Goal: Task Accomplishment & Management: Complete application form

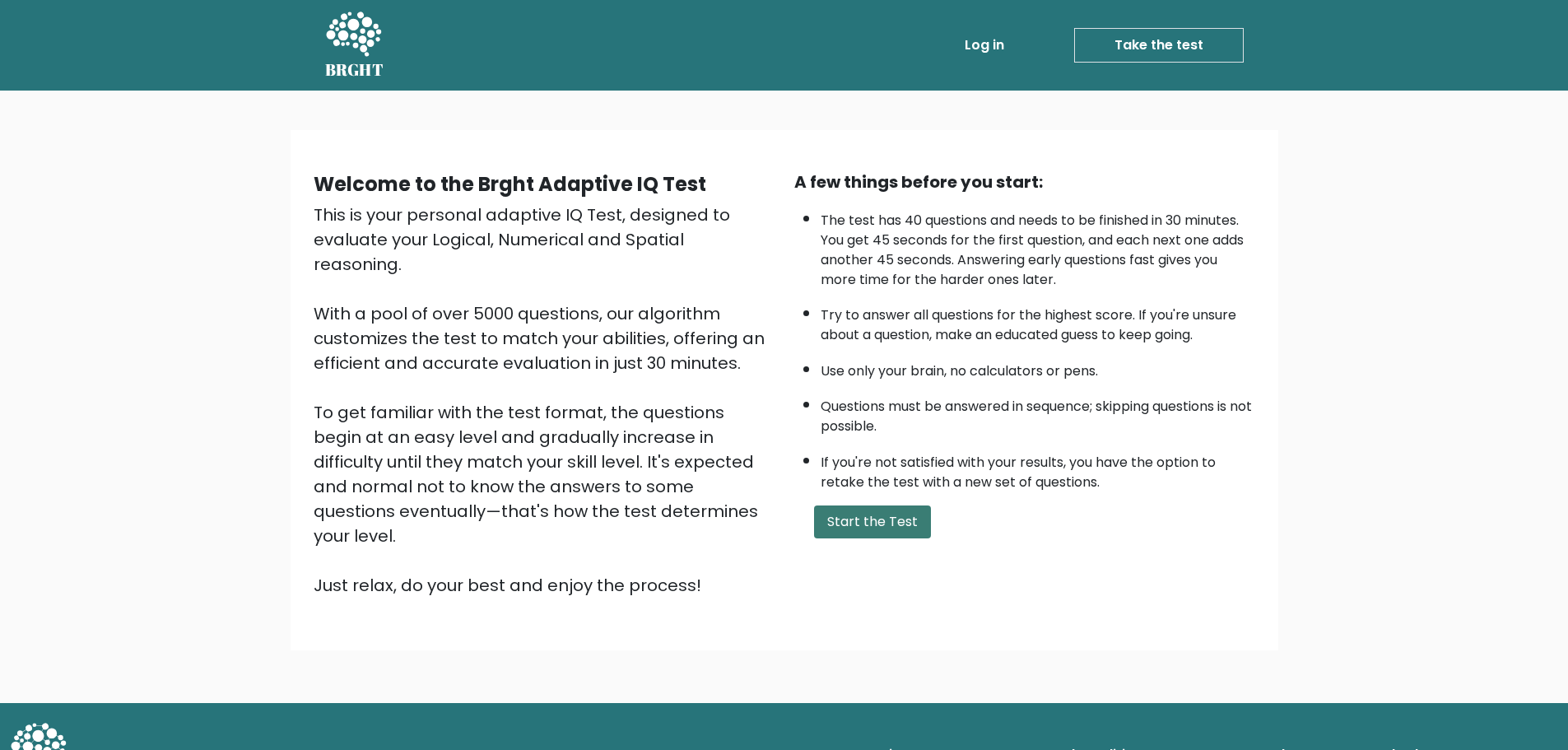
click at [843, 522] on button "Start the Test" at bounding box center [872, 522] width 117 height 33
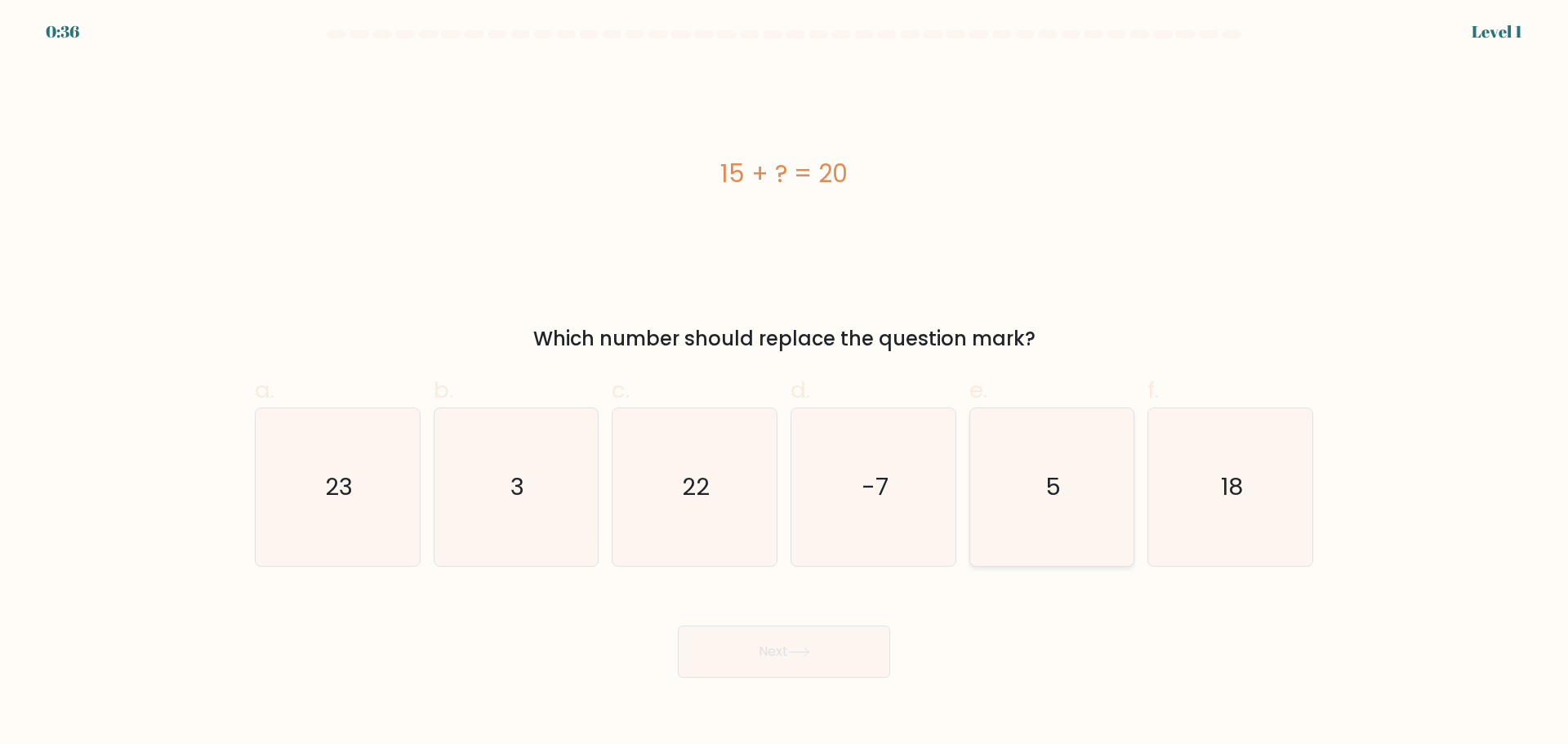
click at [1020, 474] on icon "5" at bounding box center [1051, 487] width 158 height 158
click at [784, 383] on input "e. 5" at bounding box center [784, 378] width 1 height 10
radio input "true"
click at [827, 658] on button "Next" at bounding box center [784, 651] width 212 height 52
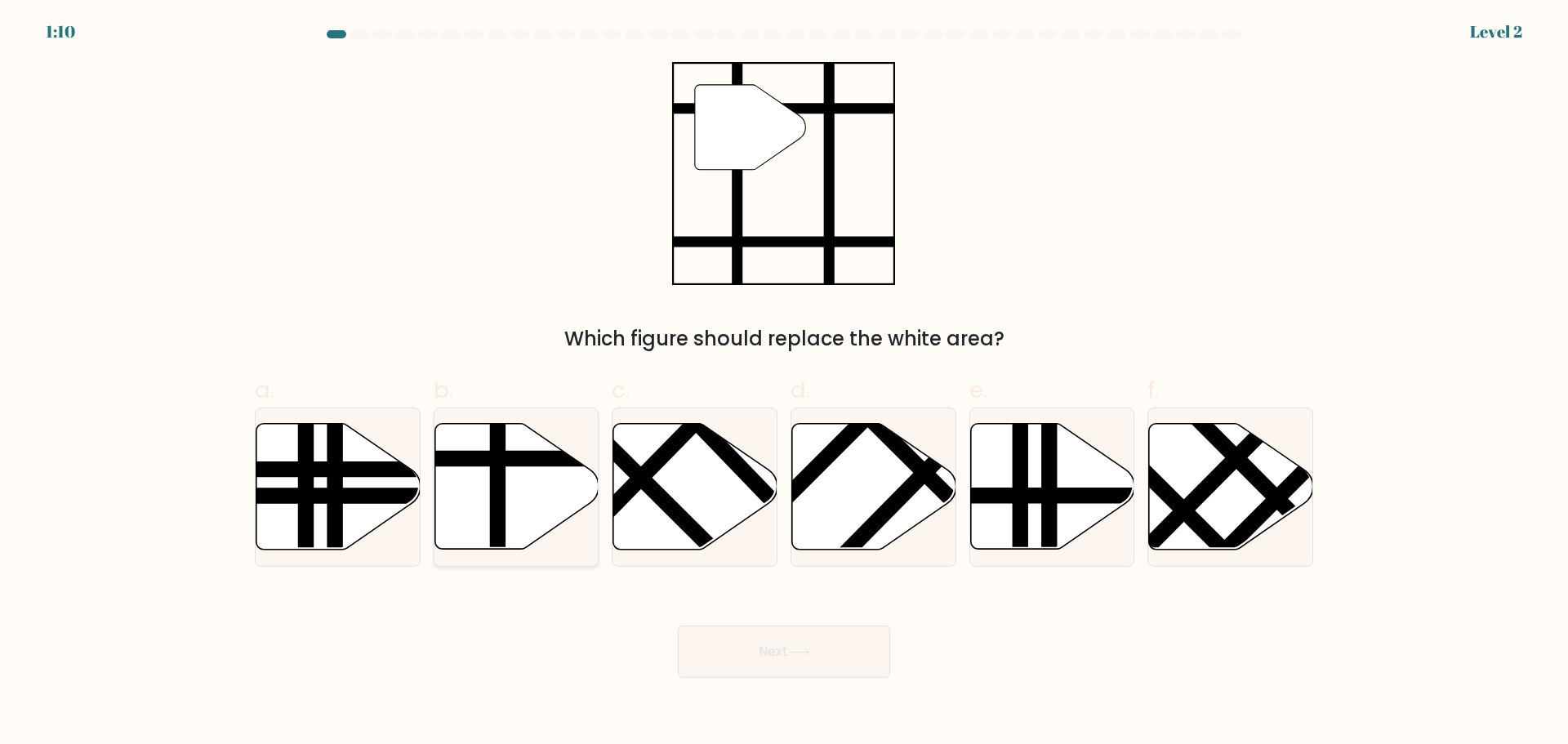
click at [498, 474] on line at bounding box center [498, 554] width 0 height 330
click at [784, 383] on input "b." at bounding box center [784, 378] width 1 height 10
radio input "true"
click at [713, 649] on button "Next" at bounding box center [784, 651] width 212 height 52
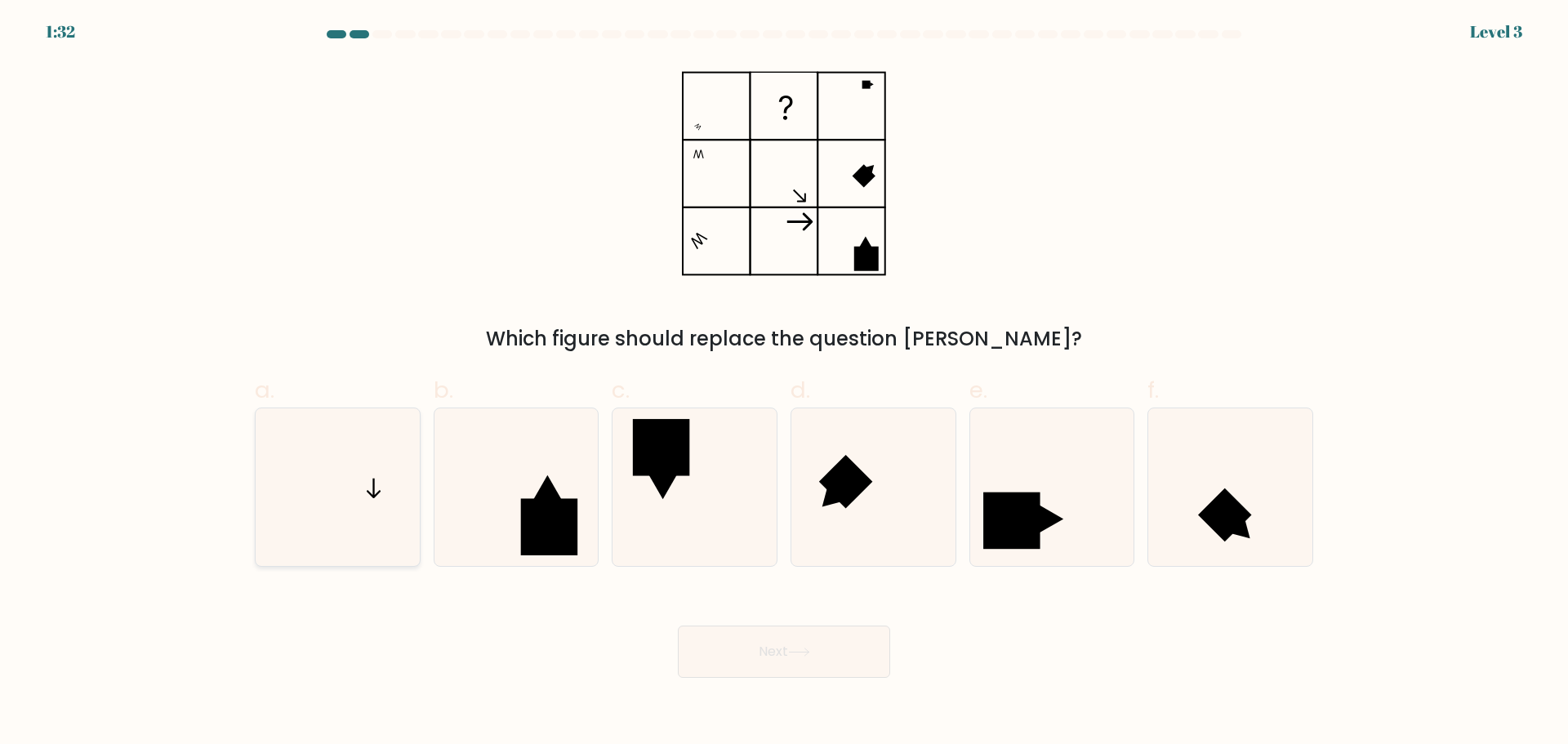
click at [366, 483] on icon at bounding box center [338, 487] width 158 height 158
click at [784, 383] on input "a." at bounding box center [784, 378] width 1 height 10
radio input "true"
click at [791, 651] on button "Next" at bounding box center [784, 651] width 212 height 52
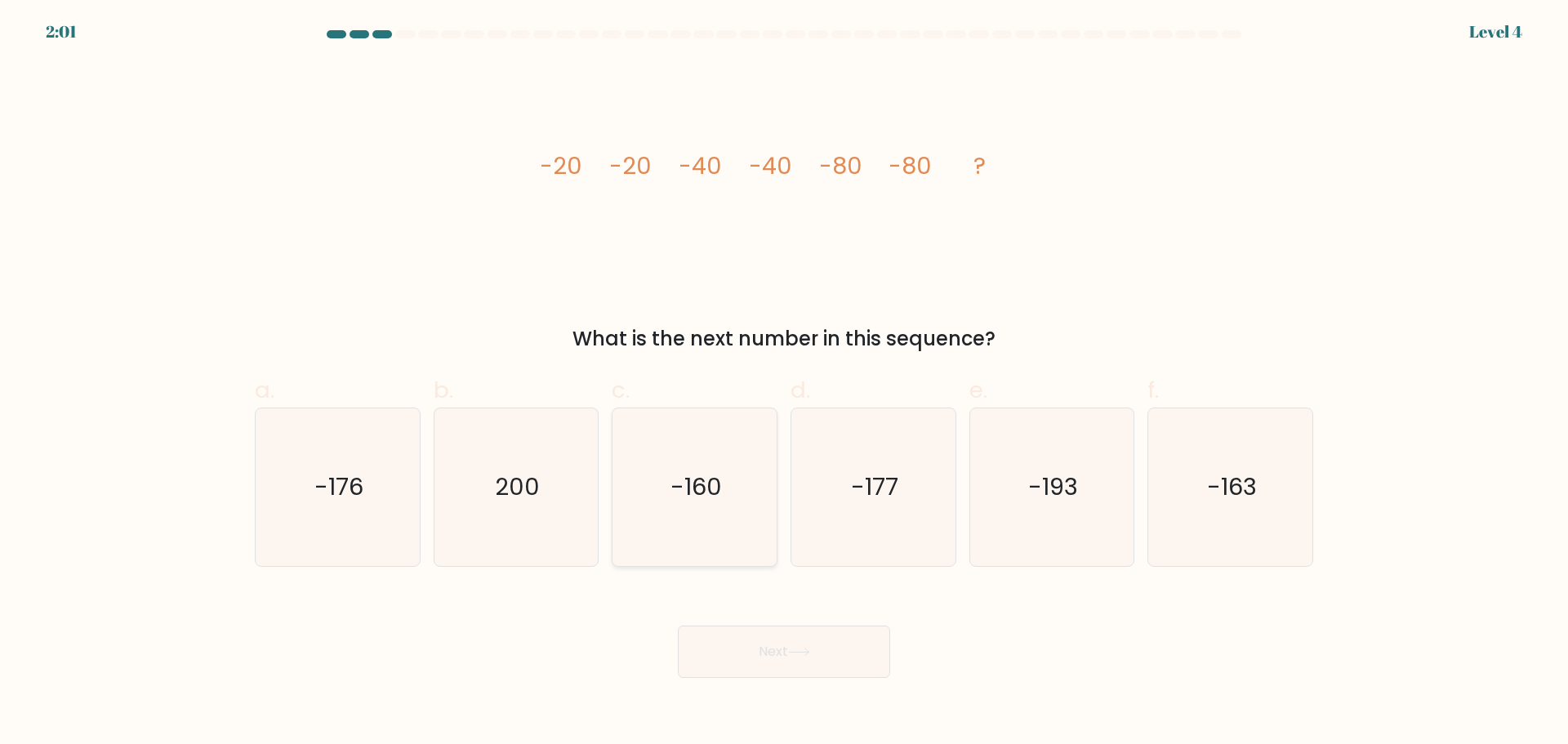
click at [685, 491] on text "-160" at bounding box center [696, 487] width 51 height 33
click at [784, 383] on input "c. -160" at bounding box center [784, 378] width 1 height 10
radio input "true"
click at [749, 660] on button "Next" at bounding box center [784, 651] width 212 height 52
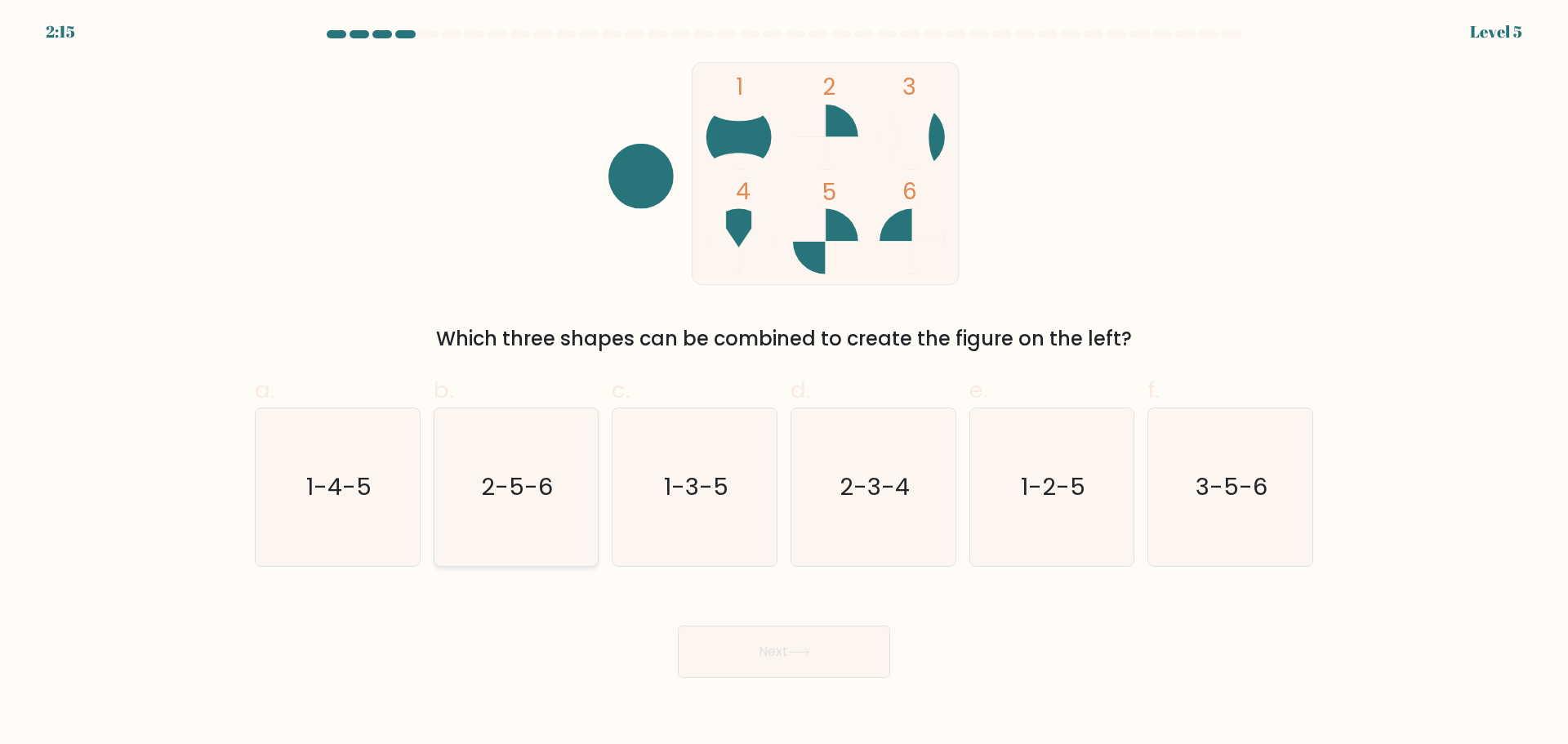
click at [500, 481] on text "2-5-6" at bounding box center [518, 487] width 72 height 33
click at [784, 383] on input "b. 2-5-6" at bounding box center [784, 378] width 1 height 10
radio input "true"
click at [784, 665] on button "Next" at bounding box center [784, 651] width 212 height 52
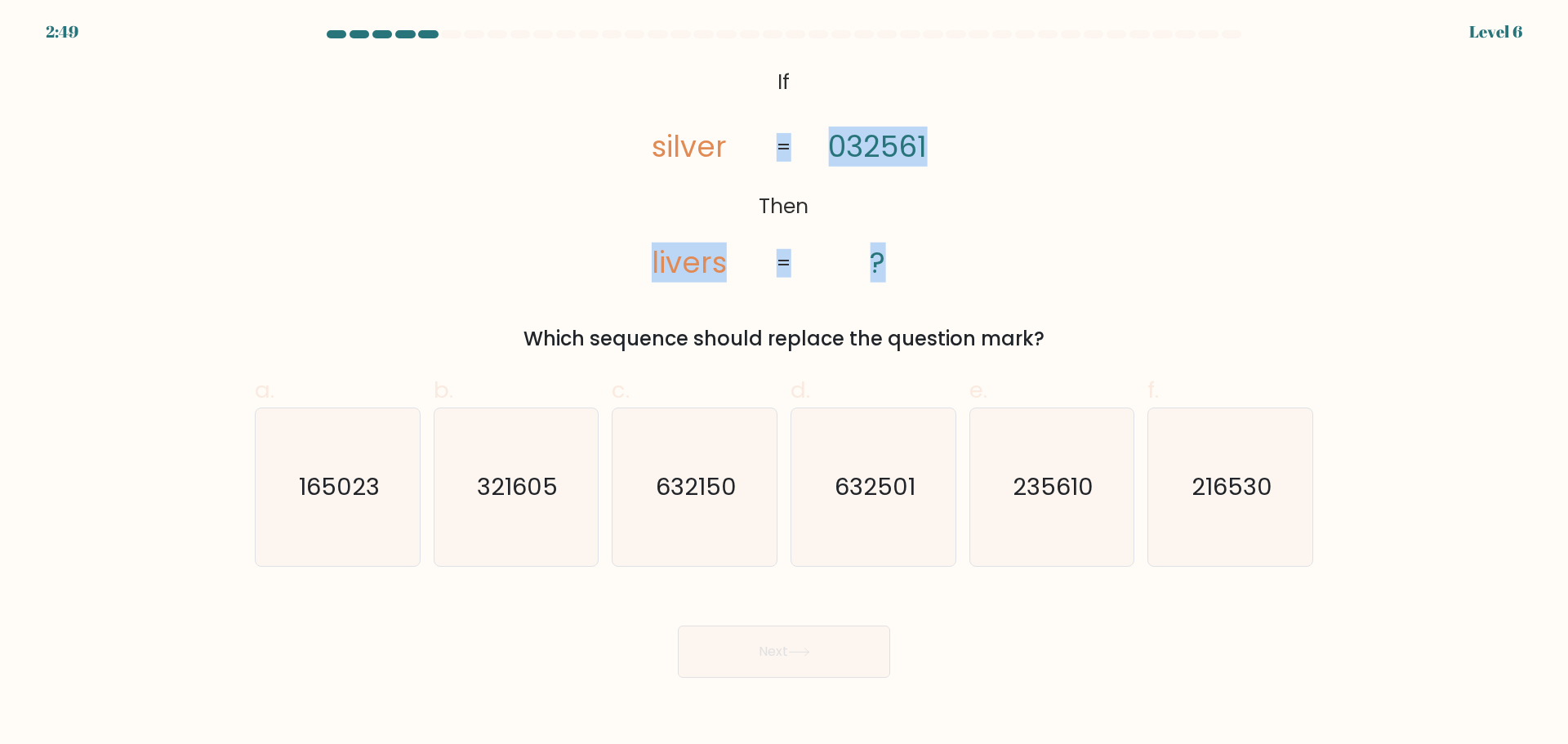
click at [429, 286] on div "@import url('https://fonts.googleapis.com/css?family=Abril+Fatface:400,100,100i…" at bounding box center [784, 208] width 1078 height 292
click at [475, 281] on div "@import url('https://fonts.googleapis.com/css?family=Abril+Fatface:400,100,100i…" at bounding box center [784, 208] width 1078 height 292
click at [990, 455] on icon "235610" at bounding box center [1051, 487] width 158 height 158
click at [784, 383] on input "e. 235610" at bounding box center [784, 378] width 1 height 10
radio input "true"
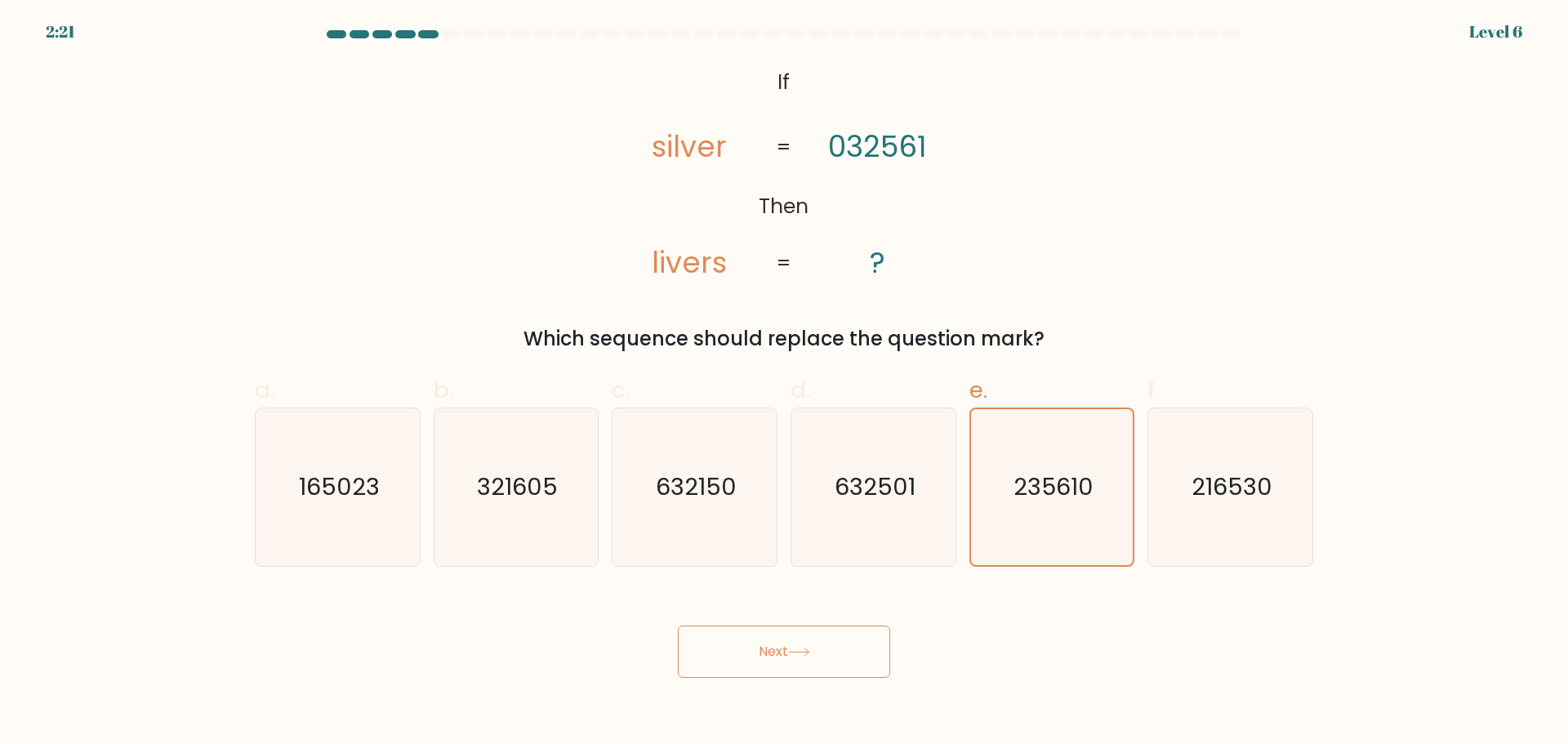
click at [770, 646] on button "Next" at bounding box center [784, 651] width 212 height 52
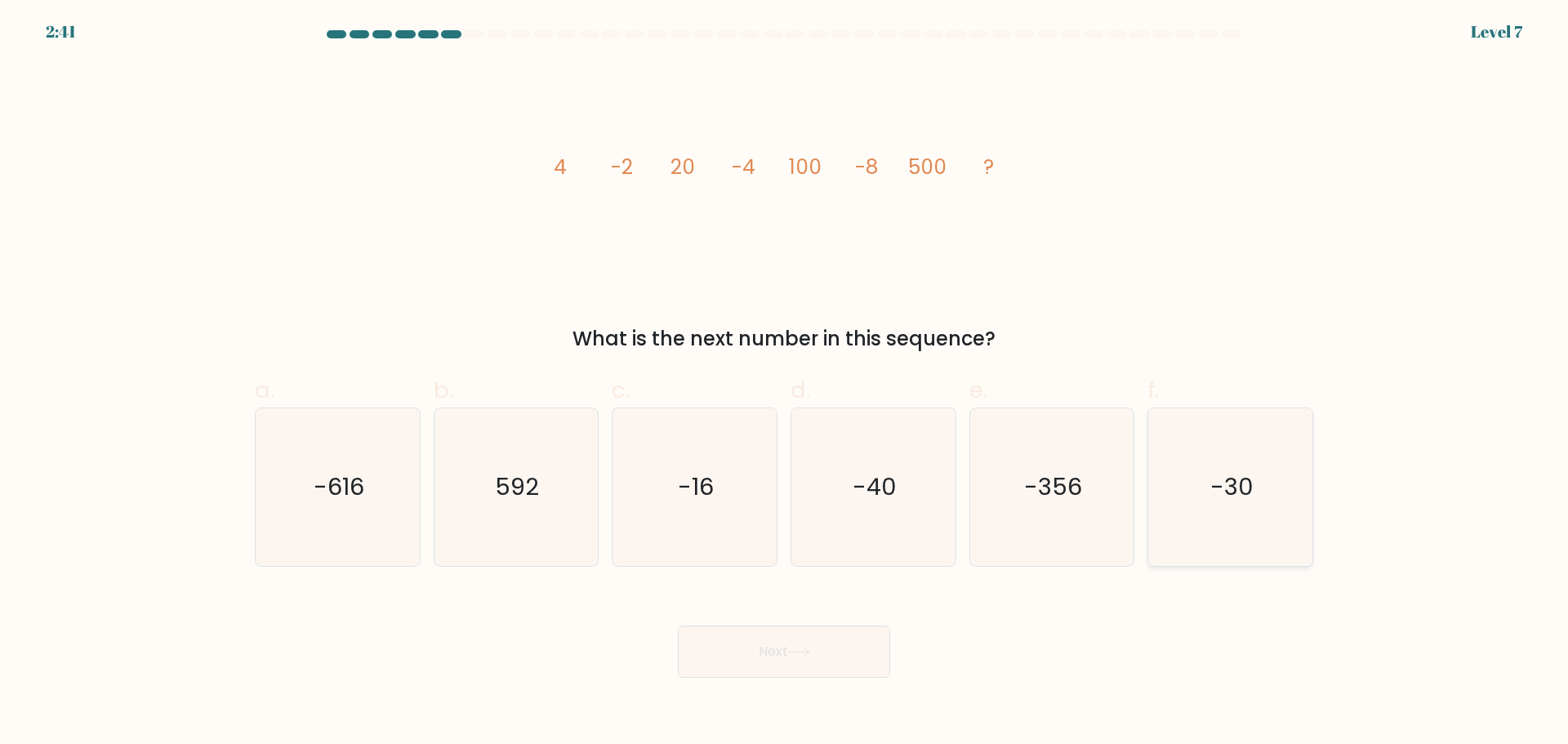
click at [1246, 509] on icon "-30" at bounding box center [1231, 487] width 158 height 158
click at [784, 383] on input "f. -30" at bounding box center [784, 378] width 1 height 10
radio input "true"
click at [1023, 656] on div "Next" at bounding box center [784, 632] width 1078 height 92
click at [788, 662] on button "Next" at bounding box center [784, 651] width 212 height 52
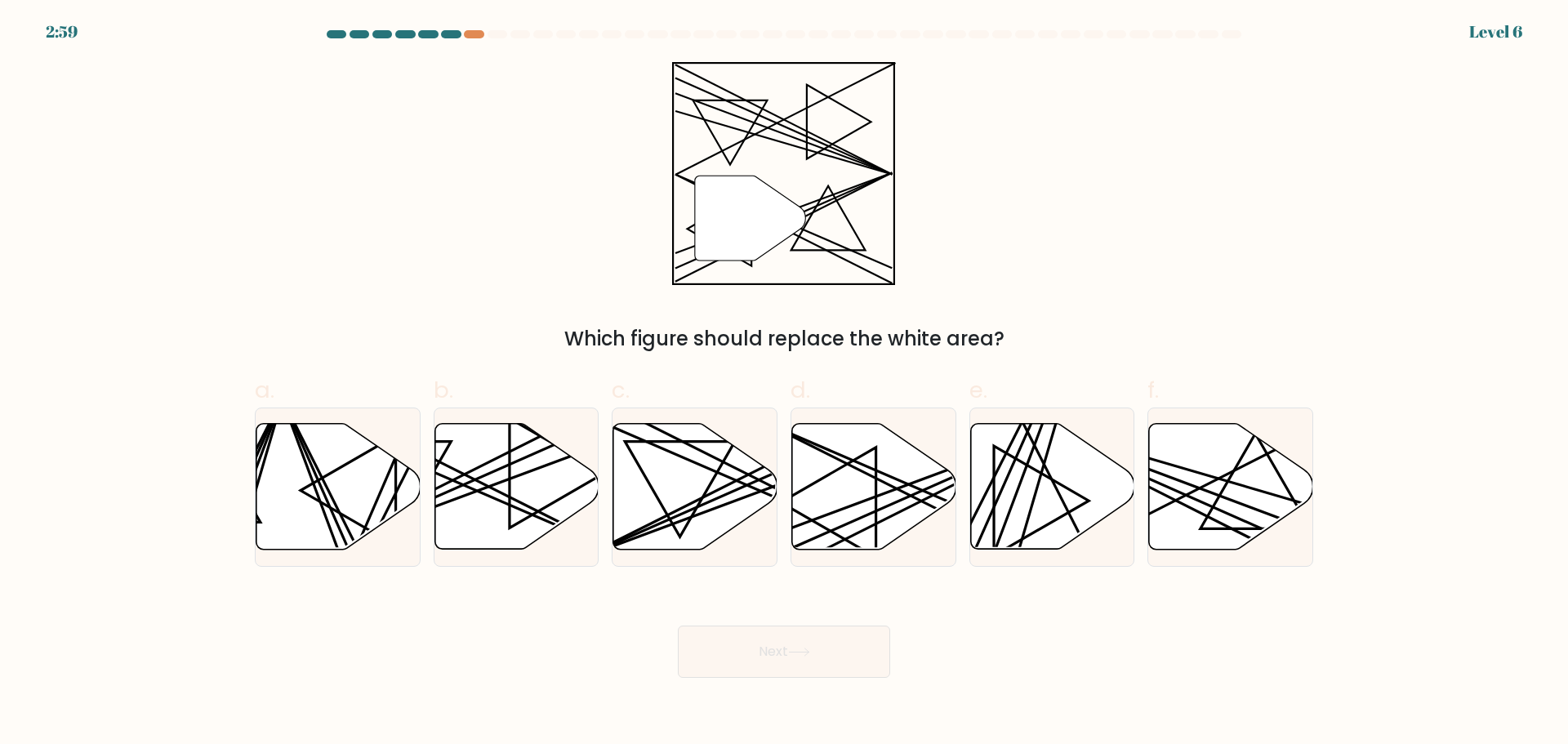
click at [513, 326] on div "Which figure should replace the white area?" at bounding box center [784, 339] width 1038 height 29
click at [526, 490] on icon at bounding box center [516, 486] width 164 height 126
click at [784, 383] on input "b." at bounding box center [784, 378] width 1 height 10
radio input "true"
click at [739, 653] on button "Next" at bounding box center [784, 651] width 212 height 52
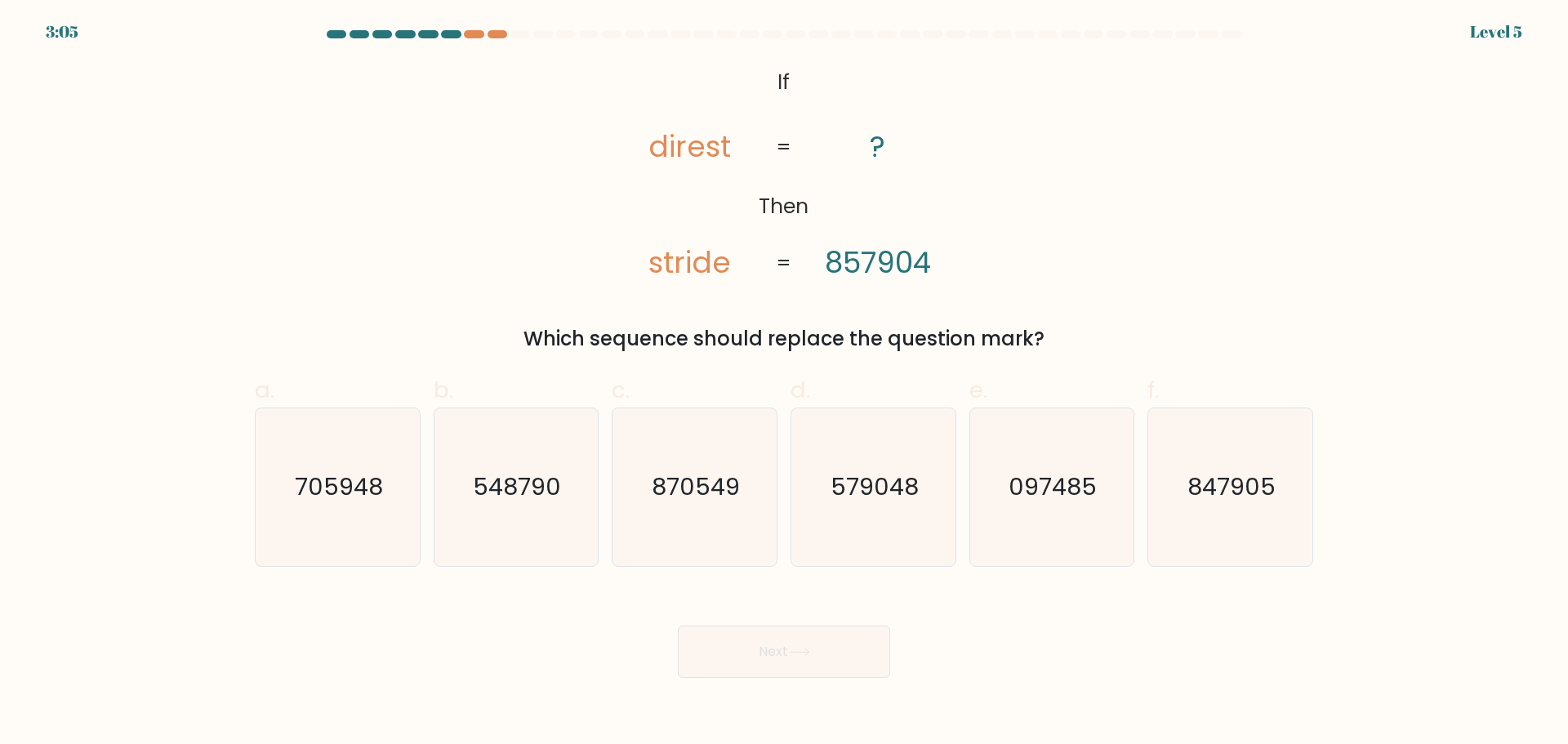
click at [452, 659] on div "Next" at bounding box center [784, 632] width 1078 height 92
click at [585, 185] on div "@import url('https://fonts.googleapis.com/css?family=Abril+Fatface:400,100,100i…" at bounding box center [784, 208] width 1078 height 292
click at [1020, 471] on text "097485" at bounding box center [1053, 487] width 88 height 33
click at [784, 383] on input "e. 097485" at bounding box center [784, 378] width 1 height 10
radio input "true"
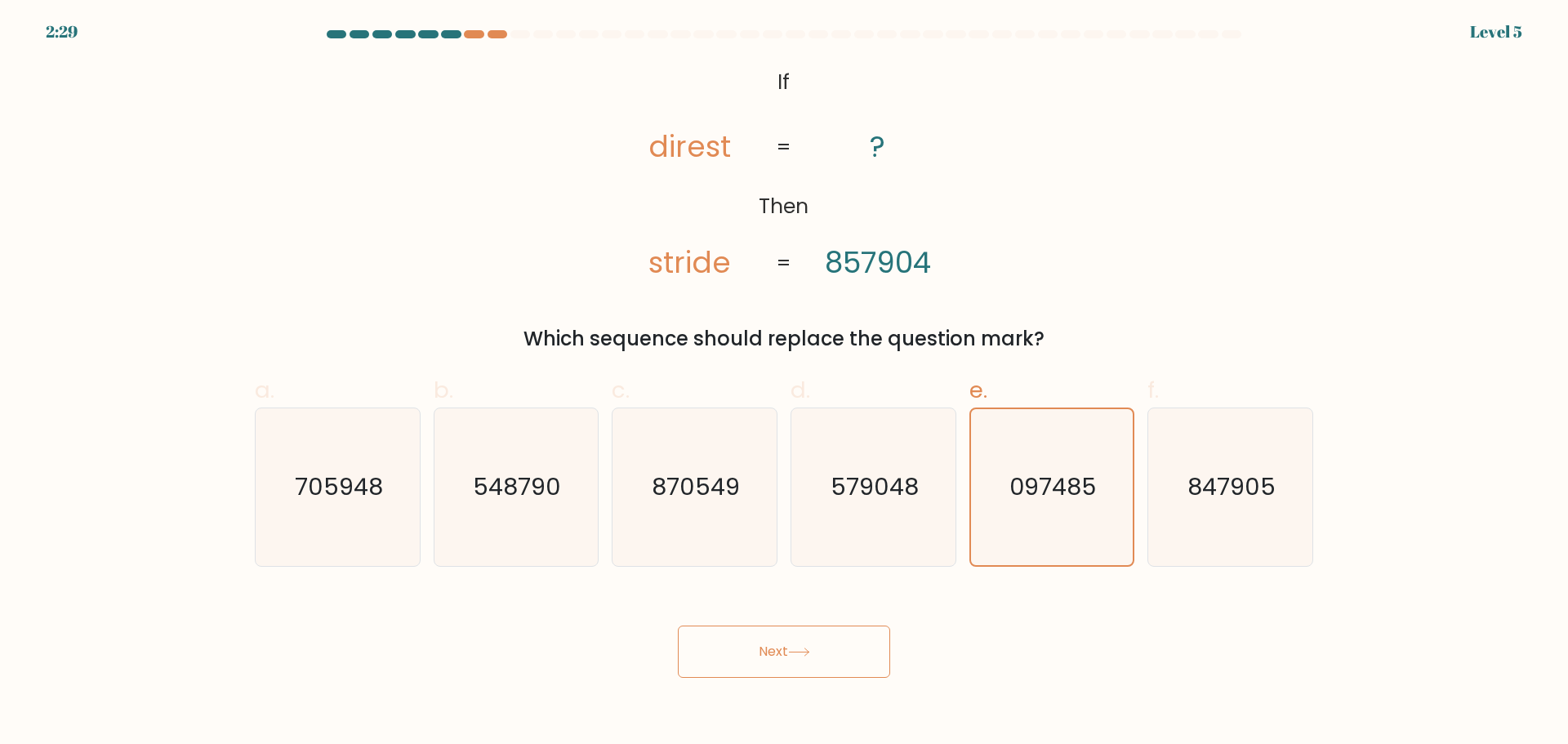
click at [785, 638] on button "Next" at bounding box center [784, 651] width 212 height 52
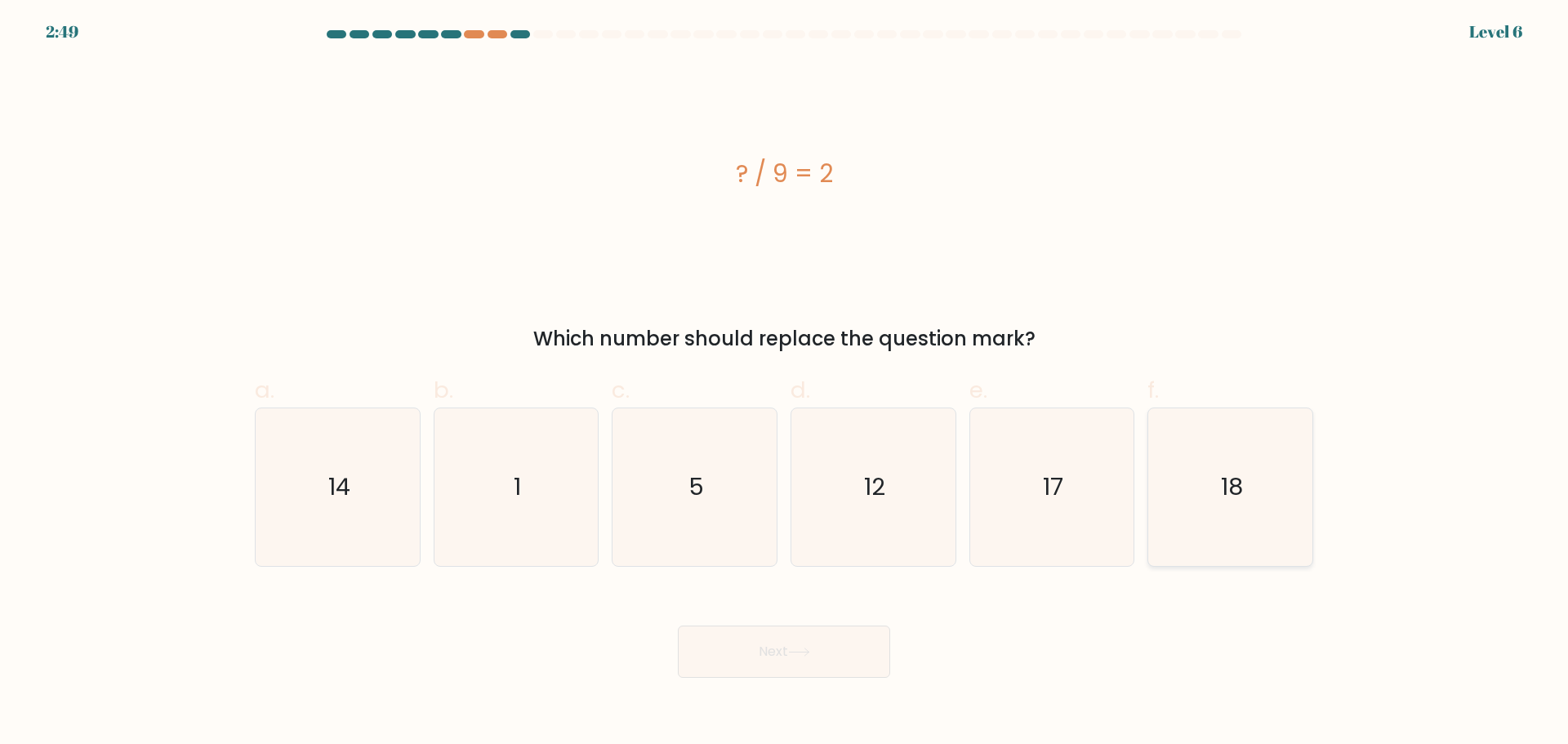
click at [1226, 530] on icon "18" at bounding box center [1231, 487] width 158 height 158
click at [784, 383] on input "f. 18" at bounding box center [784, 378] width 1 height 10
radio input "true"
click at [774, 648] on button "Next" at bounding box center [784, 651] width 212 height 52
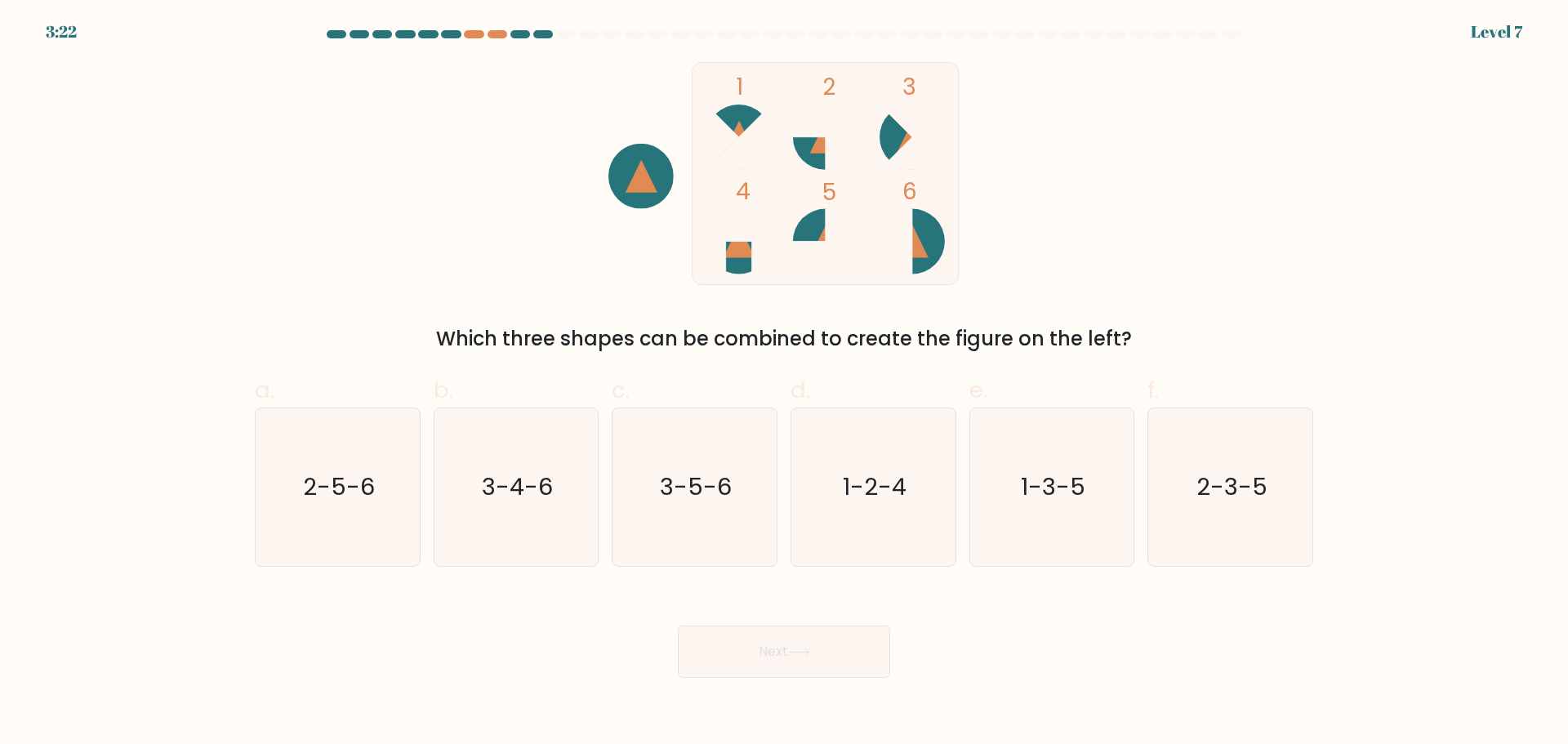
click at [533, 630] on div "Next" at bounding box center [784, 632] width 1078 height 92
click at [692, 494] on text "3-5-6" at bounding box center [697, 487] width 72 height 33
click at [784, 383] on input "c. 3-5-6" at bounding box center [784, 378] width 1 height 10
radio input "true"
click at [787, 650] on button "Next" at bounding box center [784, 651] width 212 height 52
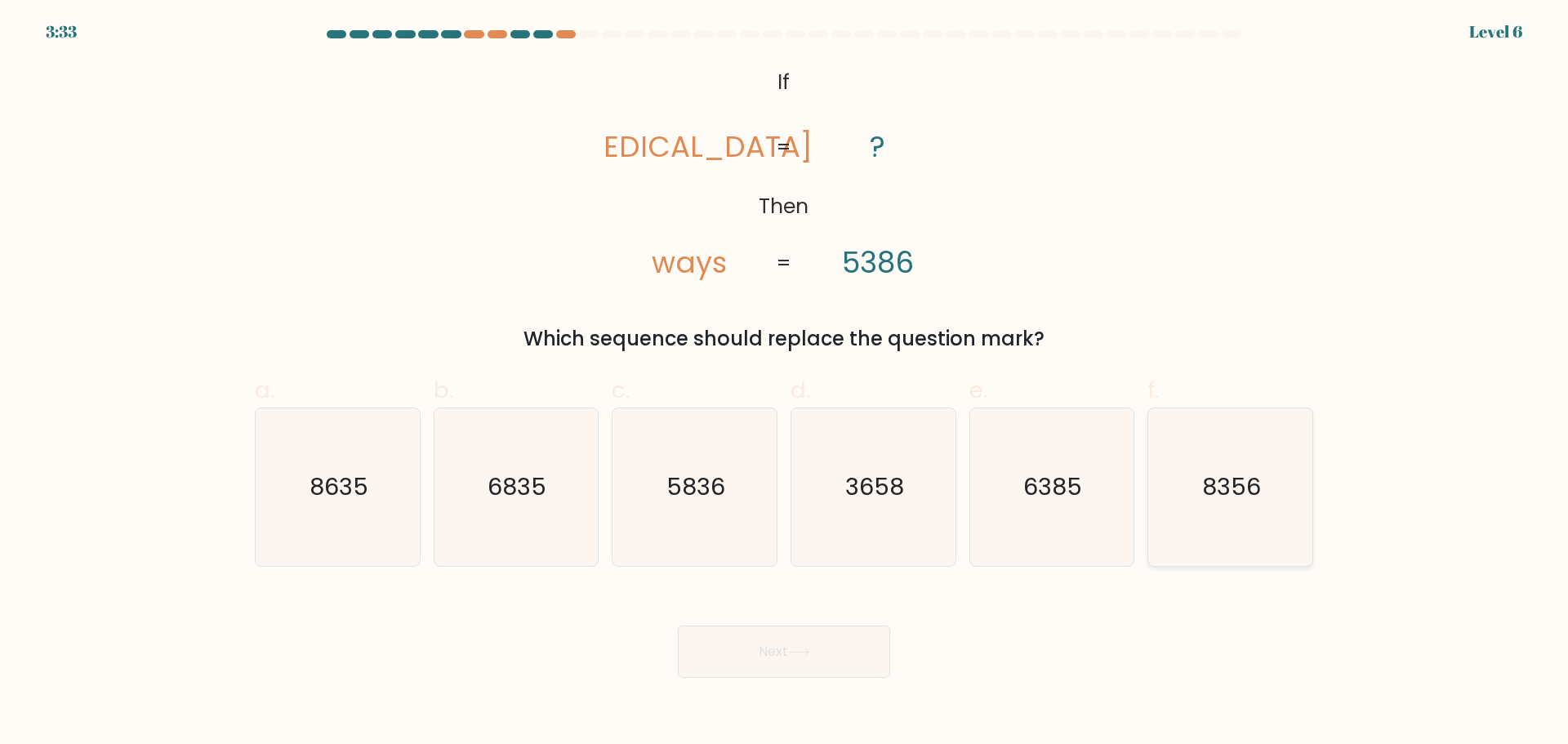
click at [1240, 503] on icon "8356" at bounding box center [1231, 487] width 158 height 158
click at [784, 383] on input "f. 8356" at bounding box center [784, 378] width 1 height 10
radio input "true"
click at [784, 646] on button "Next" at bounding box center [784, 651] width 212 height 52
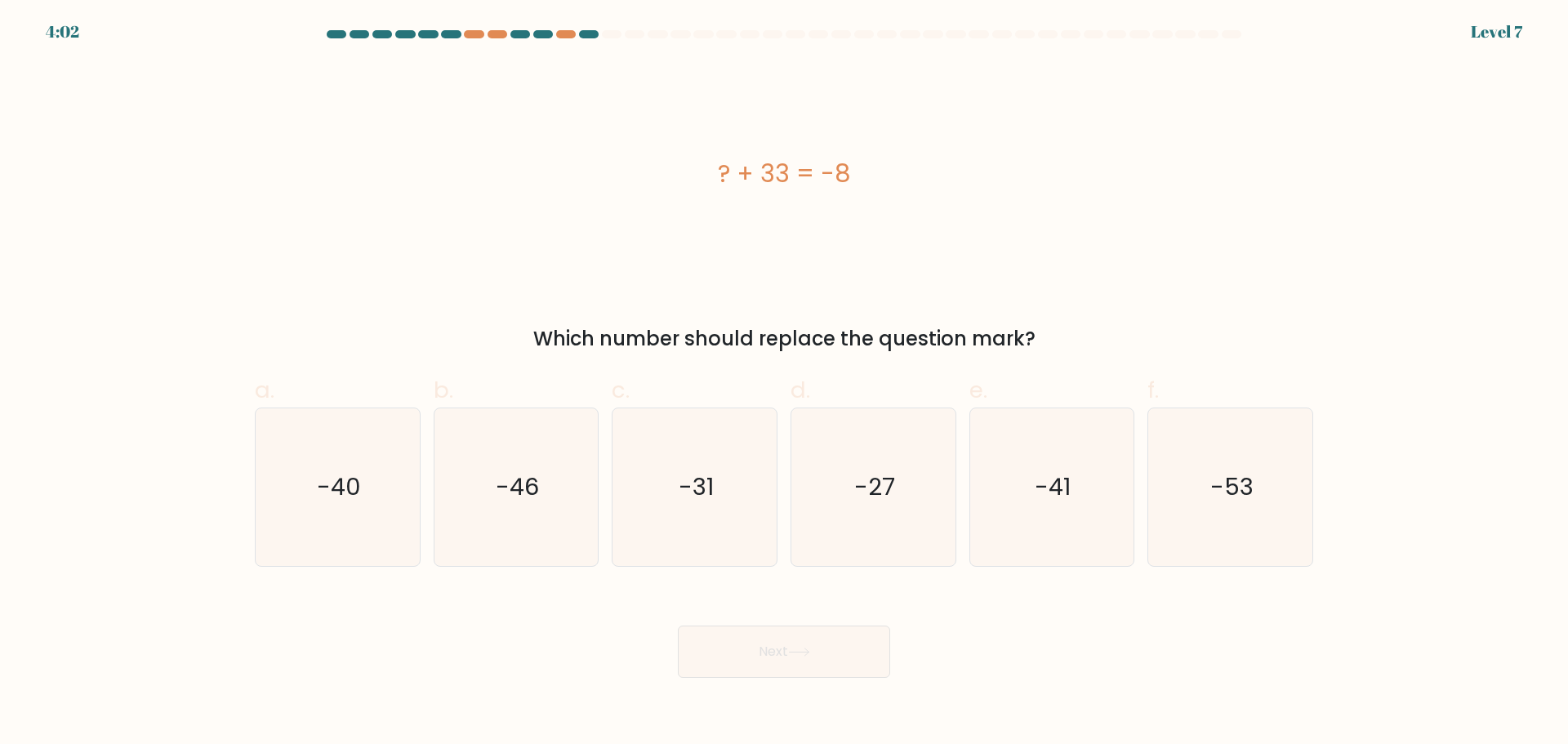
drag, startPoint x: 728, startPoint y: 173, endPoint x: 846, endPoint y: 184, distance: 118.5
click at [846, 184] on div "? + 33 = -8" at bounding box center [784, 173] width 1058 height 37
copy div "? + 33 = -8"
click at [1055, 469] on icon "-41" at bounding box center [1051, 487] width 158 height 158
click at [784, 383] on input "e. -41" at bounding box center [784, 378] width 1 height 10
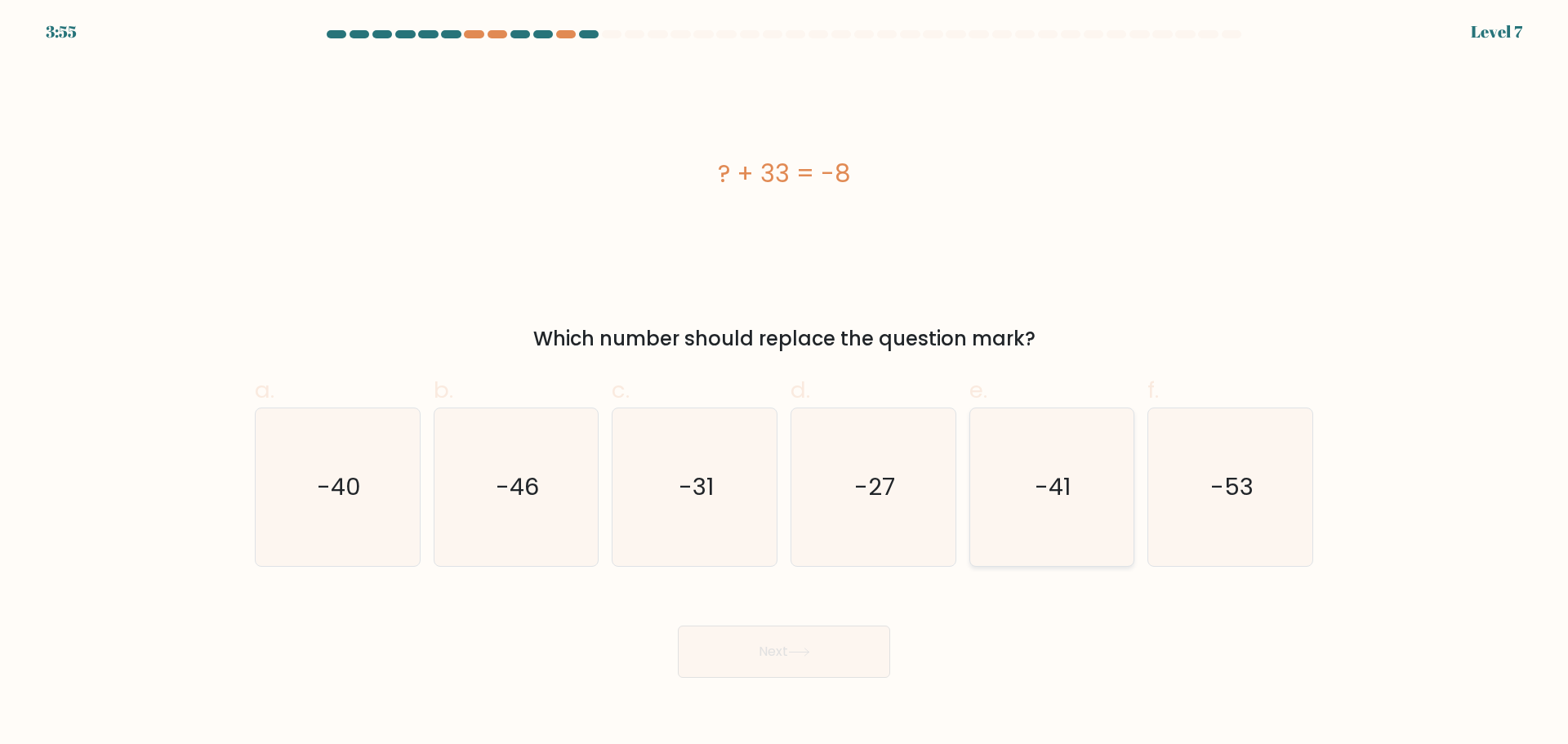
radio input "true"
click at [826, 654] on button "Next" at bounding box center [784, 651] width 212 height 52
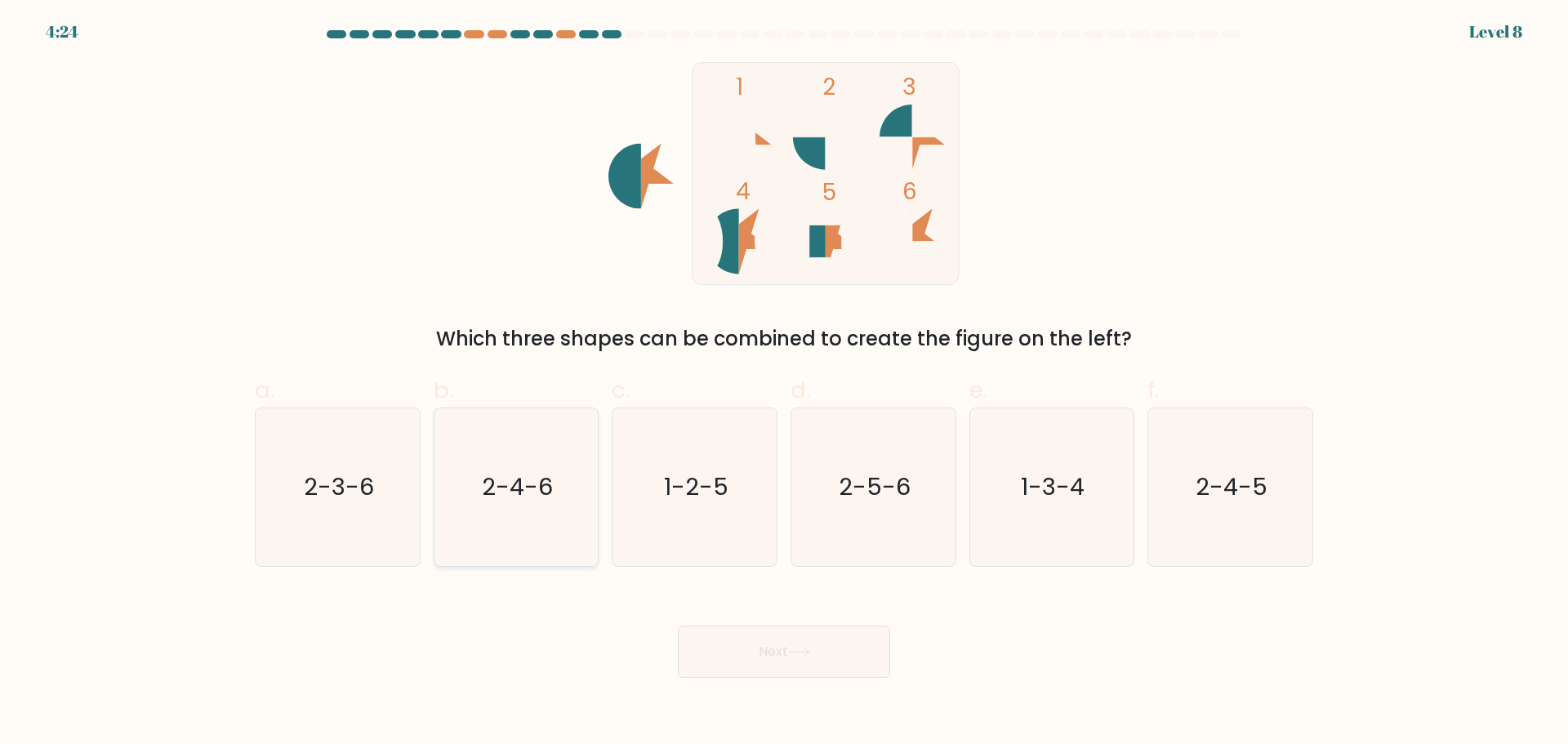
click at [522, 457] on icon "2-4-6" at bounding box center [516, 487] width 158 height 158
click at [784, 383] on input "b. 2-4-6" at bounding box center [784, 378] width 1 height 10
radio input "true"
click at [775, 667] on button "Next" at bounding box center [784, 651] width 212 height 52
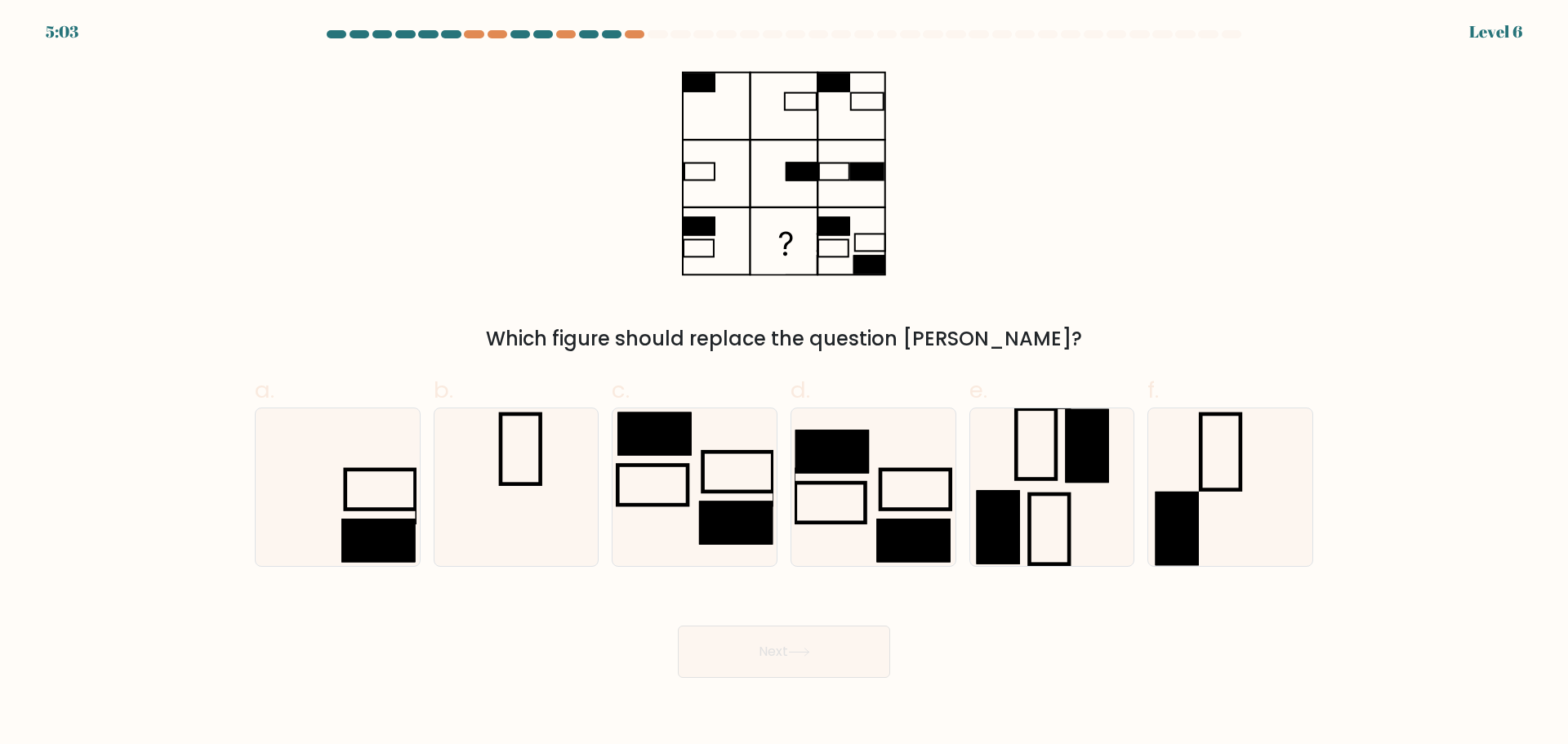
click at [514, 298] on div "Which figure should replace the question mark?" at bounding box center [784, 208] width 1078 height 292
click at [352, 440] on icon at bounding box center [338, 487] width 158 height 158
click at [784, 383] on input "a." at bounding box center [784, 378] width 1 height 10
radio input "true"
click at [794, 661] on button "Next" at bounding box center [784, 651] width 212 height 52
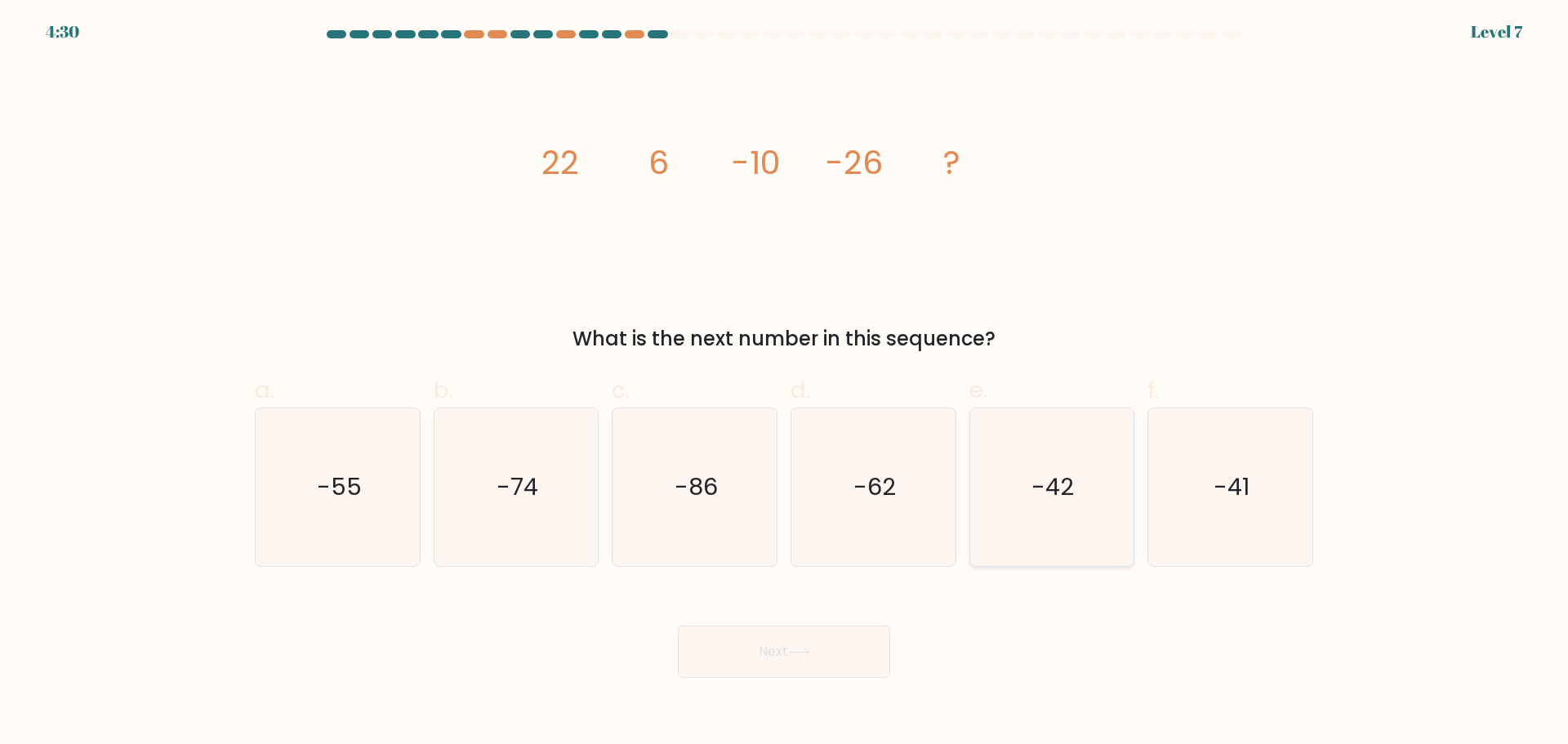
click at [1045, 461] on icon "-42" at bounding box center [1051, 487] width 158 height 158
click at [784, 383] on input "e. -42" at bounding box center [784, 378] width 1 height 10
radio input "true"
click at [829, 656] on button "Next" at bounding box center [784, 651] width 212 height 52
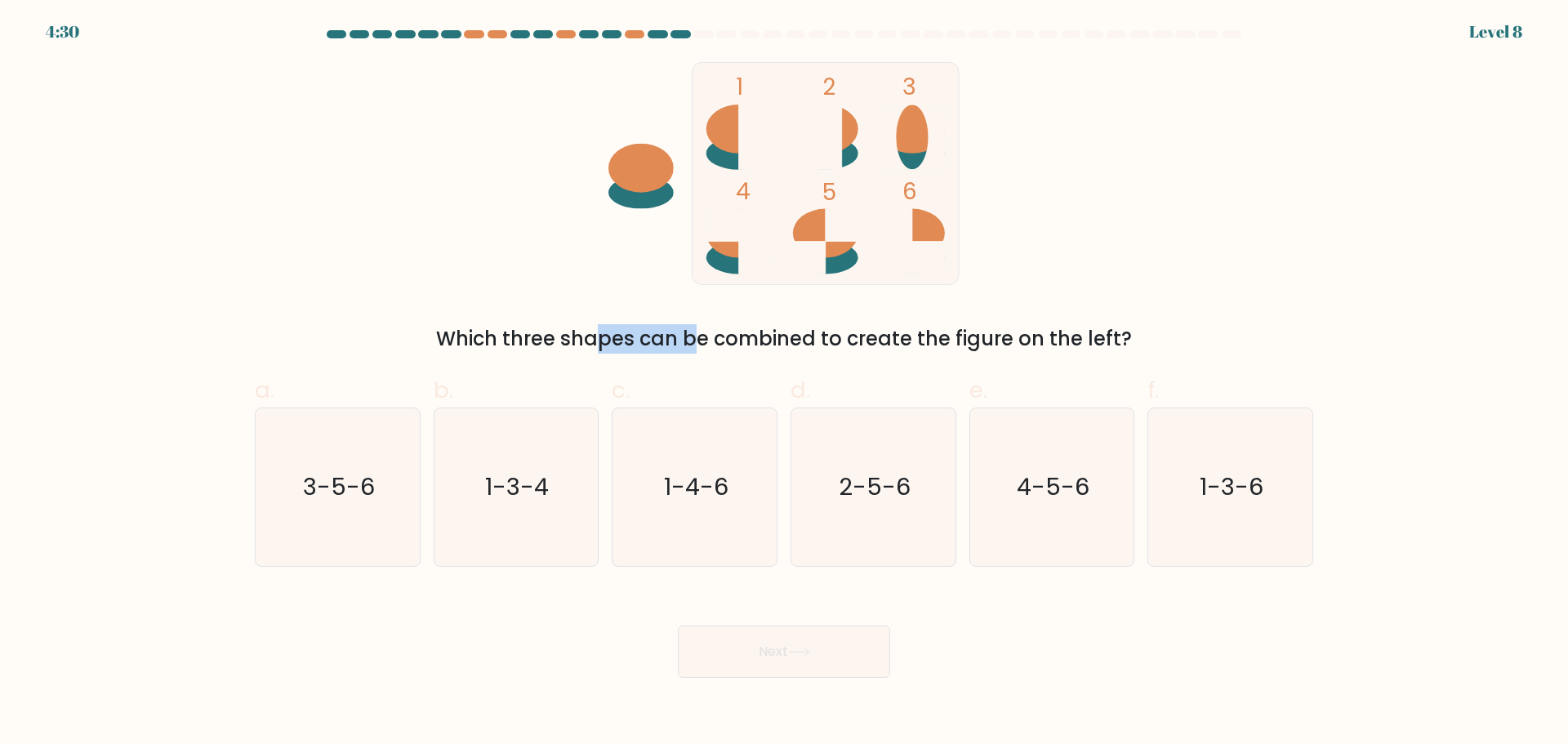
drag, startPoint x: 464, startPoint y: 346, endPoint x: 644, endPoint y: 341, distance: 180.1
click at [578, 346] on div "Which three shapes can be combined to create the figure on the left?" at bounding box center [784, 339] width 1038 height 29
click at [648, 338] on div "Which three shapes can be combined to create the figure on the left?" at bounding box center [784, 339] width 1038 height 29
click at [503, 287] on div "1 2 3 4 5 6 Which three shapes can be combined to create the figure on the left?" at bounding box center [784, 208] width 1078 height 292
click at [1238, 474] on text "1-3-6" at bounding box center [1232, 487] width 64 height 33
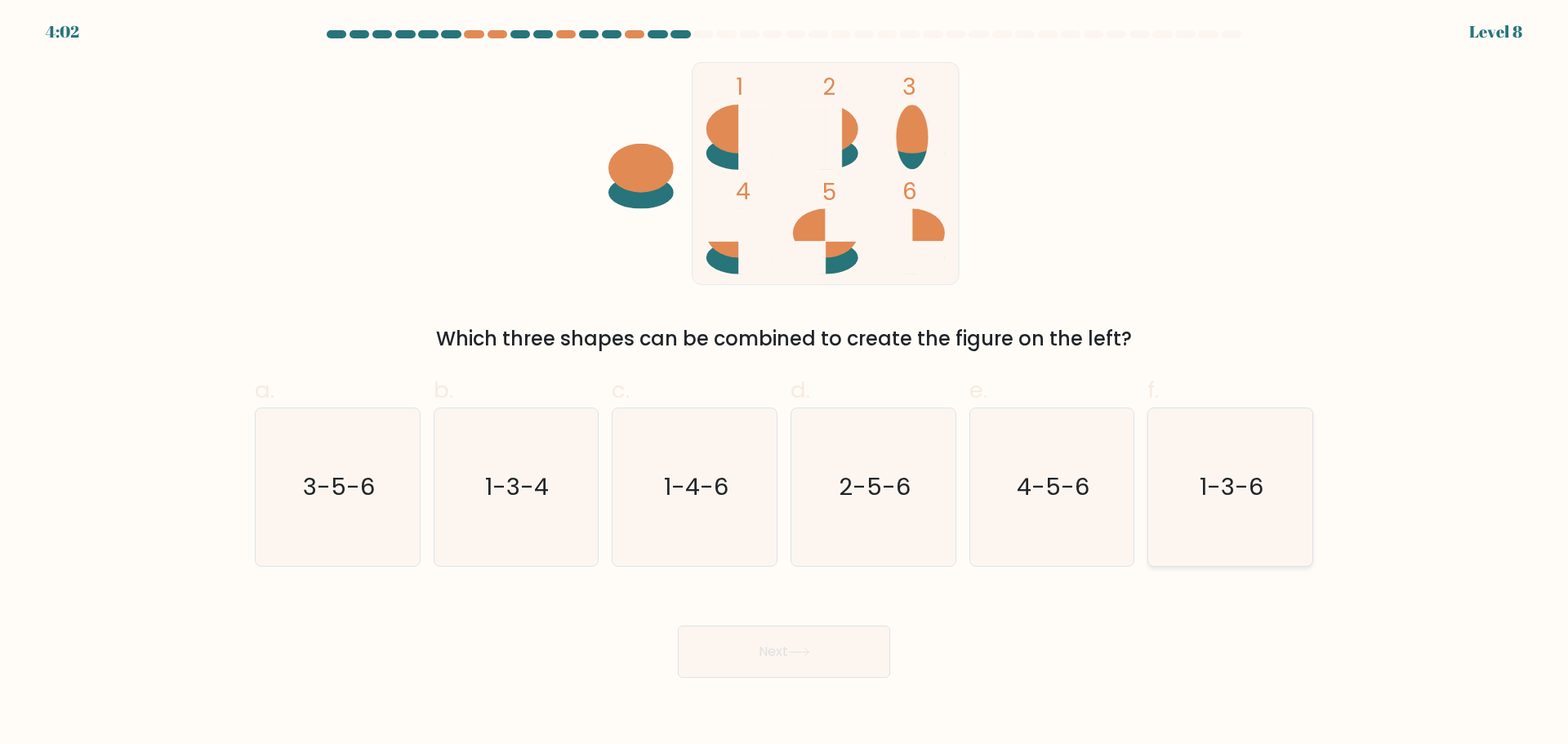
click at [784, 383] on input "f. 1-3-6" at bounding box center [784, 378] width 1 height 10
radio input "true"
click at [784, 665] on button "Next" at bounding box center [784, 651] width 212 height 52
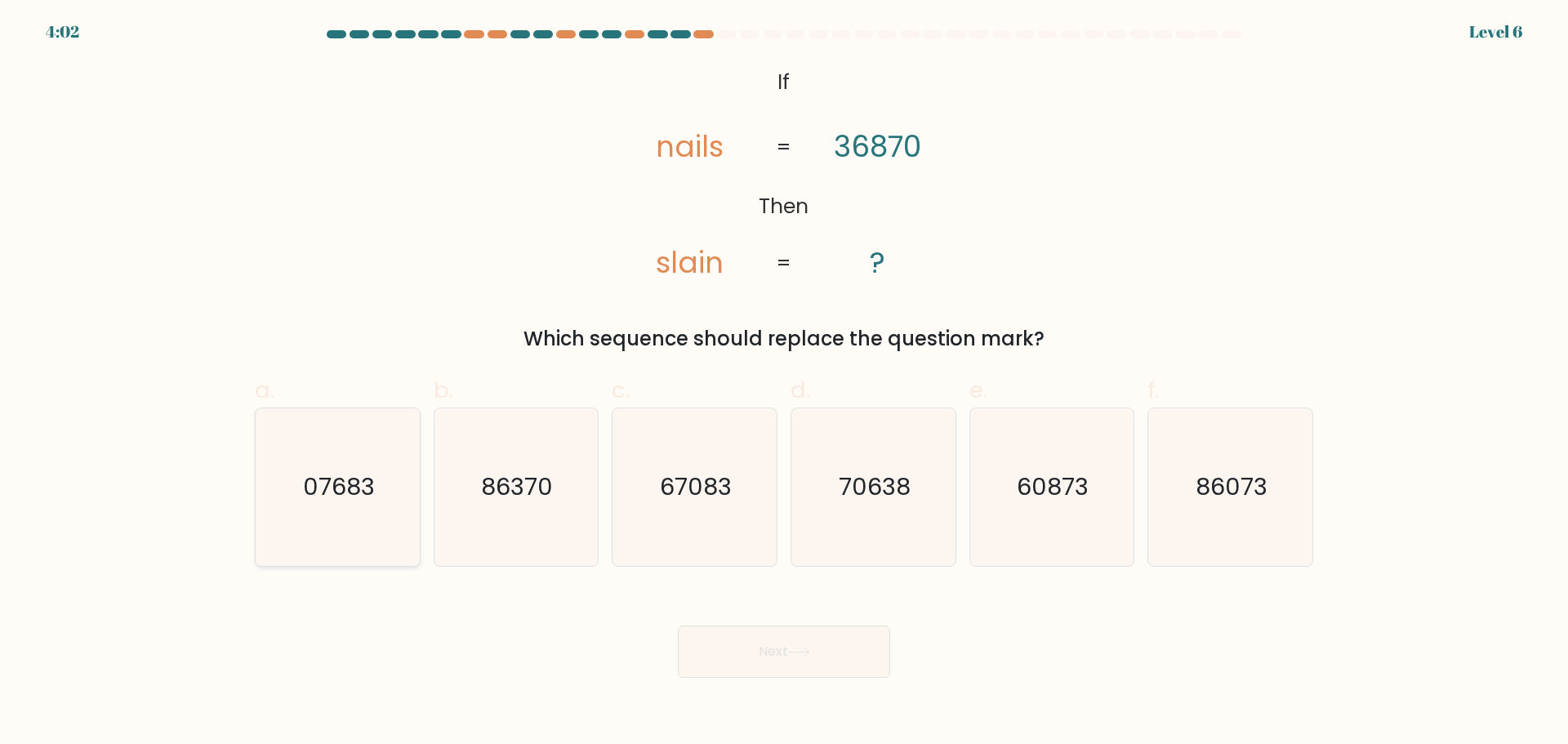
click at [363, 500] on text "07683" at bounding box center [339, 487] width 72 height 33
click at [784, 383] on input "a. 07683" at bounding box center [784, 378] width 1 height 10
radio input "true"
click at [717, 650] on button "Next" at bounding box center [784, 651] width 212 height 52
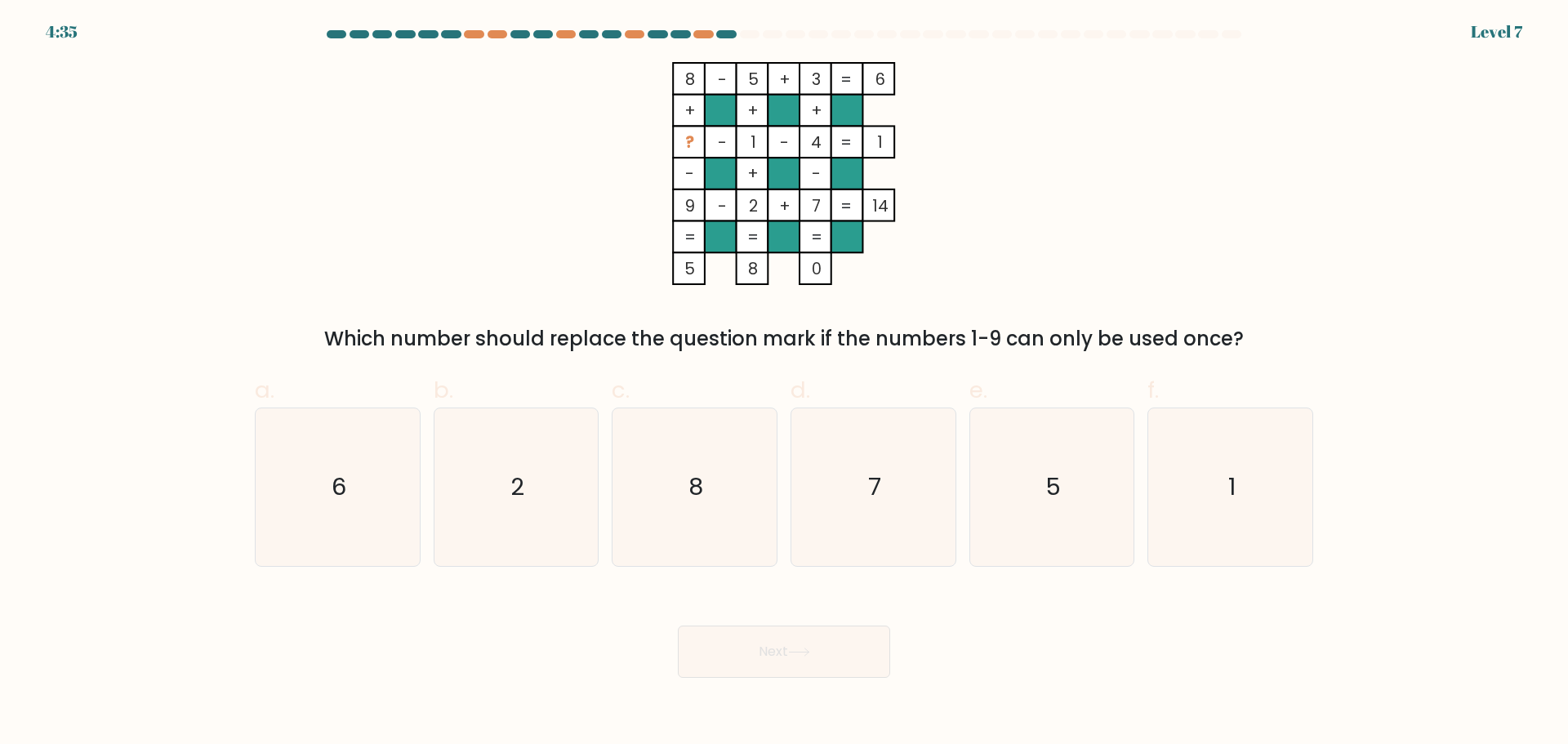
drag, startPoint x: 1096, startPoint y: 336, endPoint x: 1179, endPoint y: 342, distance: 83.2
click at [1151, 340] on div "Which number should replace the question mark if the numbers 1-9 can only be us…" at bounding box center [784, 339] width 1038 height 29
click at [1221, 340] on div "Which number should replace the question mark if the numbers 1-9 can only be us…" at bounding box center [784, 339] width 1038 height 29
drag, startPoint x: 1210, startPoint y: 338, endPoint x: 1182, endPoint y: 339, distance: 28.0
click at [1182, 339] on div "Which number should replace the question mark if the numbers 1-9 can only be us…" at bounding box center [784, 339] width 1038 height 29
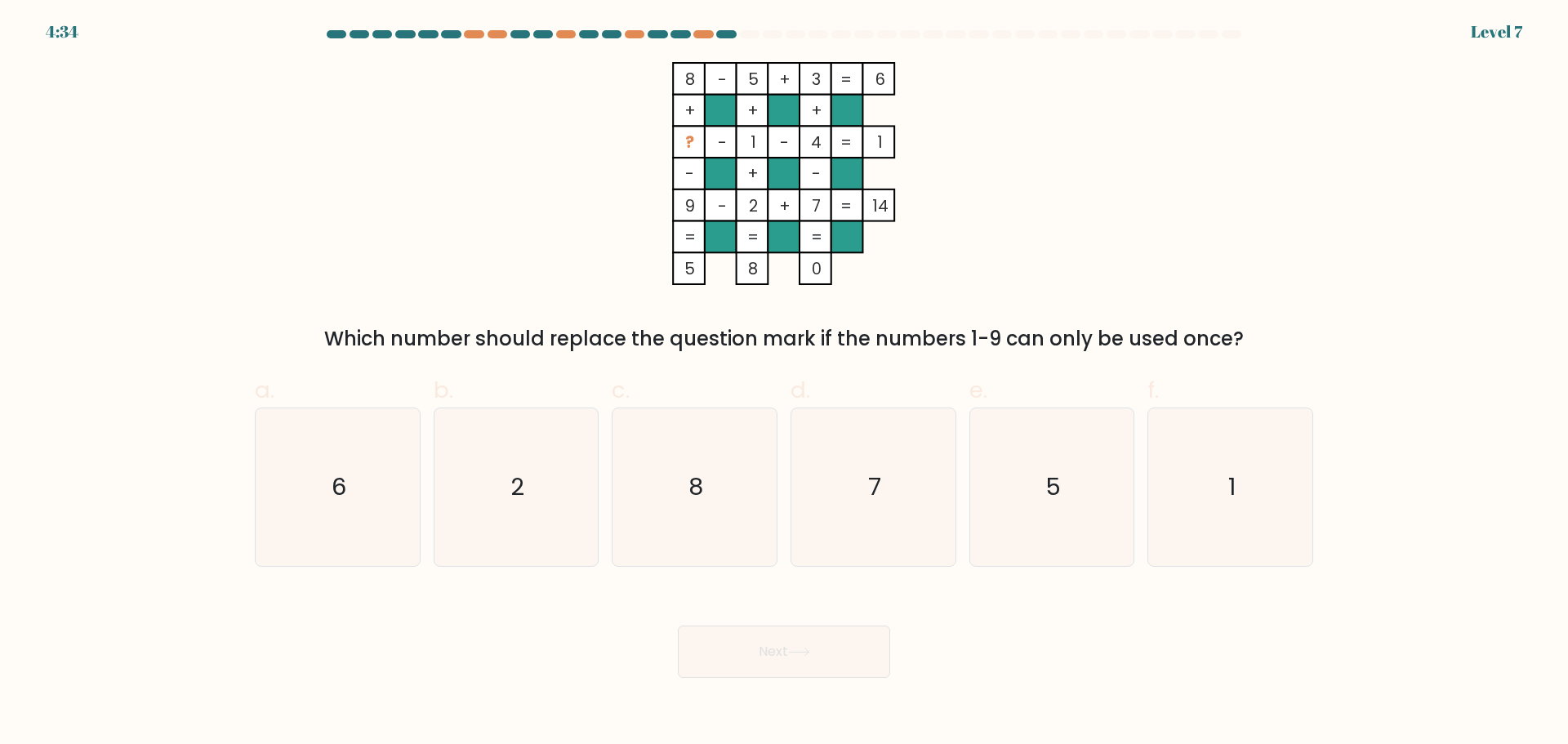
click at [1251, 347] on div "Which number should replace the question mark if the numbers 1-9 can only be us…" at bounding box center [784, 339] width 1038 height 29
click at [377, 490] on icon "6" at bounding box center [338, 487] width 158 height 158
click at [784, 383] on input "a. 6" at bounding box center [784, 378] width 1 height 10
radio input "true"
click at [554, 651] on div "Next" at bounding box center [784, 632] width 1078 height 92
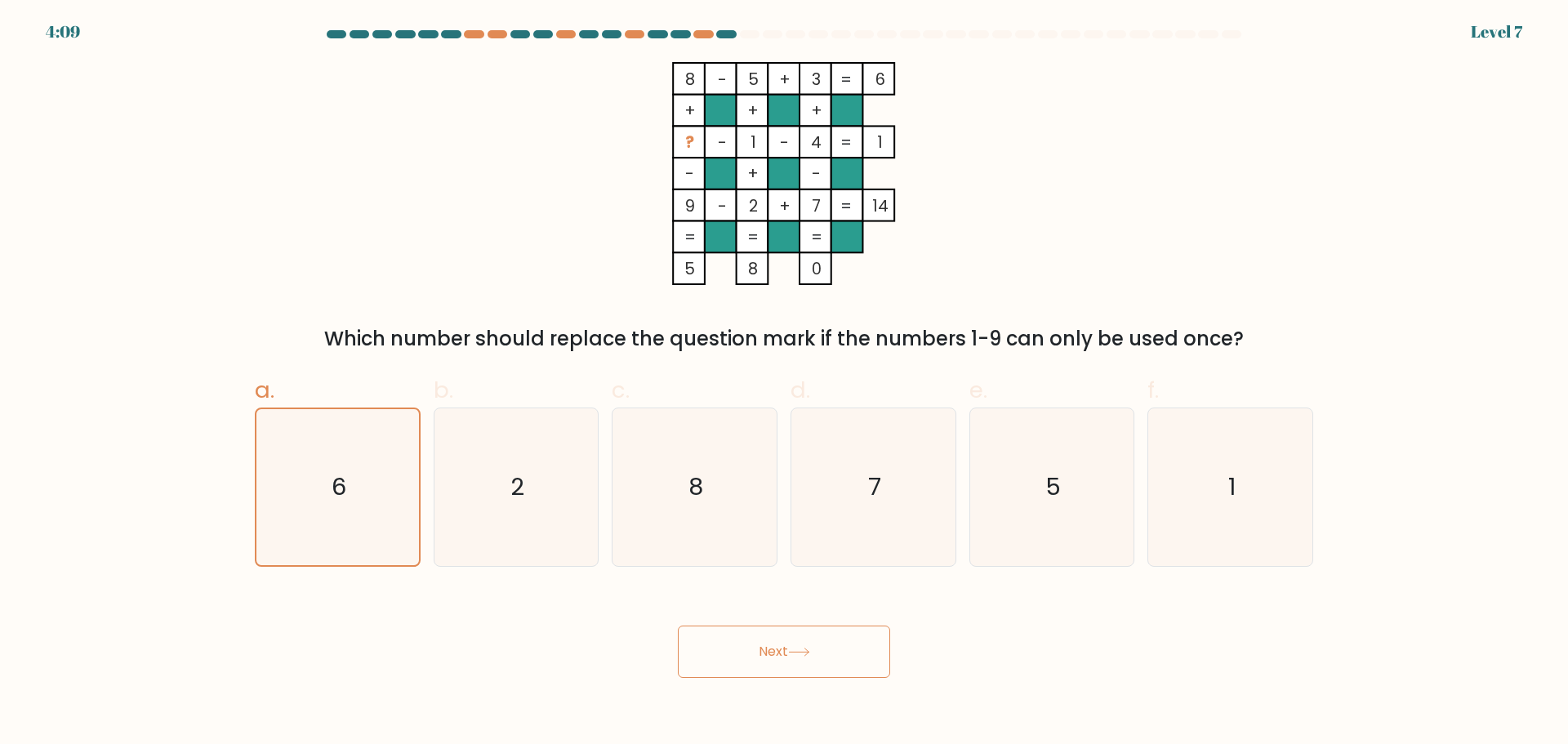
click at [804, 645] on button "Next" at bounding box center [784, 651] width 212 height 52
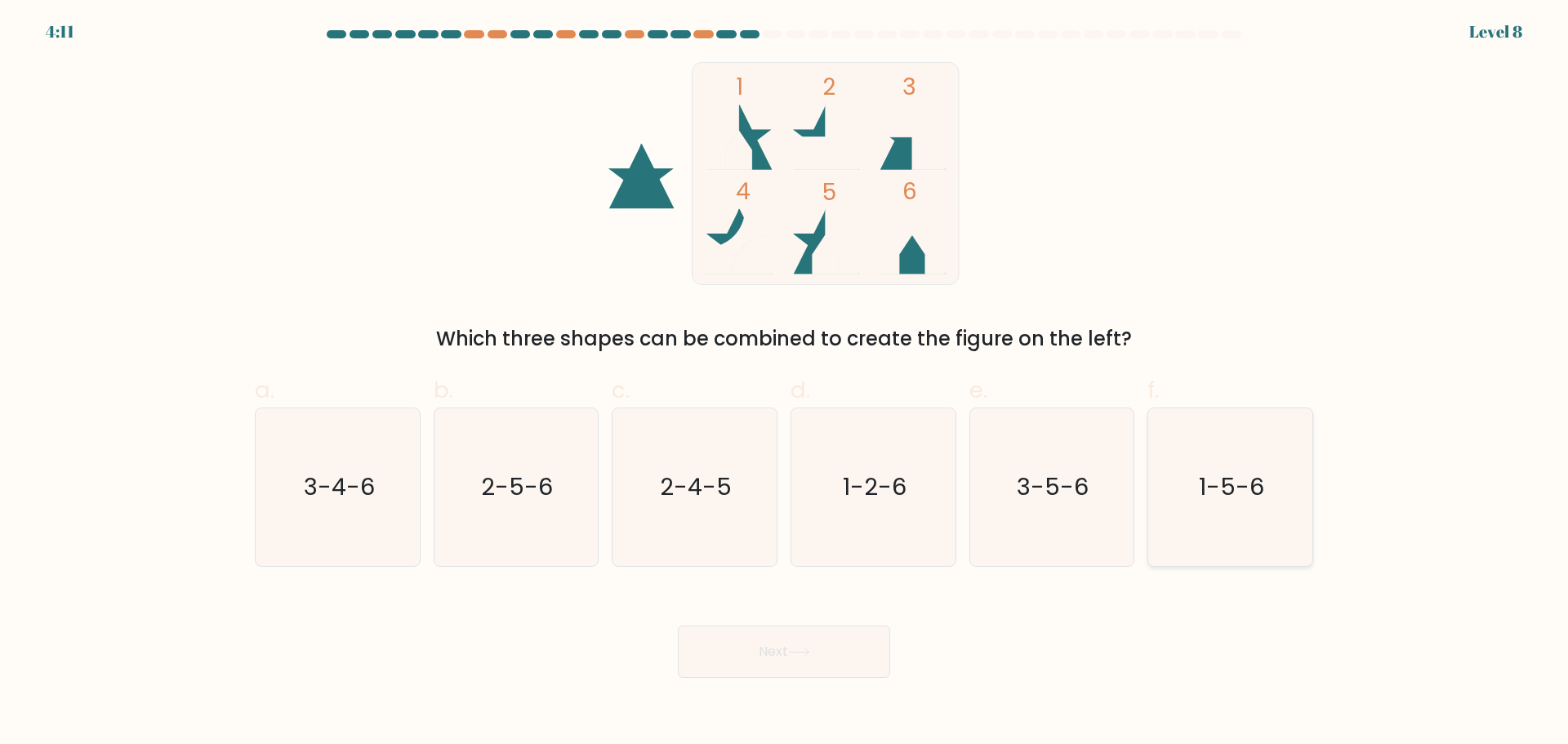
click at [1195, 464] on icon "1-5-6" at bounding box center [1231, 487] width 158 height 158
click at [784, 383] on input "f. 1-5-6" at bounding box center [784, 378] width 1 height 10
radio input "true"
click at [800, 652] on icon at bounding box center [799, 652] width 22 height 9
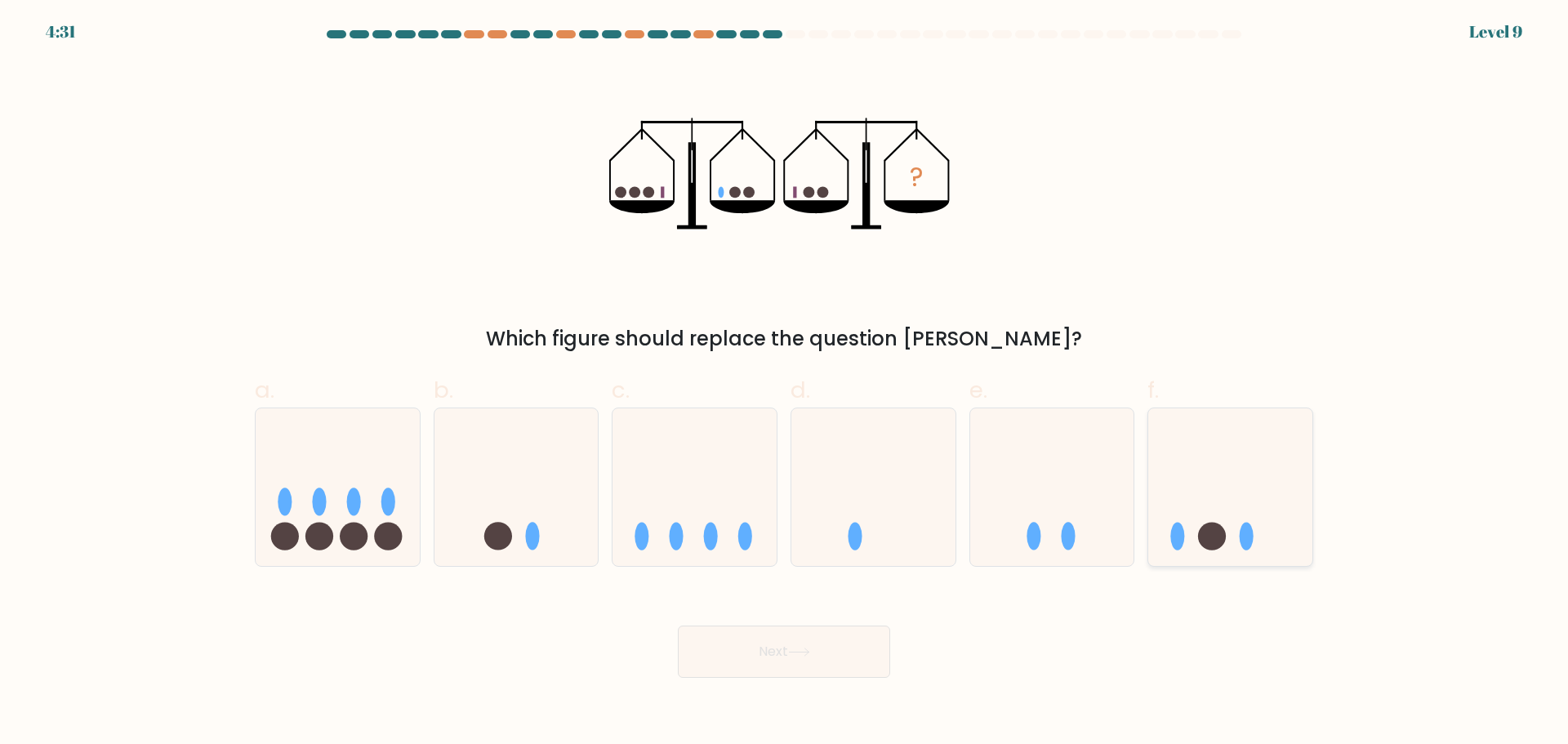
click at [1233, 469] on icon at bounding box center [1230, 487] width 164 height 136
click at [784, 383] on input "f." at bounding box center [784, 378] width 1 height 10
radio input "true"
click at [767, 657] on button "Next" at bounding box center [784, 651] width 212 height 52
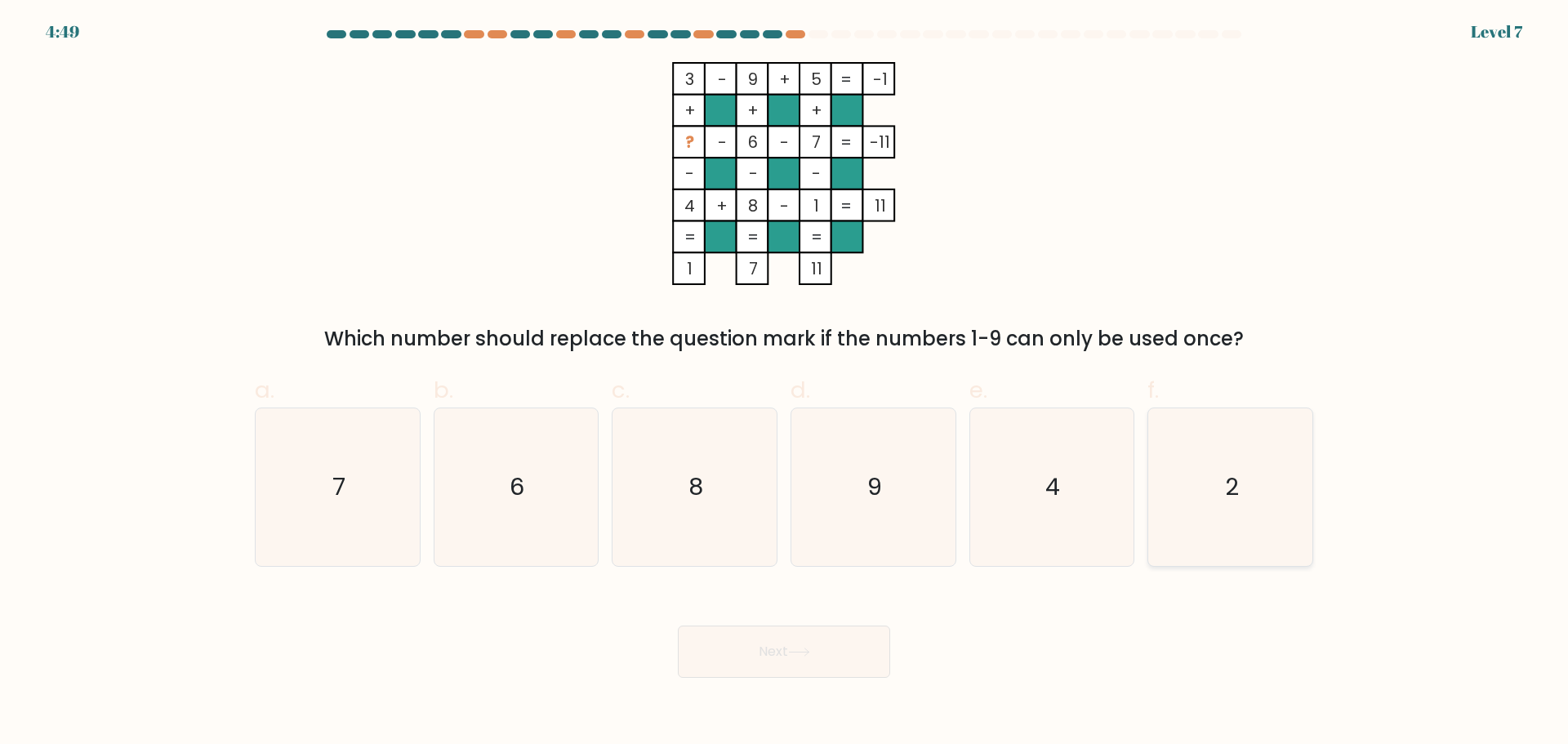
click at [1263, 472] on icon "2" at bounding box center [1231, 487] width 158 height 158
click at [784, 383] on input "f. 2" at bounding box center [784, 378] width 1 height 10
radio input "true"
click at [808, 656] on icon at bounding box center [799, 652] width 22 height 9
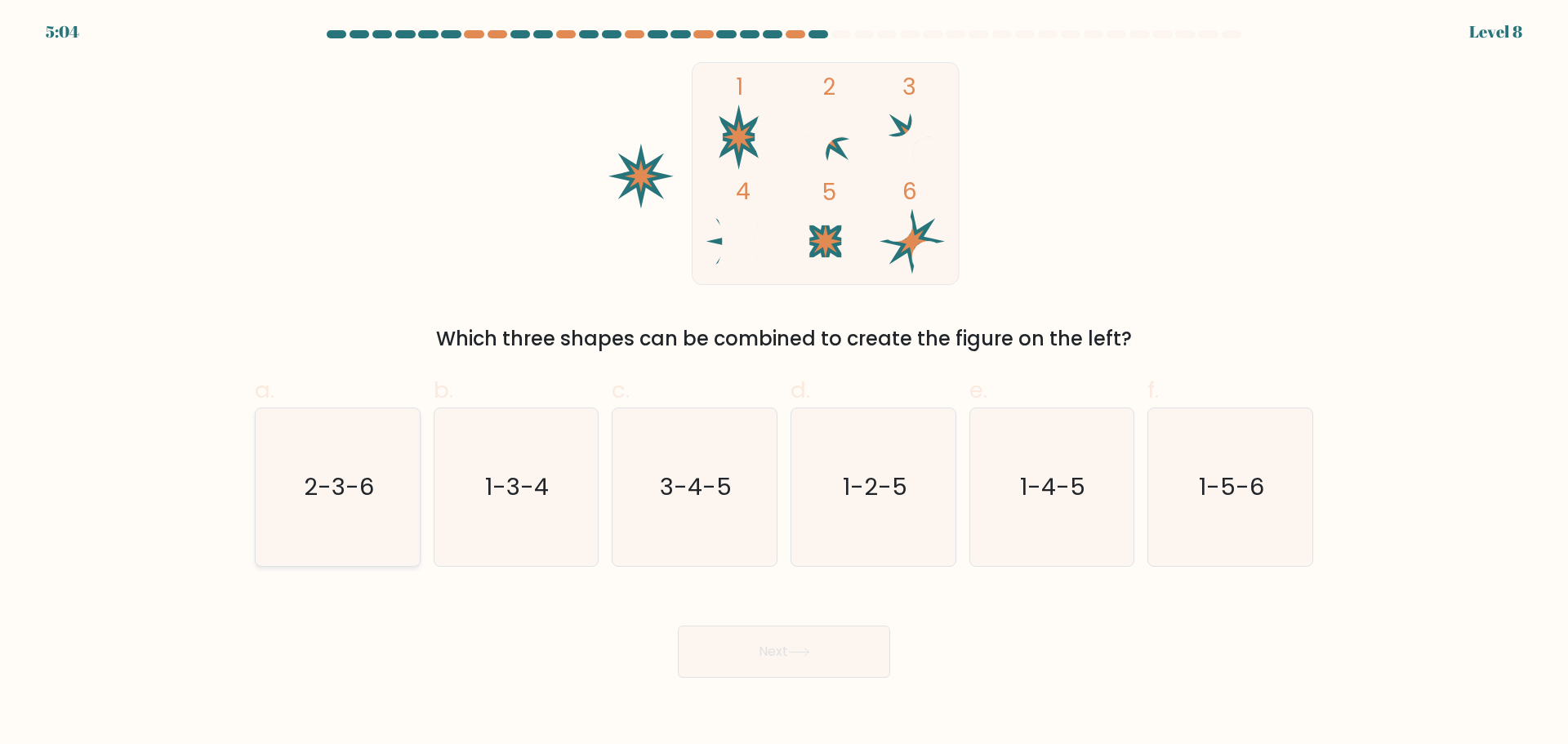
click at [338, 522] on icon "2-3-6" at bounding box center [338, 487] width 158 height 158
click at [784, 383] on input "a. 2-3-6" at bounding box center [784, 378] width 1 height 10
radio input "true"
click at [781, 640] on button "Next" at bounding box center [784, 651] width 212 height 52
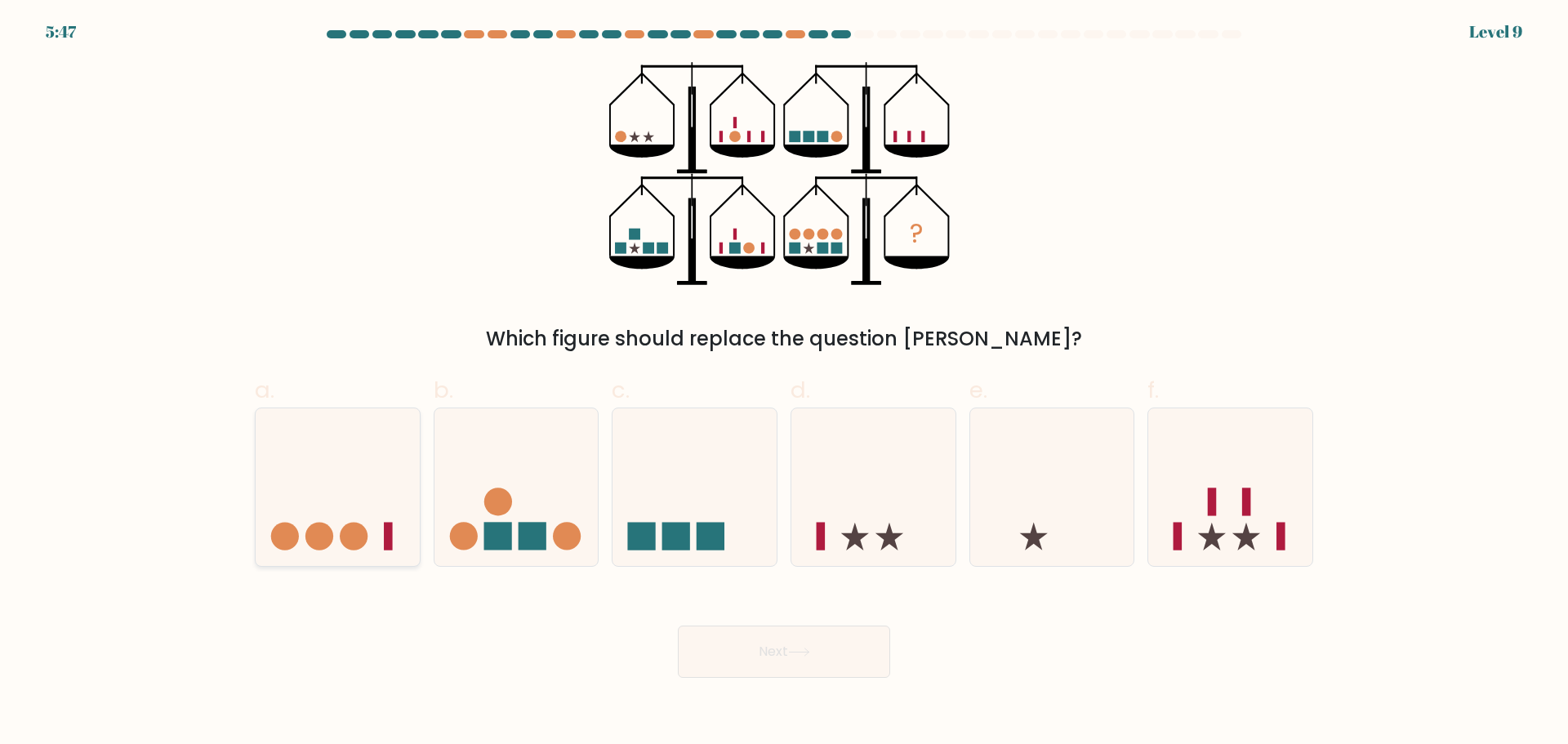
click at [399, 424] on icon at bounding box center [337, 487] width 164 height 136
click at [784, 383] on input "a." at bounding box center [784, 378] width 1 height 10
radio input "true"
click at [469, 283] on div "? Which figure should replace the question mark?" at bounding box center [784, 208] width 1078 height 292
click at [661, 464] on icon at bounding box center [694, 487] width 164 height 136
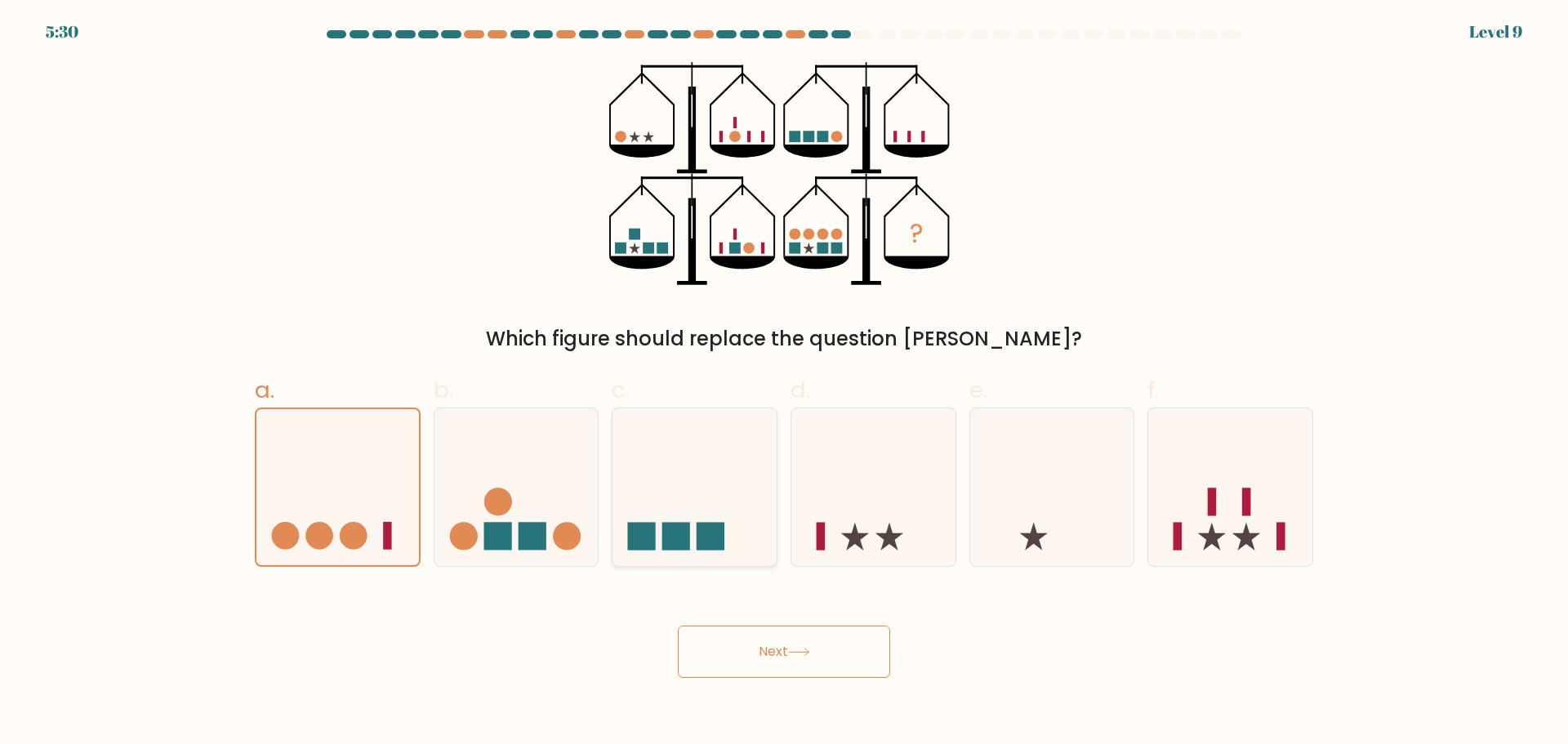
click at [784, 383] on input "c." at bounding box center [784, 378] width 1 height 10
radio input "true"
click at [764, 662] on button "Next" at bounding box center [784, 651] width 212 height 52
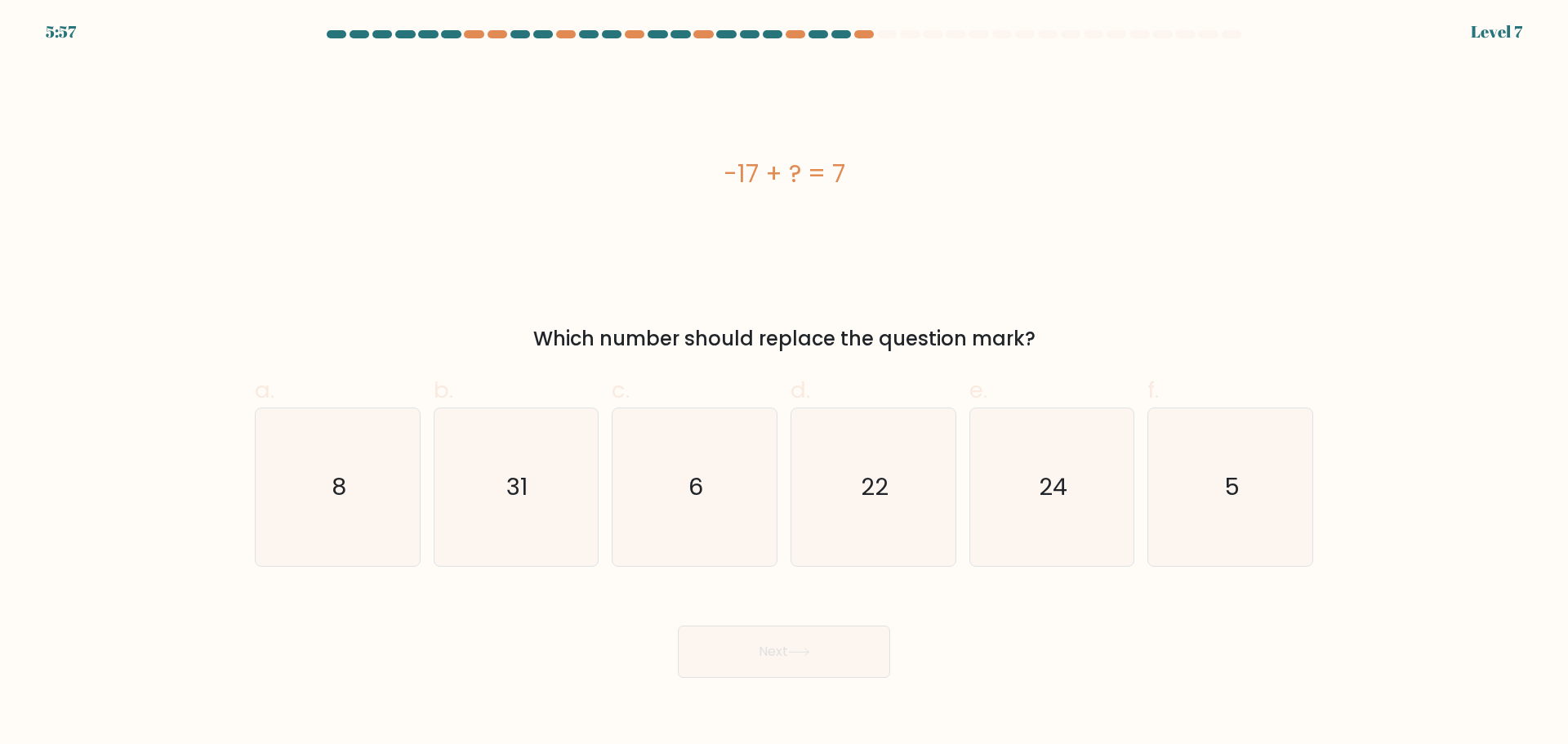
drag, startPoint x: 721, startPoint y: 172, endPoint x: 851, endPoint y: 181, distance: 130.3
click at [851, 181] on div "-17 + ? = 7" at bounding box center [784, 173] width 1058 height 37
click at [899, 183] on div "-17 + ? = 7" at bounding box center [784, 173] width 1058 height 37
drag, startPoint x: 899, startPoint y: 173, endPoint x: 721, endPoint y: 168, distance: 178.1
click at [721, 168] on div "-17 + ? = 7" at bounding box center [784, 173] width 1058 height 37
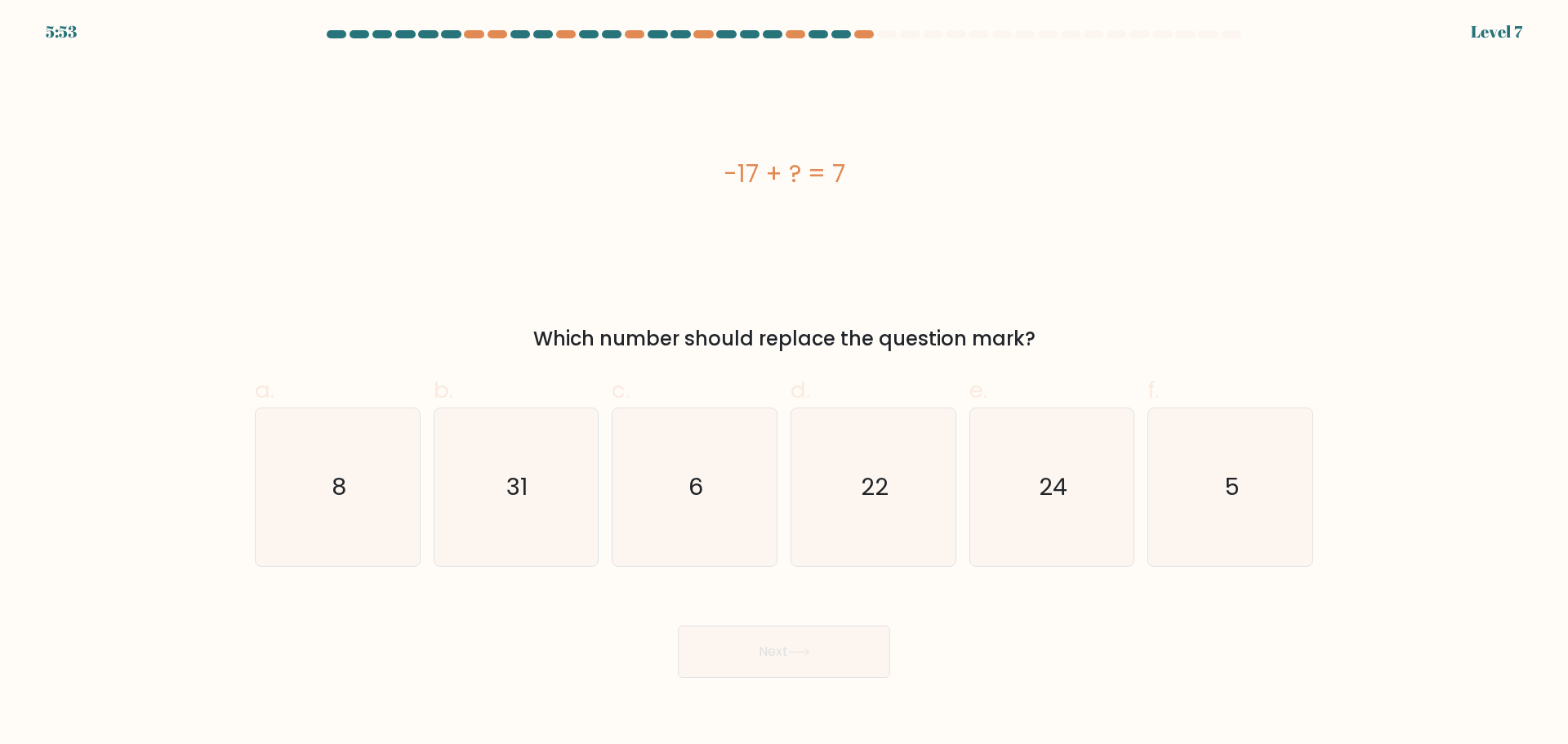
copy div "-17 + ? = 7"
click at [1101, 527] on icon "24" at bounding box center [1051, 487] width 158 height 158
click at [784, 383] on input "e. 24" at bounding box center [784, 378] width 1 height 10
radio input "true"
click at [1065, 615] on div "Next" at bounding box center [784, 632] width 1078 height 92
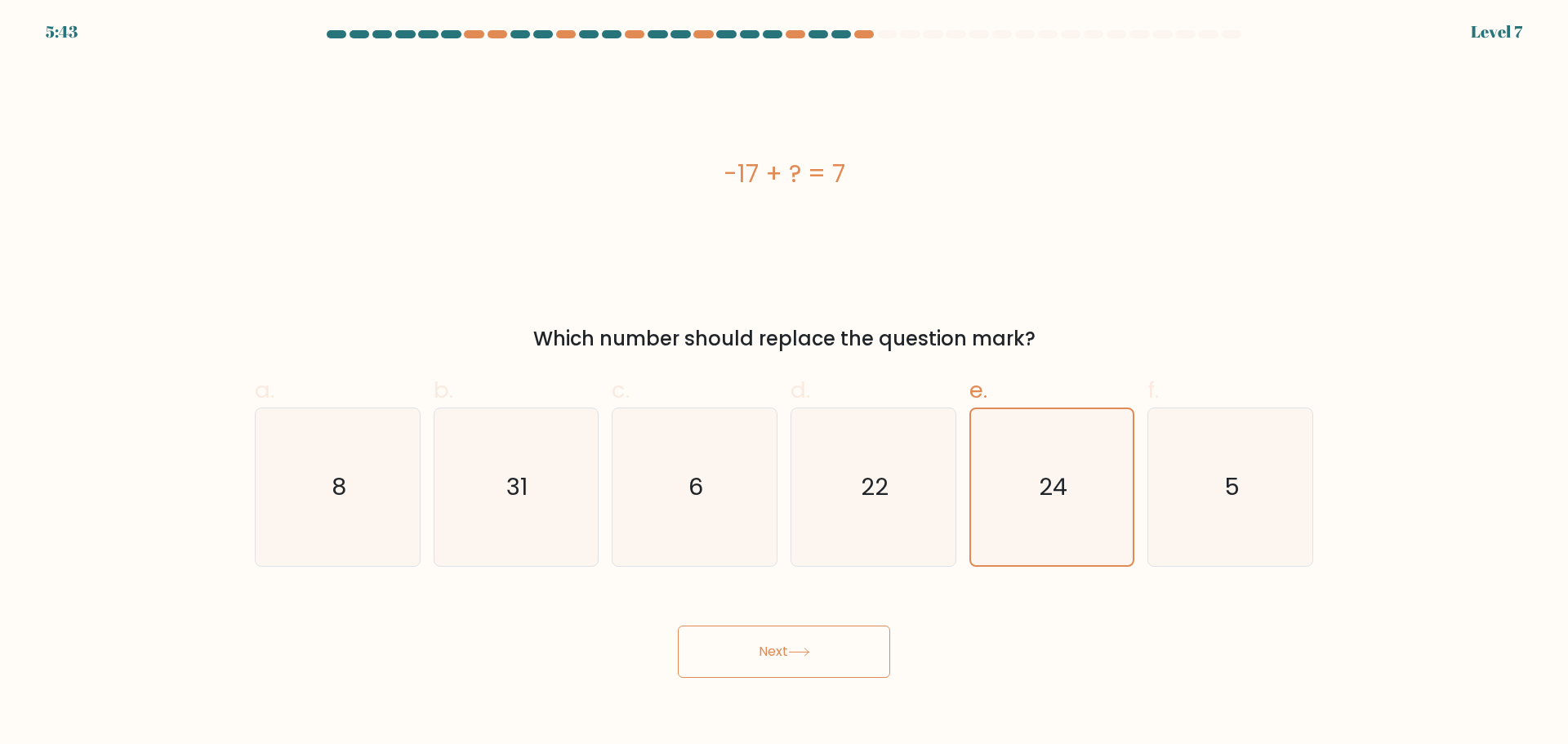
click at [775, 658] on button "Next" at bounding box center [784, 651] width 212 height 52
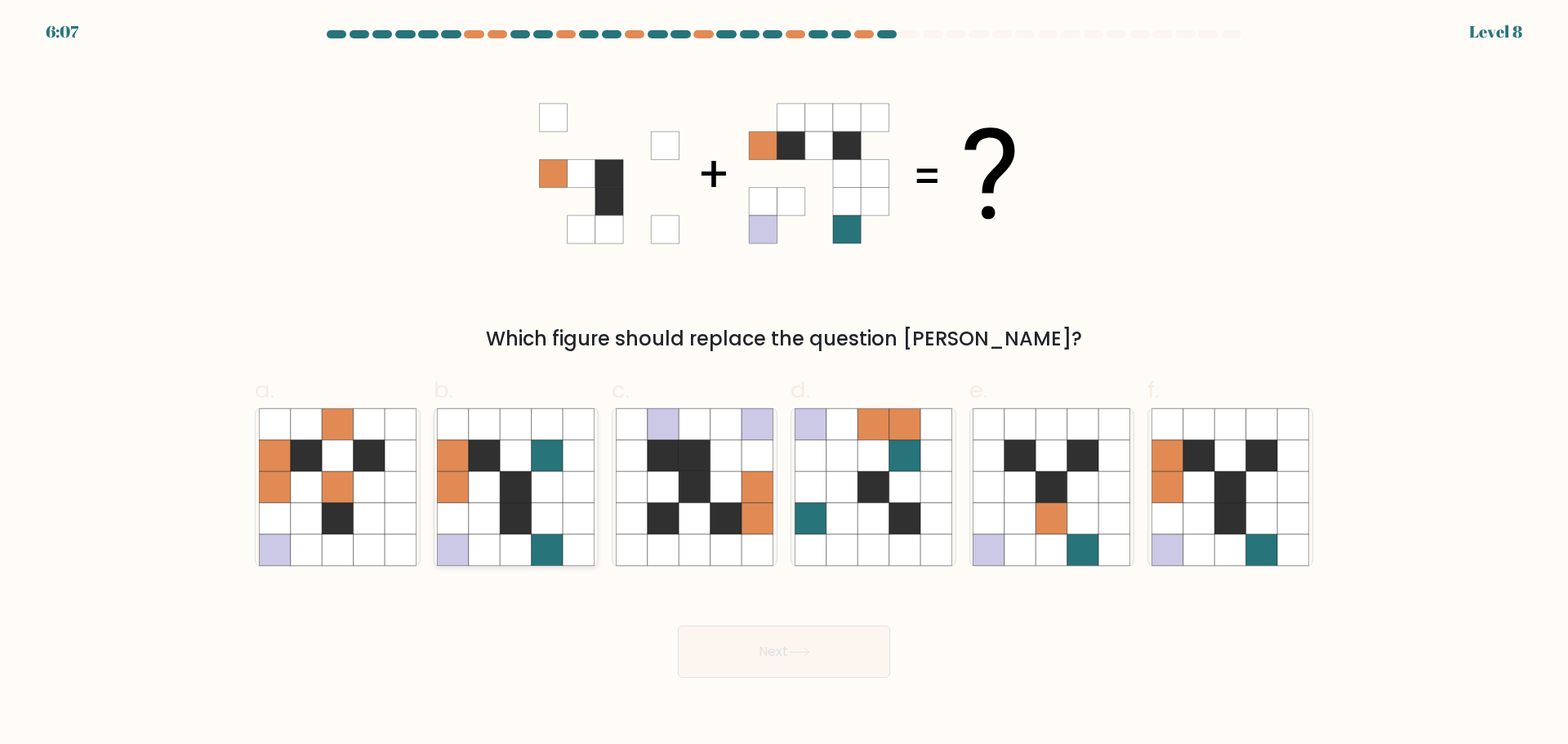
click at [517, 448] on icon at bounding box center [516, 455] width 31 height 31
click at [784, 383] on input "b." at bounding box center [784, 378] width 1 height 10
radio input "true"
click at [767, 647] on button "Next" at bounding box center [784, 651] width 212 height 52
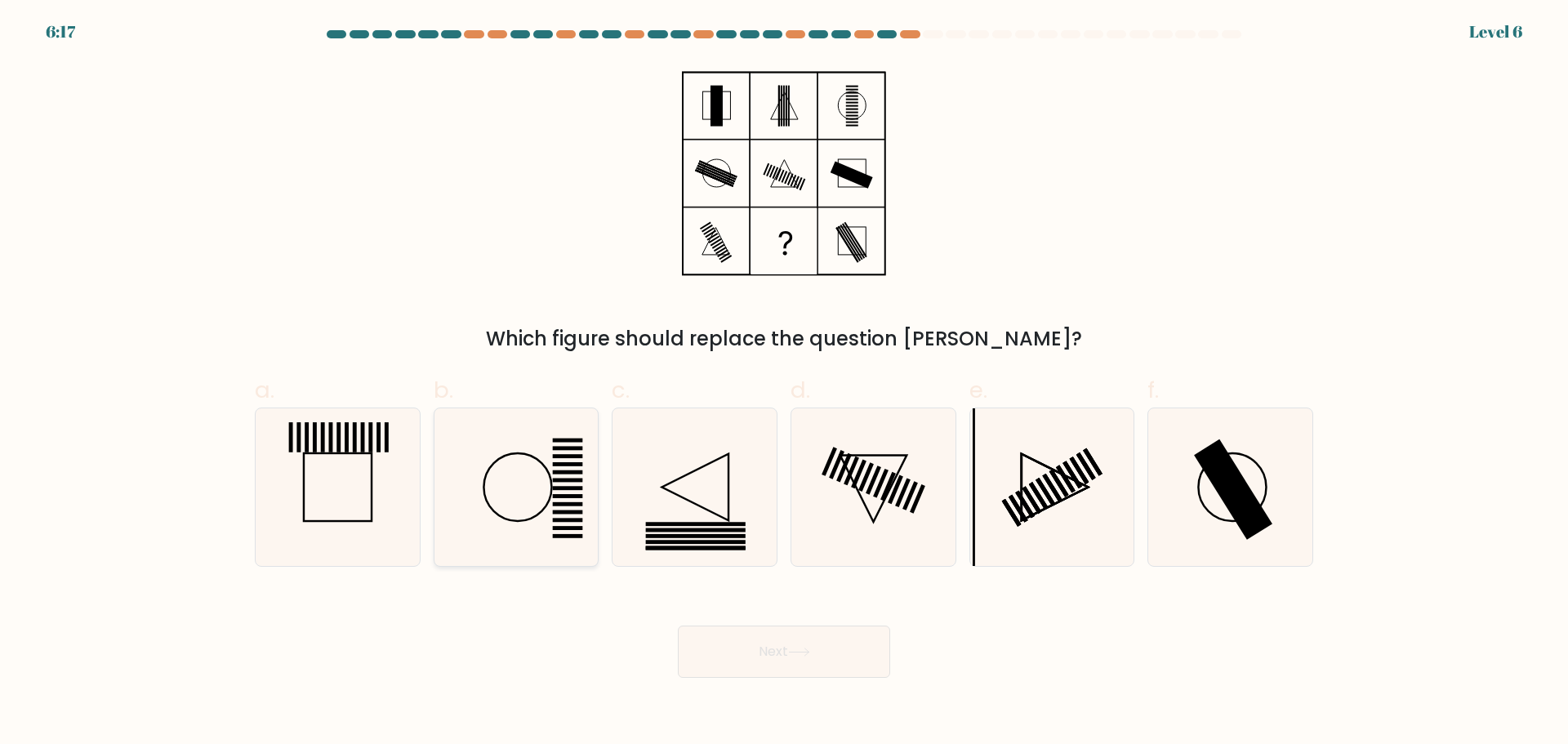
click at [520, 464] on icon at bounding box center [516, 487] width 158 height 158
click at [784, 383] on input "b." at bounding box center [784, 378] width 1 height 10
radio input "true"
click at [756, 669] on button "Next" at bounding box center [784, 651] width 212 height 52
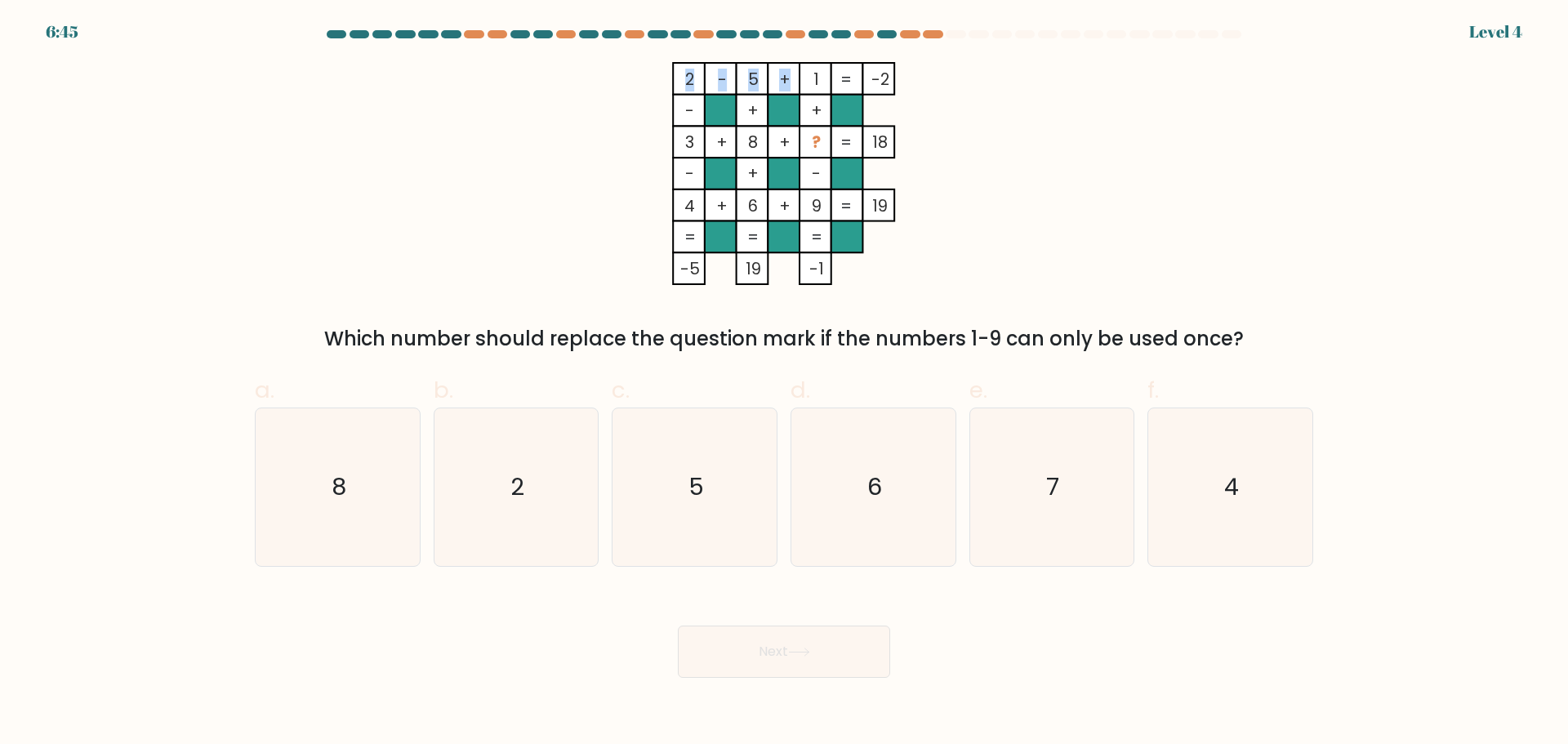
drag, startPoint x: 814, startPoint y: 79, endPoint x: 807, endPoint y: 194, distance: 115.2
click at [807, 194] on icon "2 - 5 + 1 -2 - + + 3 + 8 + ? 18 - + - 4 + 6 + 9 = 19 = = = = -5 19 -1 =" at bounding box center [784, 173] width 490 height 223
click at [807, 236] on rect at bounding box center [815, 237] width 32 height 32
click at [809, 273] on tspan "-1" at bounding box center [816, 269] width 15 height 23
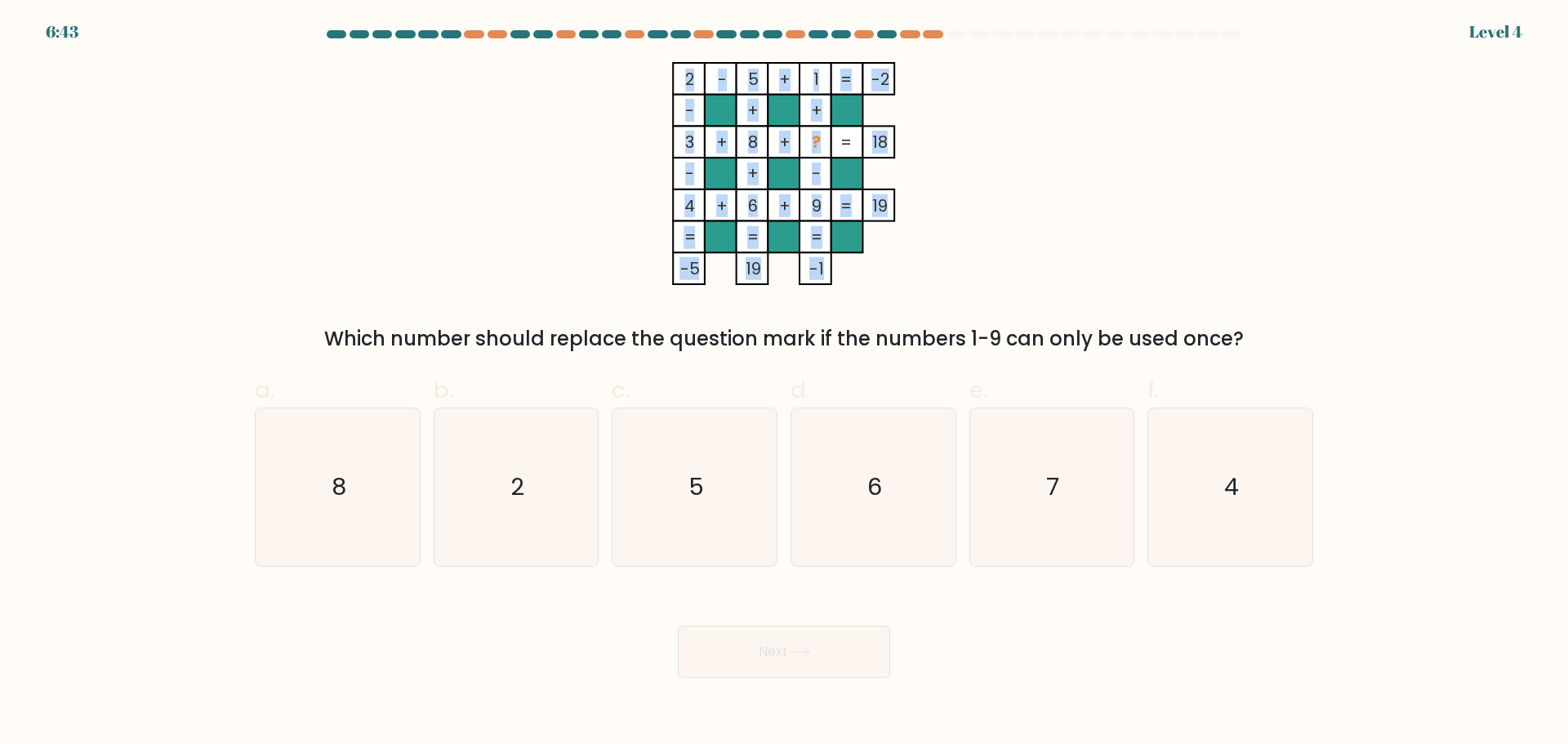
drag, startPoint x: 821, startPoint y: 270, endPoint x: 825, endPoint y: 76, distance: 194.0
click at [826, 76] on icon "2 - 5 + 1 -2 - + + 3 + 8 + ? 18 - + - 4 + 6 + 9 = 19 = = = = -5 19 -1 =" at bounding box center [784, 173] width 490 height 223
click at [1046, 73] on div "2 - 5 + 1 -2 - + + 3 + 8 + ? 18 - + - 4 + 6 + 9 = 19 = = = = -5 19 -1 = Which n…" at bounding box center [784, 208] width 1078 height 292
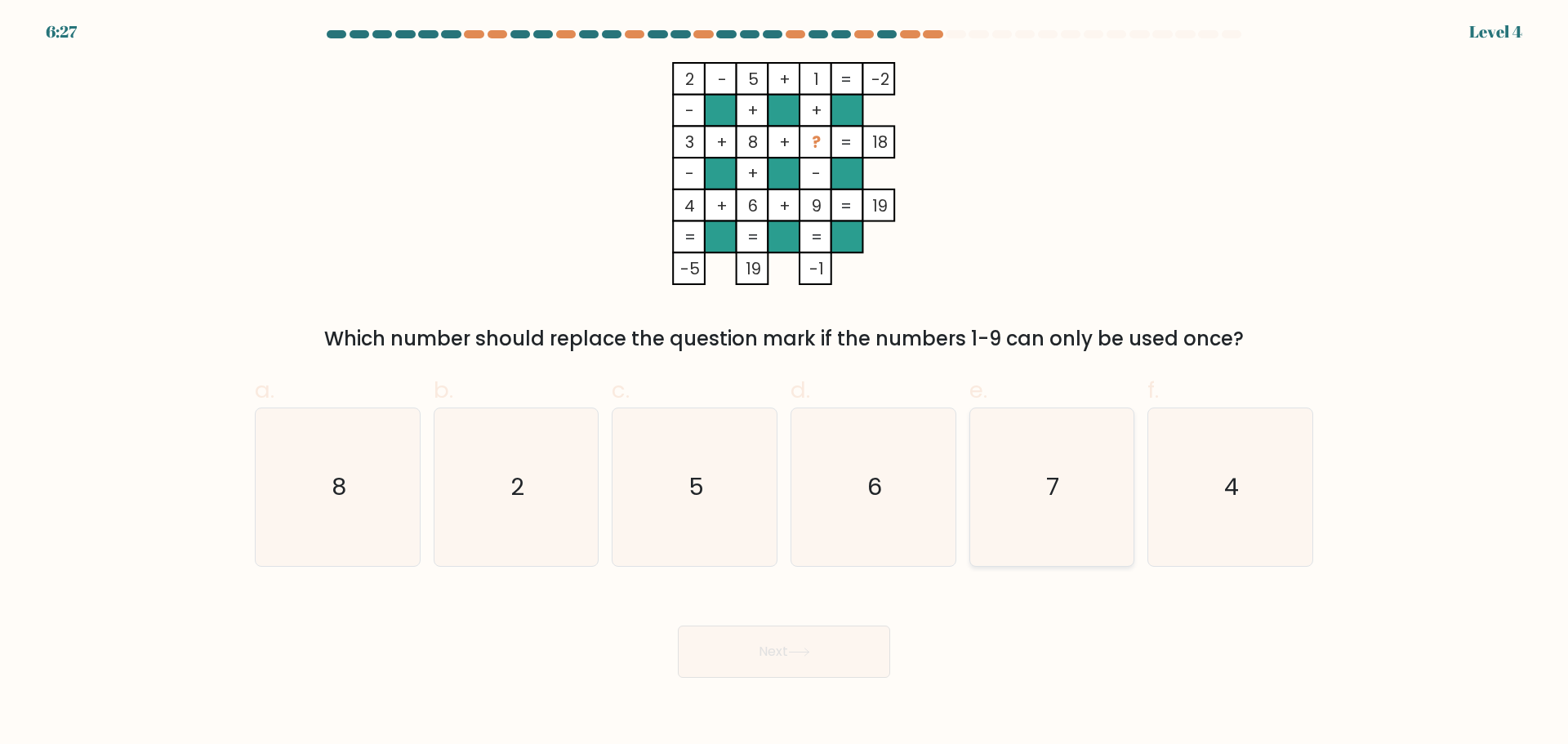
click at [1098, 486] on icon "7" at bounding box center [1051, 487] width 158 height 158
click at [784, 383] on input "e. 7" at bounding box center [784, 378] width 1 height 10
radio input "true"
click at [818, 654] on button "Next" at bounding box center [784, 651] width 212 height 52
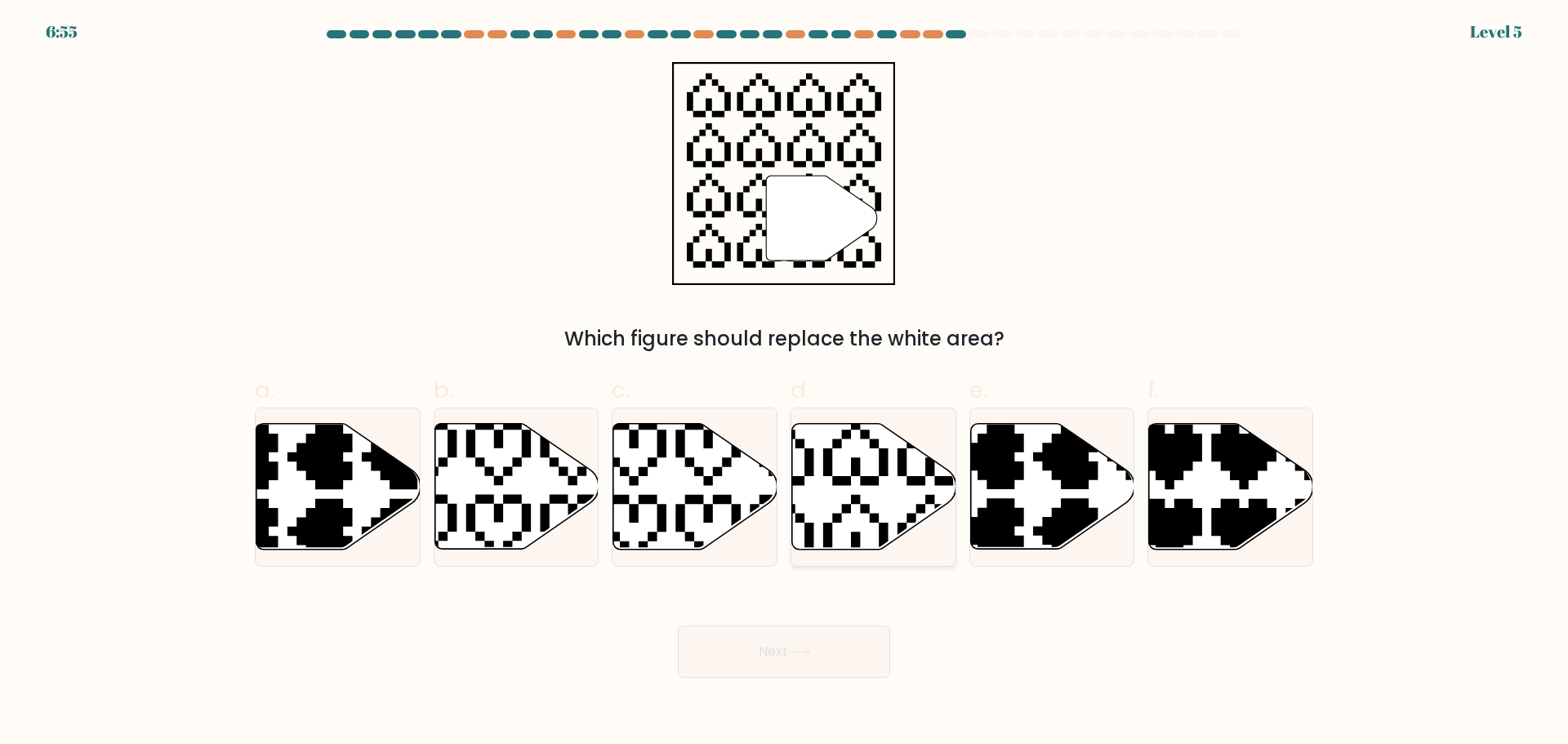
click at [858, 455] on icon at bounding box center [874, 486] width 164 height 126
click at [784, 383] on input "d." at bounding box center [784, 378] width 1 height 10
radio input "true"
click at [933, 622] on div "Next" at bounding box center [784, 632] width 1078 height 92
click at [858, 650] on button "Next" at bounding box center [784, 651] width 212 height 52
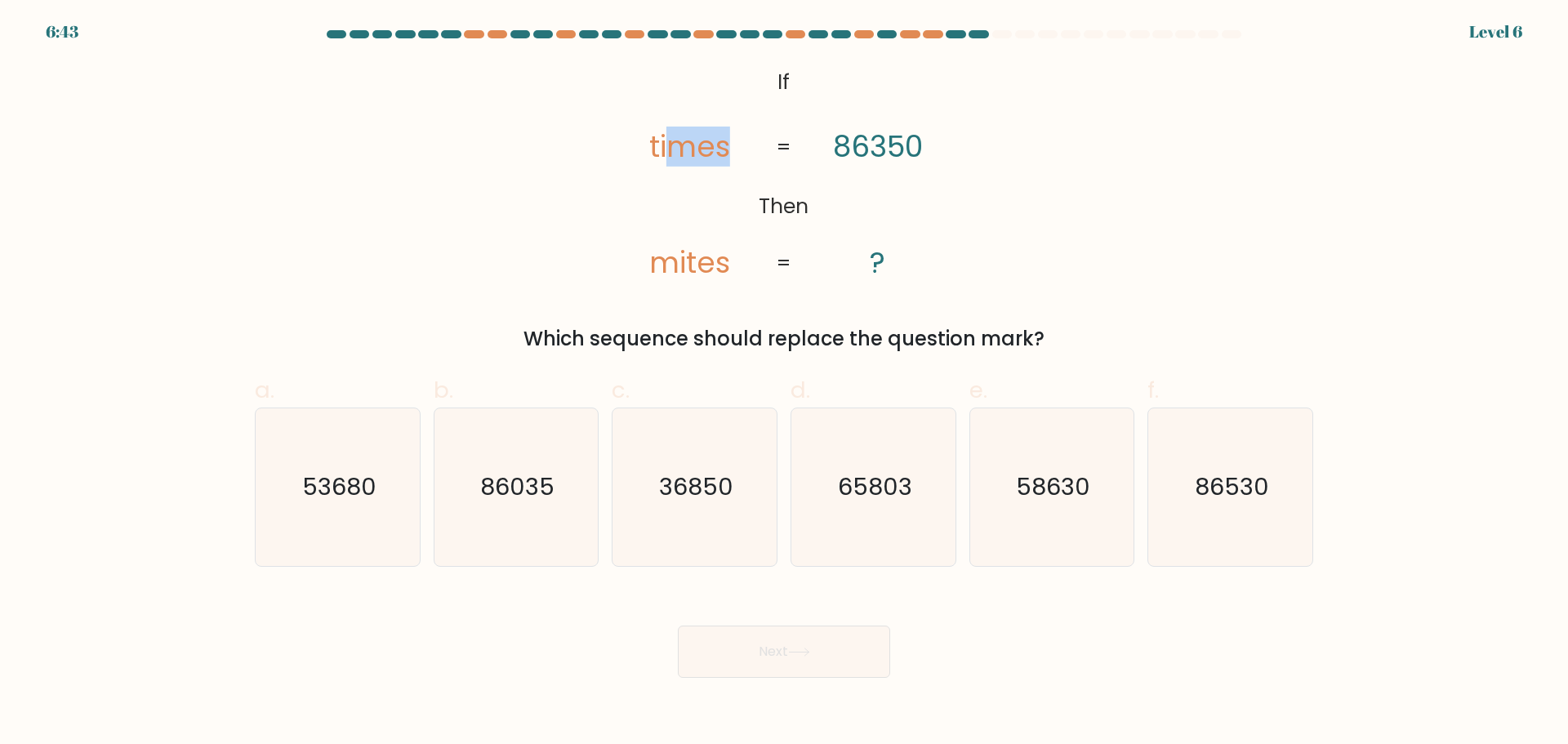
drag, startPoint x: 698, startPoint y: 160, endPoint x: 853, endPoint y: 181, distance: 156.4
click at [782, 175] on icon "@import url('https://fonts.googleapis.com/css?family=Abril+Fatface:400,100,100i…" at bounding box center [784, 173] width 363 height 223
click at [883, 186] on icon "@import url('https://fonts.googleapis.com/css?family=Abril+Fatface:400,100,100i…" at bounding box center [784, 173] width 363 height 223
click at [704, 479] on text "36850" at bounding box center [696, 487] width 75 height 33
click at [784, 383] on input "c. 36850" at bounding box center [784, 378] width 1 height 10
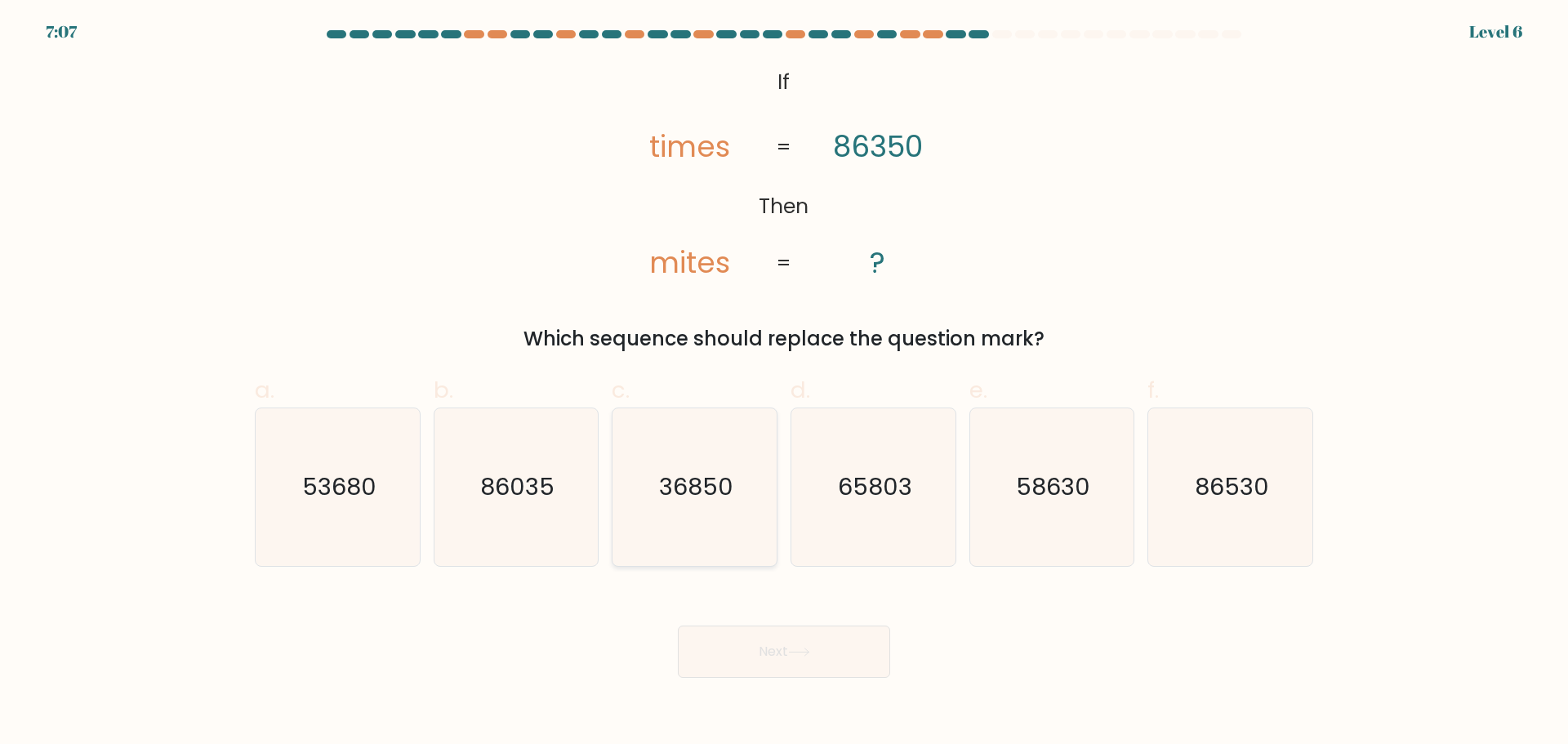
radio input "true"
drag, startPoint x: 918, startPoint y: 588, endPoint x: 913, endPoint y: 596, distance: 9.4
click at [918, 589] on div "Next" at bounding box center [784, 632] width 1078 height 92
click at [784, 656] on button "Next" at bounding box center [784, 651] width 212 height 52
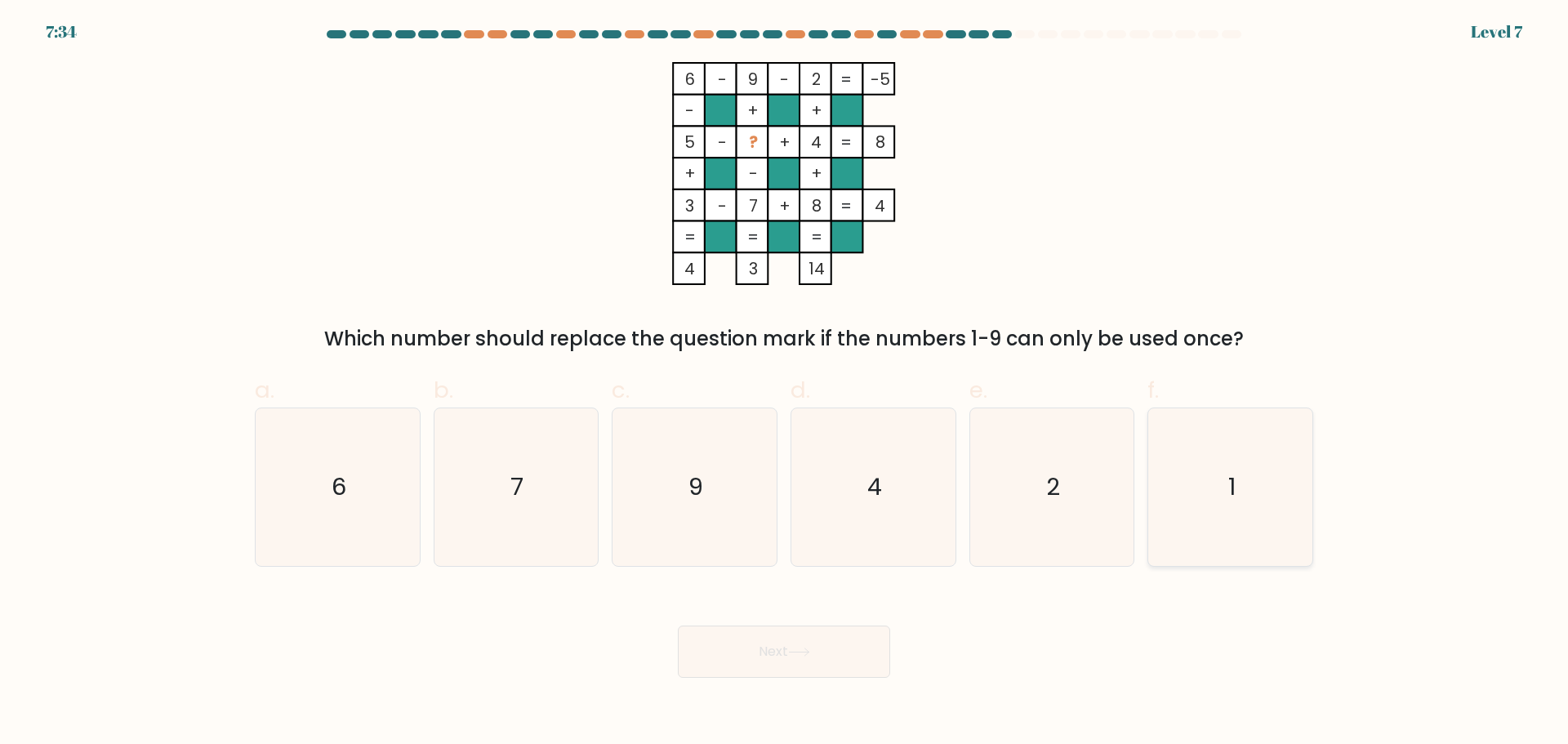
click at [1220, 464] on icon "1" at bounding box center [1231, 487] width 158 height 158
click at [784, 383] on input "f. 1" at bounding box center [784, 378] width 1 height 10
radio input "true"
click at [837, 635] on button "Next" at bounding box center [784, 651] width 212 height 52
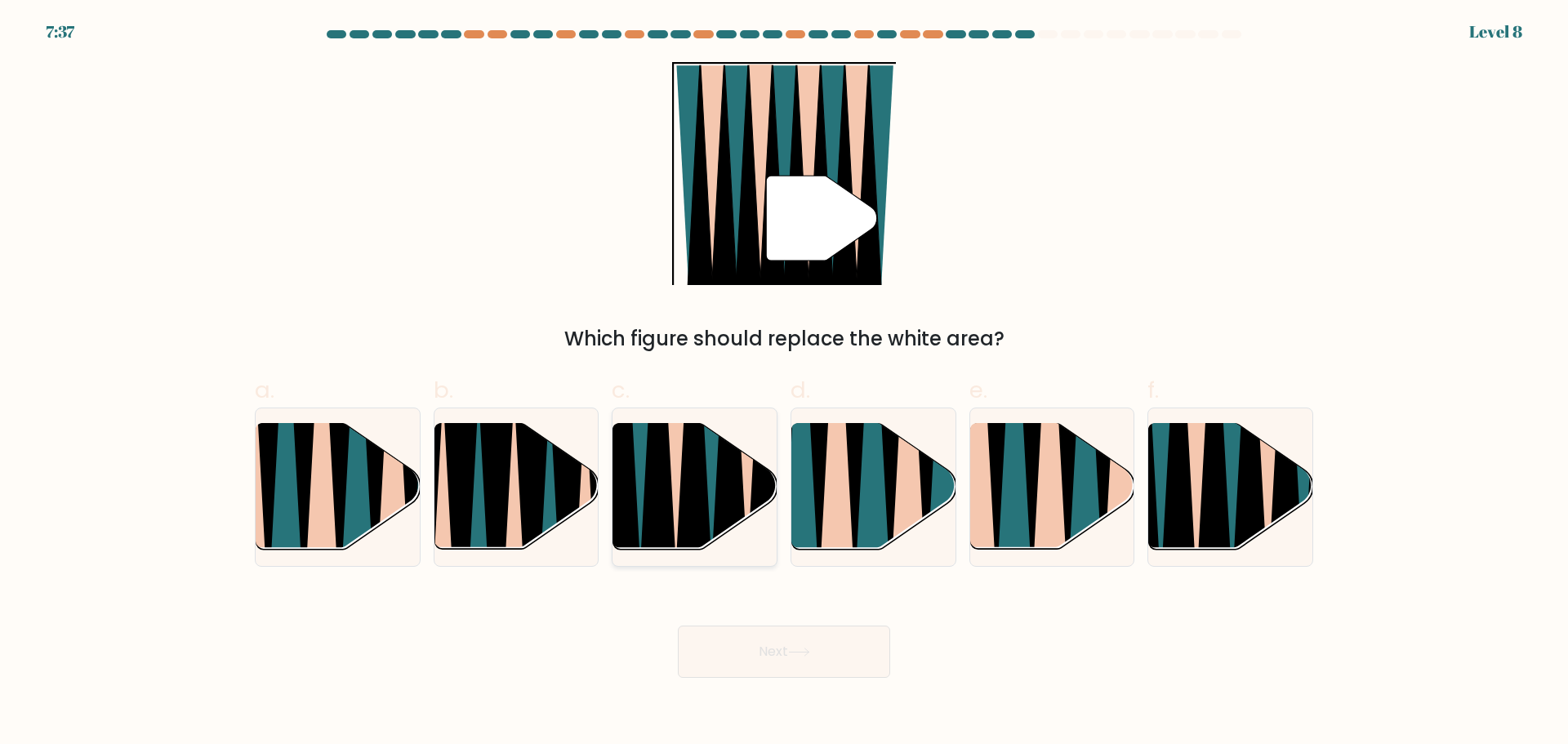
click at [681, 485] on icon at bounding box center [693, 425] width 37 height 329
click at [784, 383] on input "c." at bounding box center [784, 378] width 1 height 10
radio input "true"
click at [838, 683] on body "7:36 Level 8" at bounding box center [784, 372] width 1568 height 744
click at [776, 652] on button "Next" at bounding box center [784, 651] width 212 height 52
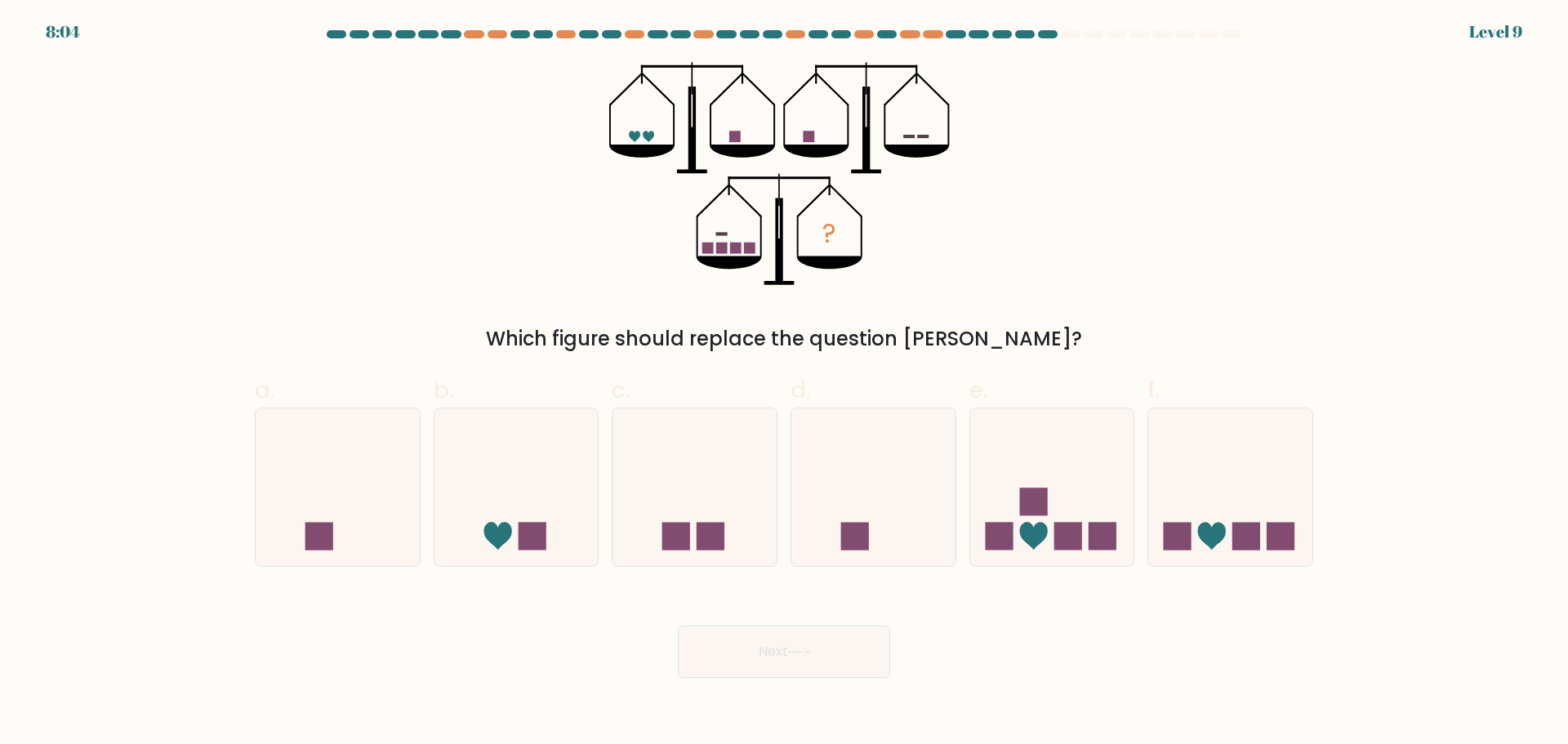
click at [1100, 234] on div "? Which figure should replace the question mark?" at bounding box center [784, 208] width 1078 height 292
click at [1280, 497] on icon at bounding box center [1230, 487] width 164 height 136
click at [784, 383] on input "f." at bounding box center [784, 378] width 1 height 10
radio input "true"
click at [1026, 472] on icon at bounding box center [1051, 487] width 164 height 136
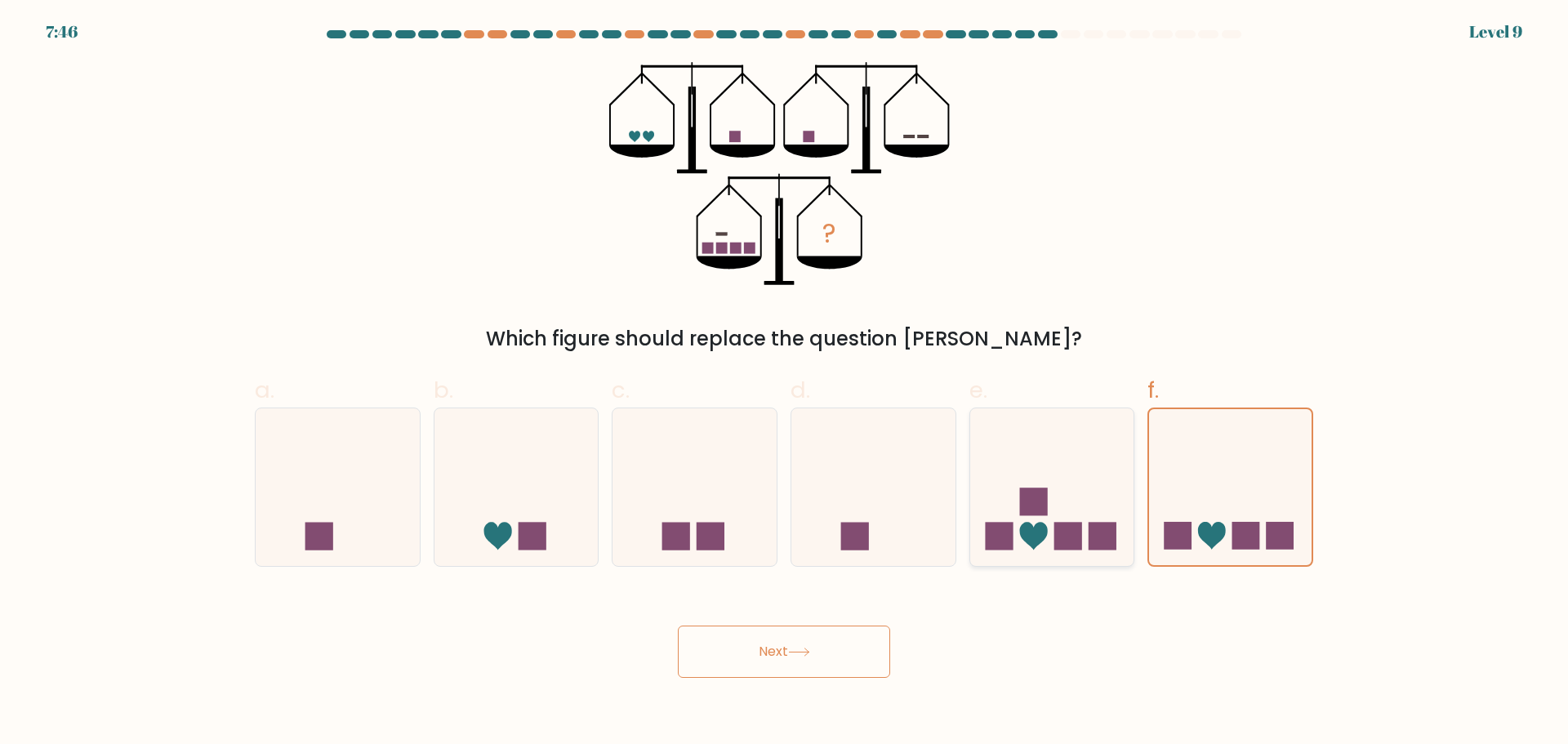
click at [784, 383] on input "e." at bounding box center [784, 378] width 1 height 10
radio input "true"
click at [798, 656] on button "Next" at bounding box center [784, 651] width 212 height 52
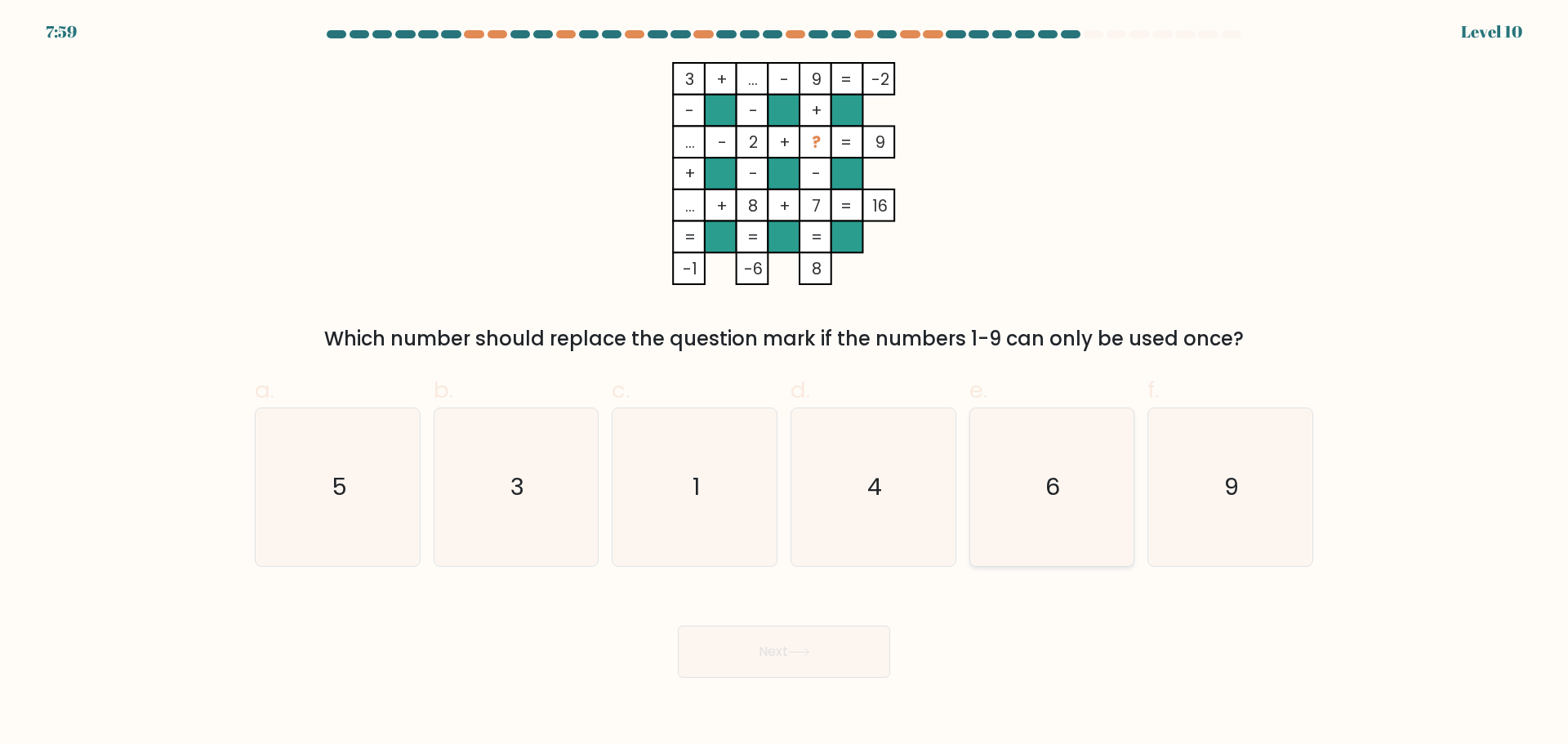
click at [1079, 498] on icon "6" at bounding box center [1051, 487] width 158 height 158
click at [784, 383] on input "e. 6" at bounding box center [784, 378] width 1 height 10
radio input "true"
click at [862, 638] on button "Next" at bounding box center [784, 651] width 212 height 52
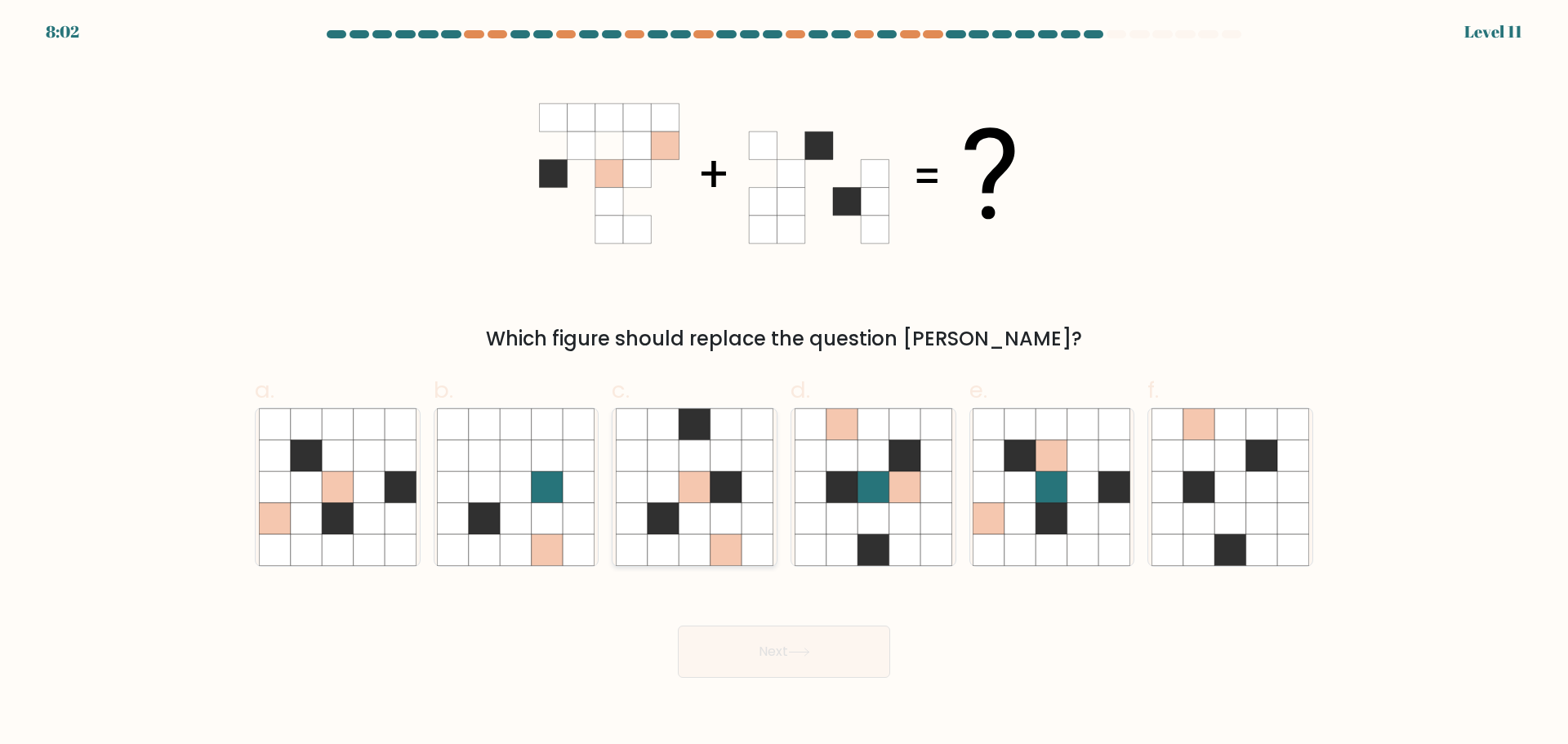
click at [693, 468] on icon at bounding box center [694, 455] width 31 height 31
click at [784, 383] on input "c." at bounding box center [784, 378] width 1 height 10
radio input "true"
click at [779, 648] on button "Next" at bounding box center [784, 651] width 212 height 52
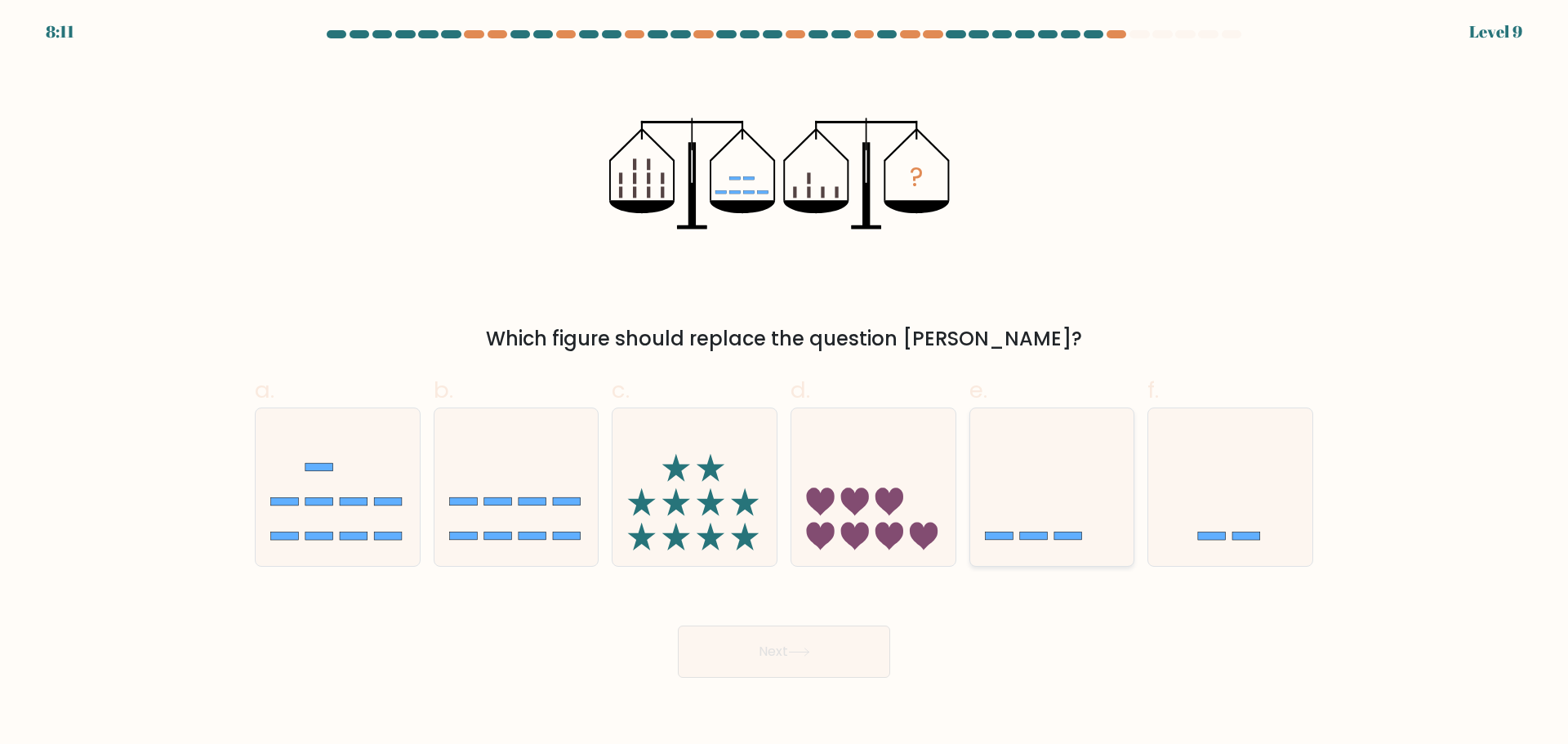
click at [1037, 463] on icon at bounding box center [1051, 487] width 164 height 136
click at [784, 383] on input "e." at bounding box center [784, 378] width 1 height 10
radio input "true"
click at [773, 645] on button "Next" at bounding box center [784, 651] width 212 height 52
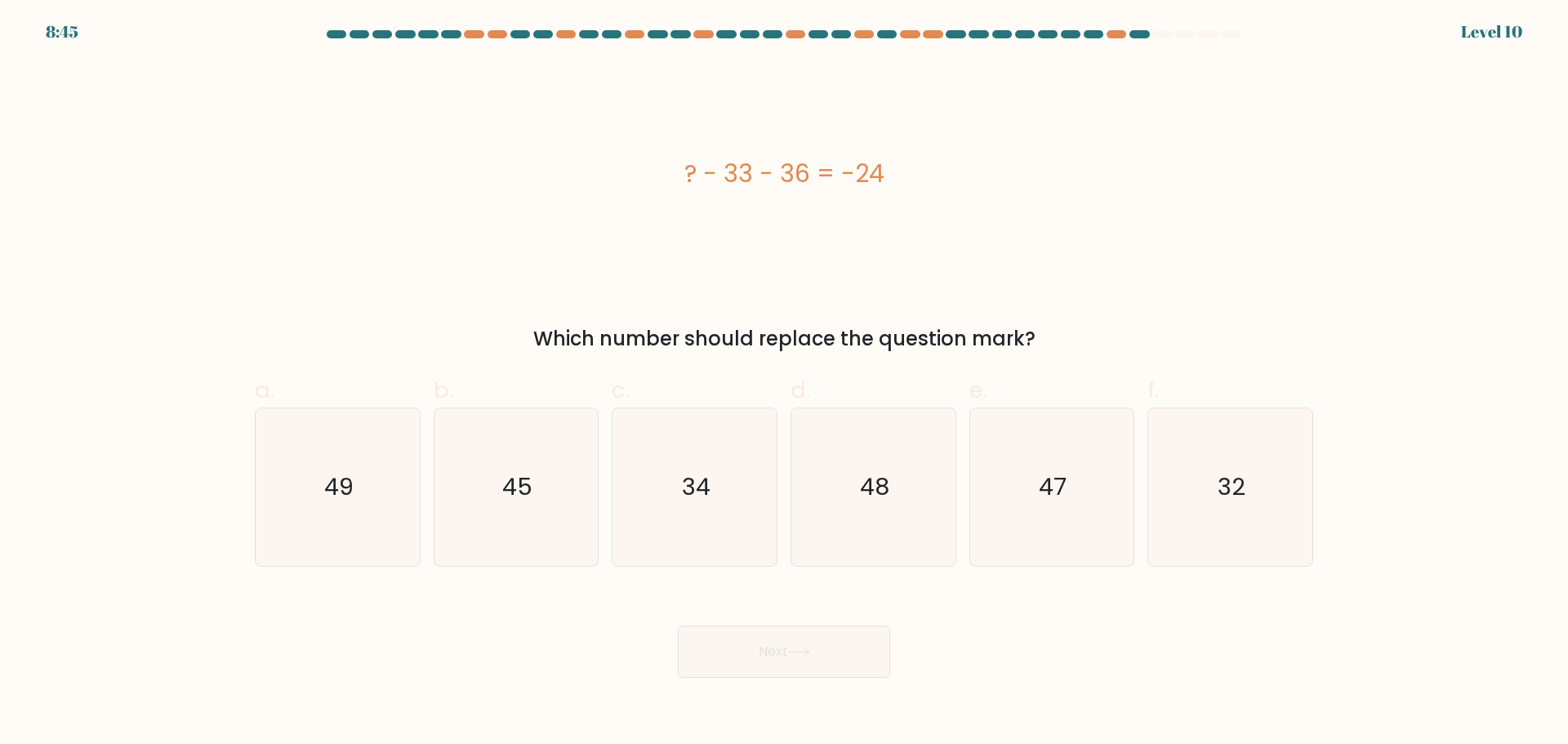
drag, startPoint x: 701, startPoint y: 171, endPoint x: 908, endPoint y: 177, distance: 207.1
click at [902, 182] on div "? - 33 - 36 = -24" at bounding box center [784, 173] width 1058 height 37
click at [908, 177] on div "? - 33 - 36 = -24" at bounding box center [784, 173] width 1058 height 37
drag, startPoint x: 898, startPoint y: 177, endPoint x: 705, endPoint y: 185, distance: 193.2
click at [705, 185] on div "? - 33 - 36 = -24" at bounding box center [784, 173] width 1058 height 37
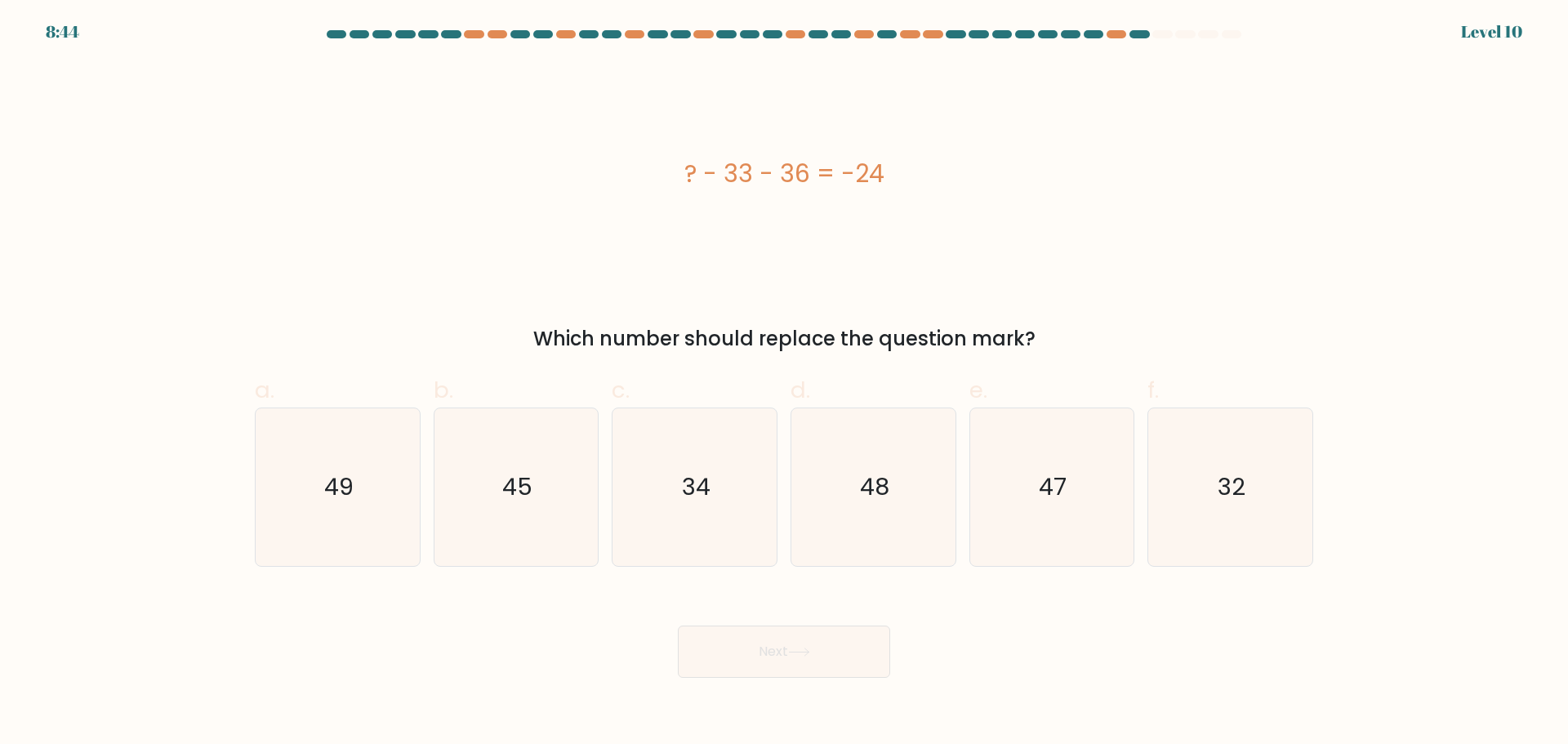
click at [688, 180] on div "? - 33 - 36 = -24" at bounding box center [784, 173] width 1058 height 37
drag, startPoint x: 678, startPoint y: 172, endPoint x: 884, endPoint y: 181, distance: 206.2
click at [883, 181] on div "? - 33 - 36 = -24" at bounding box center [784, 173] width 1058 height 37
copy div "? - 33 - 36 = -24"
click at [525, 508] on icon "45" at bounding box center [516, 487] width 158 height 158
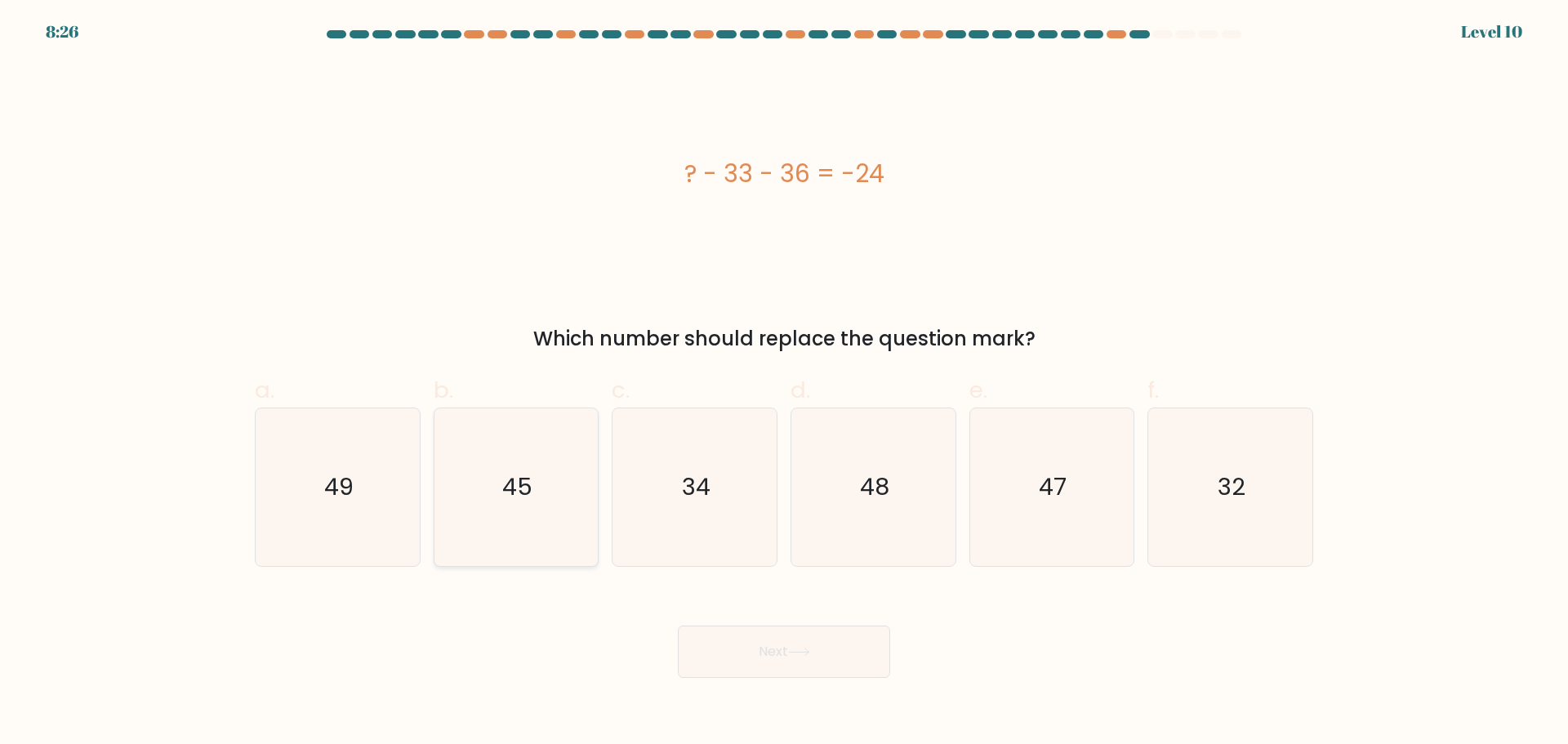
click at [784, 383] on input "b. 45" at bounding box center [784, 378] width 1 height 10
radio input "true"
click at [740, 657] on button "Next" at bounding box center [784, 651] width 212 height 52
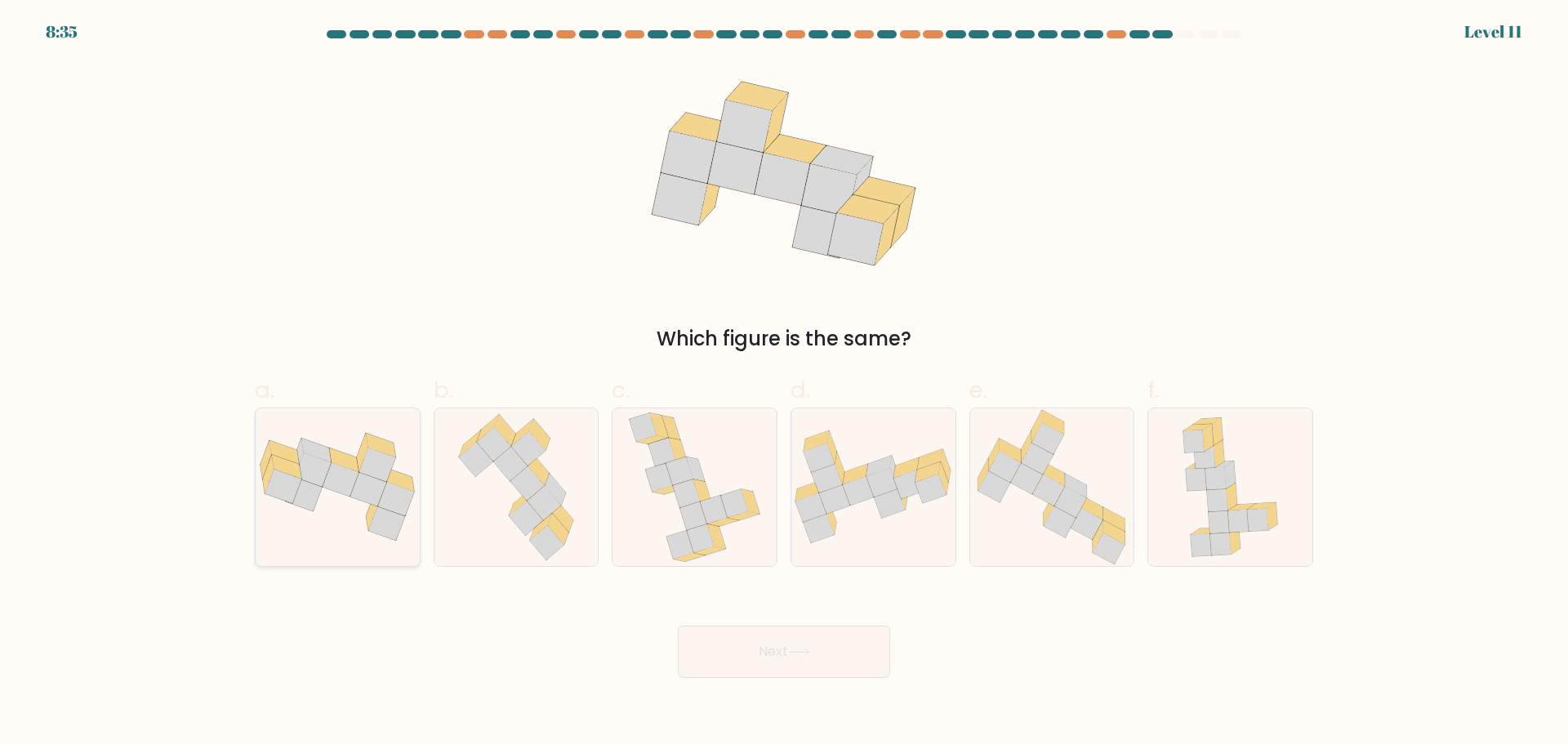
click at [340, 475] on icon at bounding box center [341, 480] width 37 height 34
click at [784, 383] on input "a." at bounding box center [784, 378] width 1 height 10
radio input "true"
drag, startPoint x: 742, startPoint y: 656, endPoint x: 744, endPoint y: 649, distance: 7.3
click at [743, 656] on button "Next" at bounding box center [784, 651] width 212 height 52
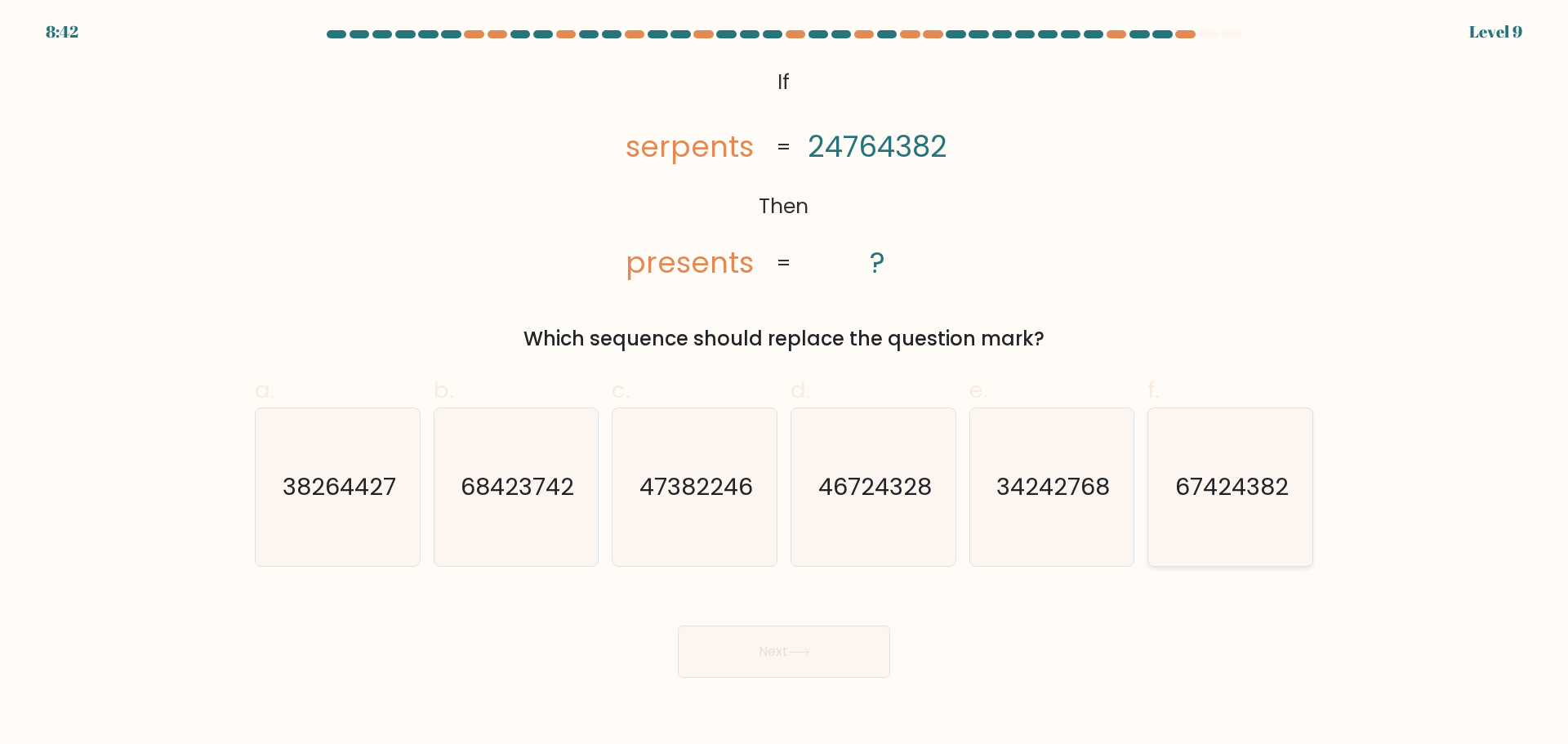
click at [1176, 512] on icon "67424382" at bounding box center [1231, 487] width 158 height 158
click at [784, 383] on input "f. 67424382" at bounding box center [784, 378] width 1 height 10
radio input "true"
click at [784, 641] on button "Next" at bounding box center [784, 651] width 212 height 52
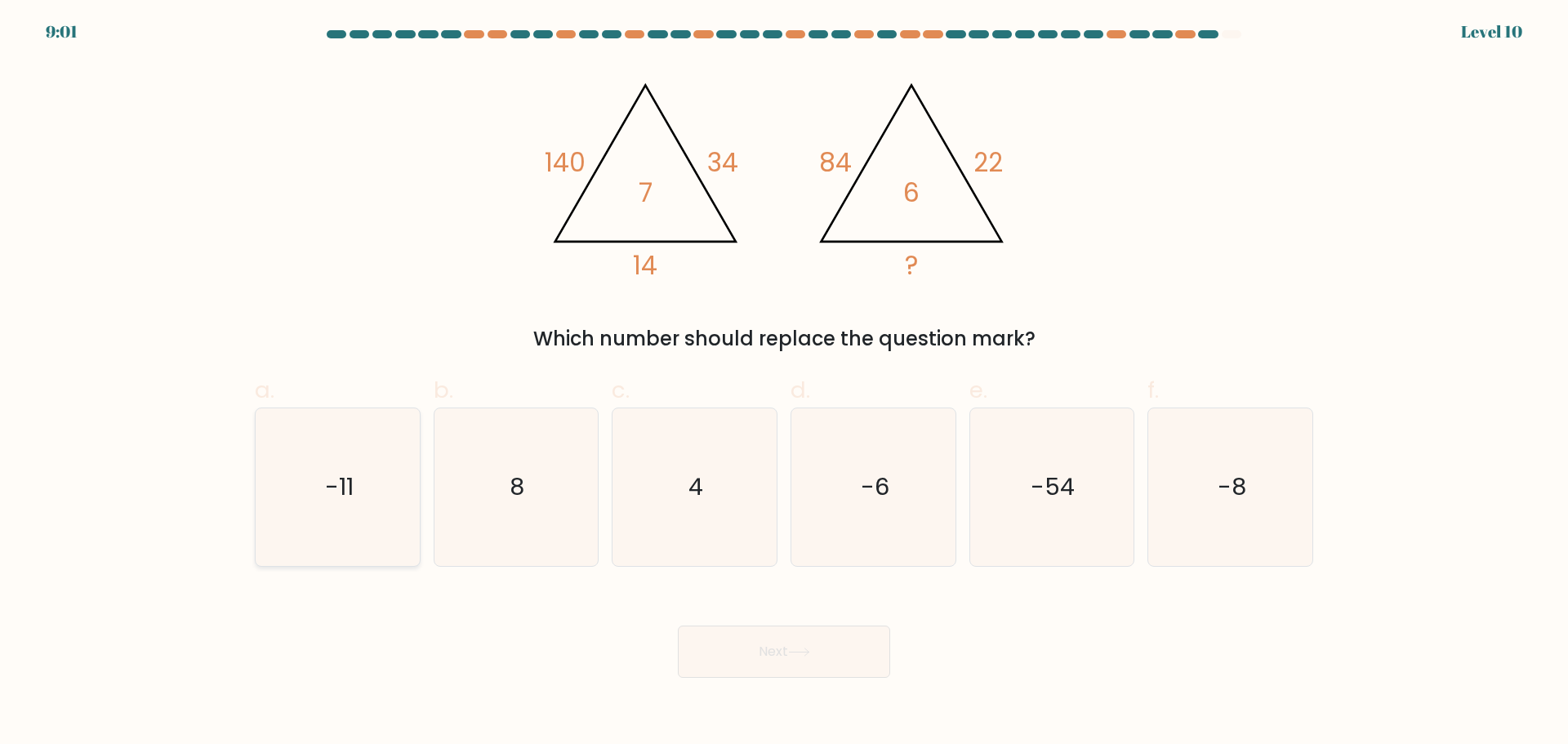
click at [336, 489] on text "-11" at bounding box center [339, 487] width 28 height 33
click at [784, 383] on input "a. -11" at bounding box center [784, 378] width 1 height 10
radio input "true"
click at [801, 628] on button "Next" at bounding box center [784, 651] width 212 height 52
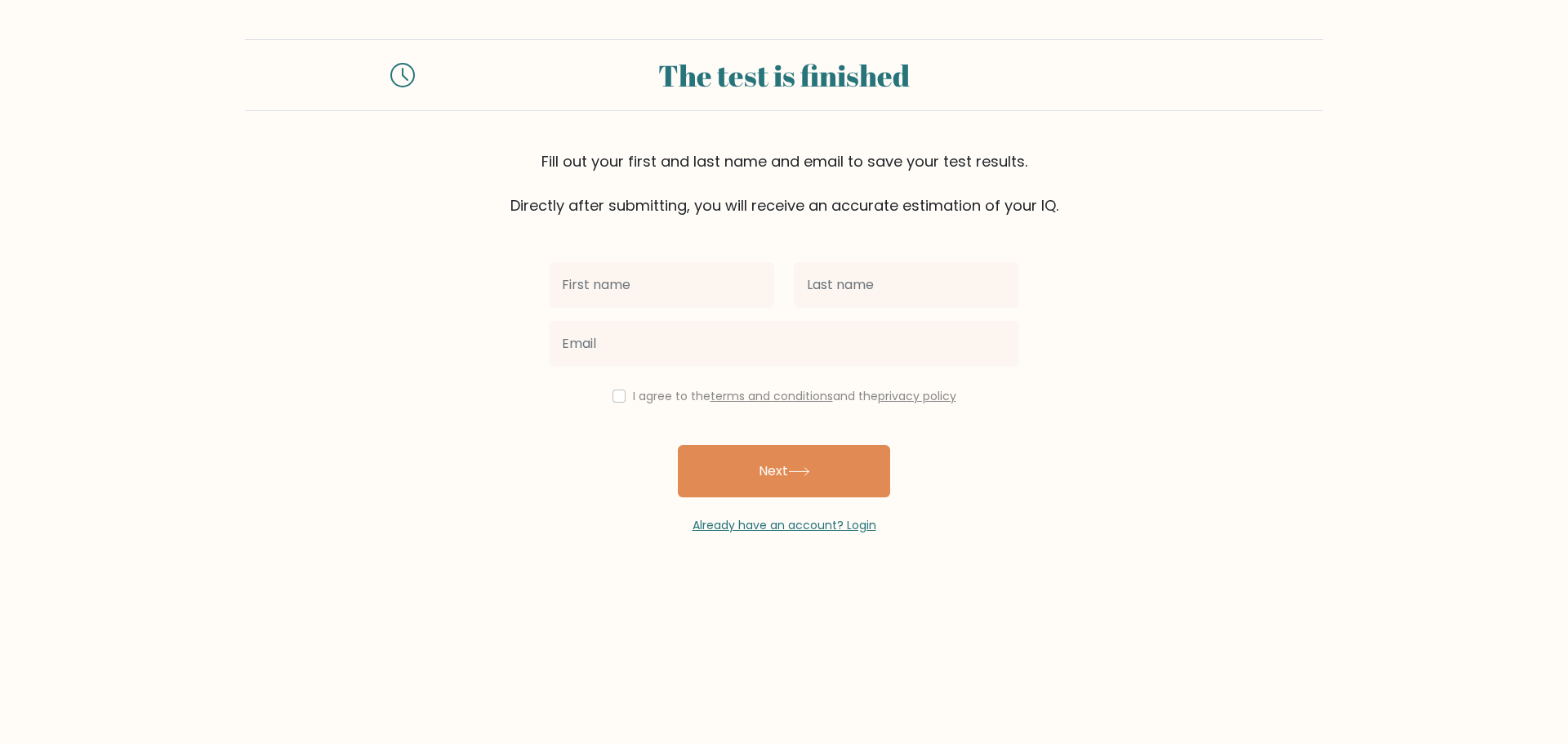
click at [685, 257] on div at bounding box center [661, 285] width 245 height 59
click at [599, 291] on input "text" at bounding box center [661, 284] width 226 height 45
type input "j"
type input "Joeffry"
type input "Tolentino"
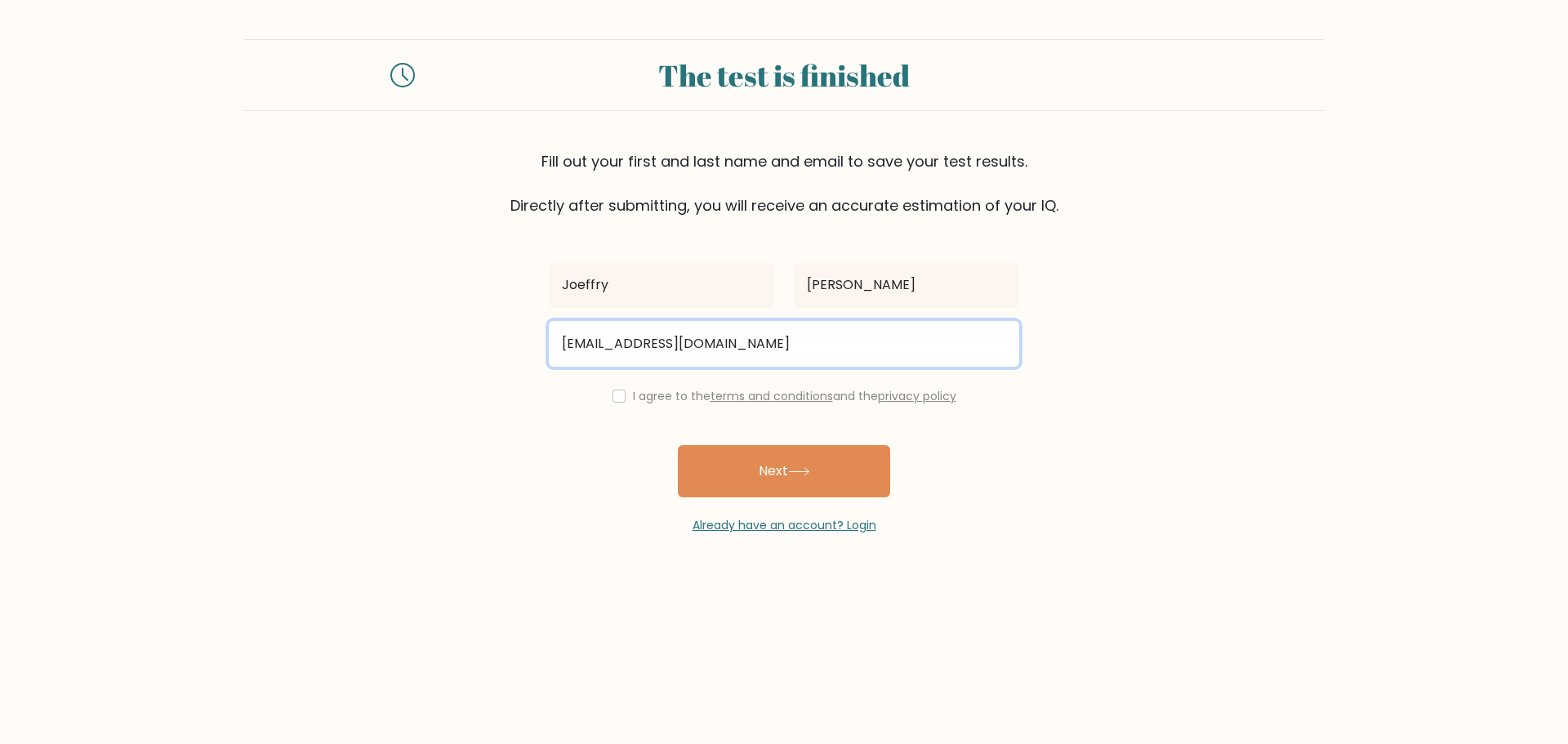
type input "[EMAIL_ADDRESS][DOMAIN_NAME]"
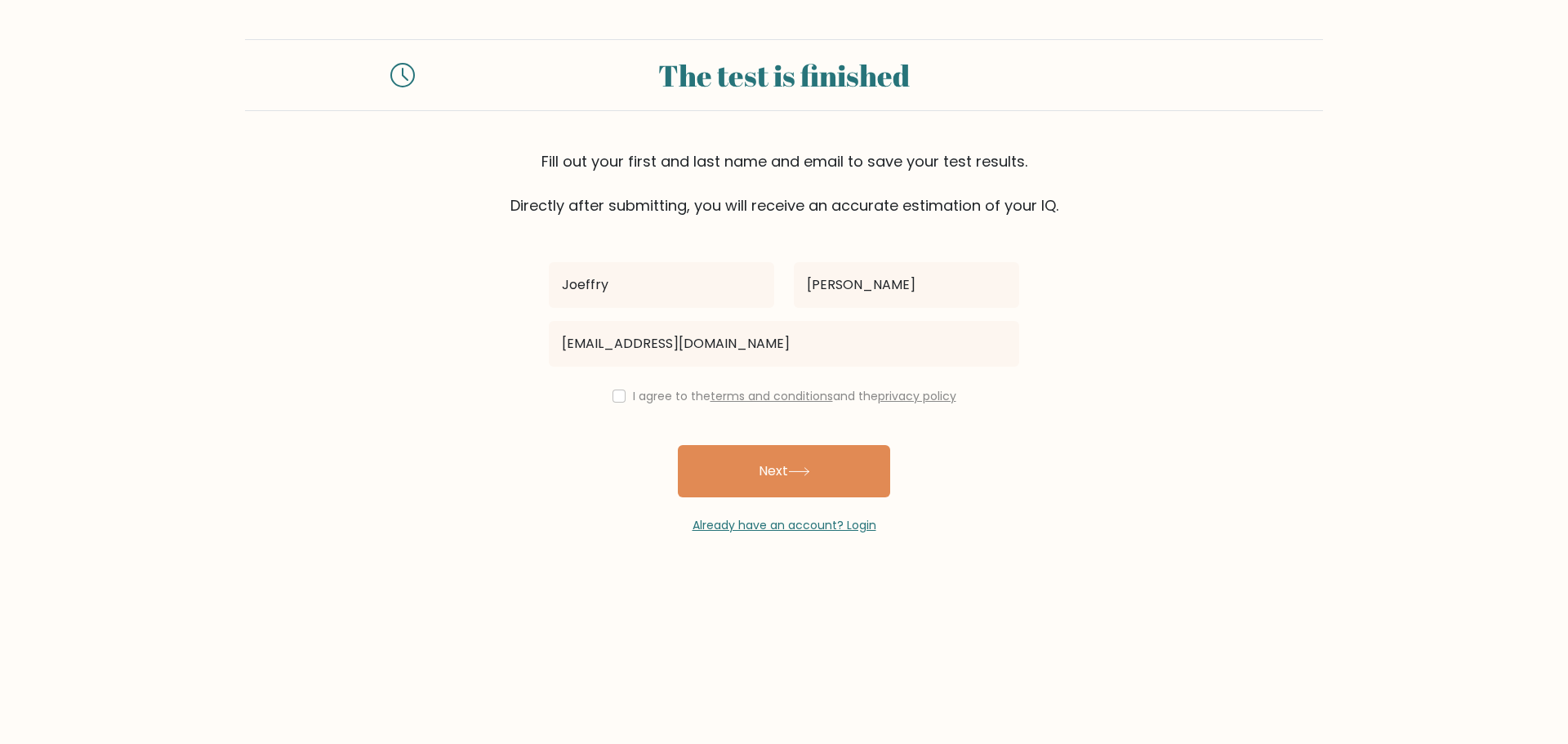
click at [623, 392] on div "I agree to the terms and conditions and the privacy policy" at bounding box center [784, 396] width 490 height 20
click at [614, 396] on input "checkbox" at bounding box center [619, 396] width 13 height 13
checkbox input "true"
click at [744, 463] on button "Next" at bounding box center [784, 471] width 212 height 52
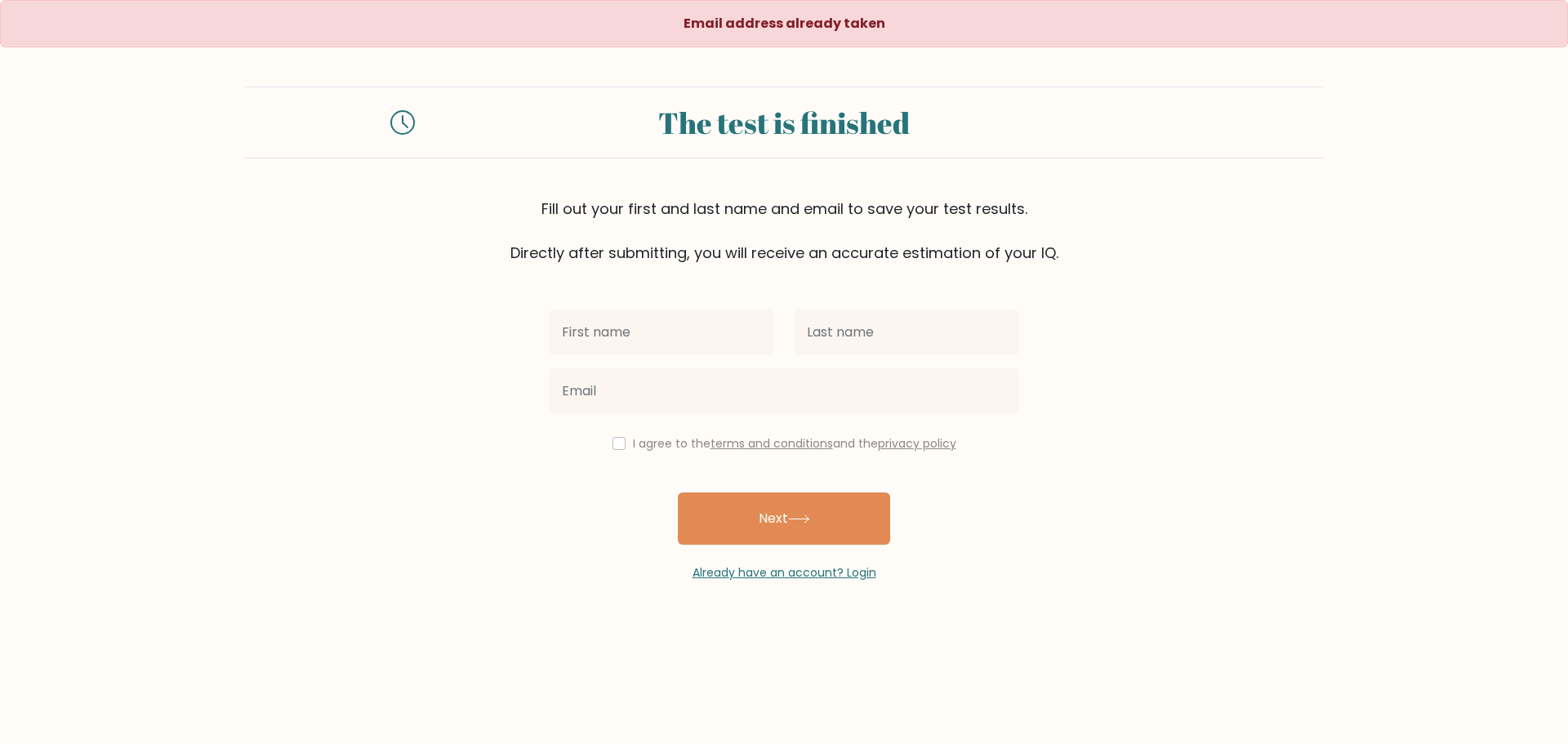
click at [609, 339] on input "text" at bounding box center [661, 332] width 226 height 45
click at [421, 434] on form "The test is finished Fill out your first and last name and email to save your t…" at bounding box center [784, 334] width 1568 height 495
click at [587, 351] on input "text" at bounding box center [661, 332] width 226 height 45
type input "Joeffry"
click at [855, 334] on input "text" at bounding box center [906, 332] width 226 height 45
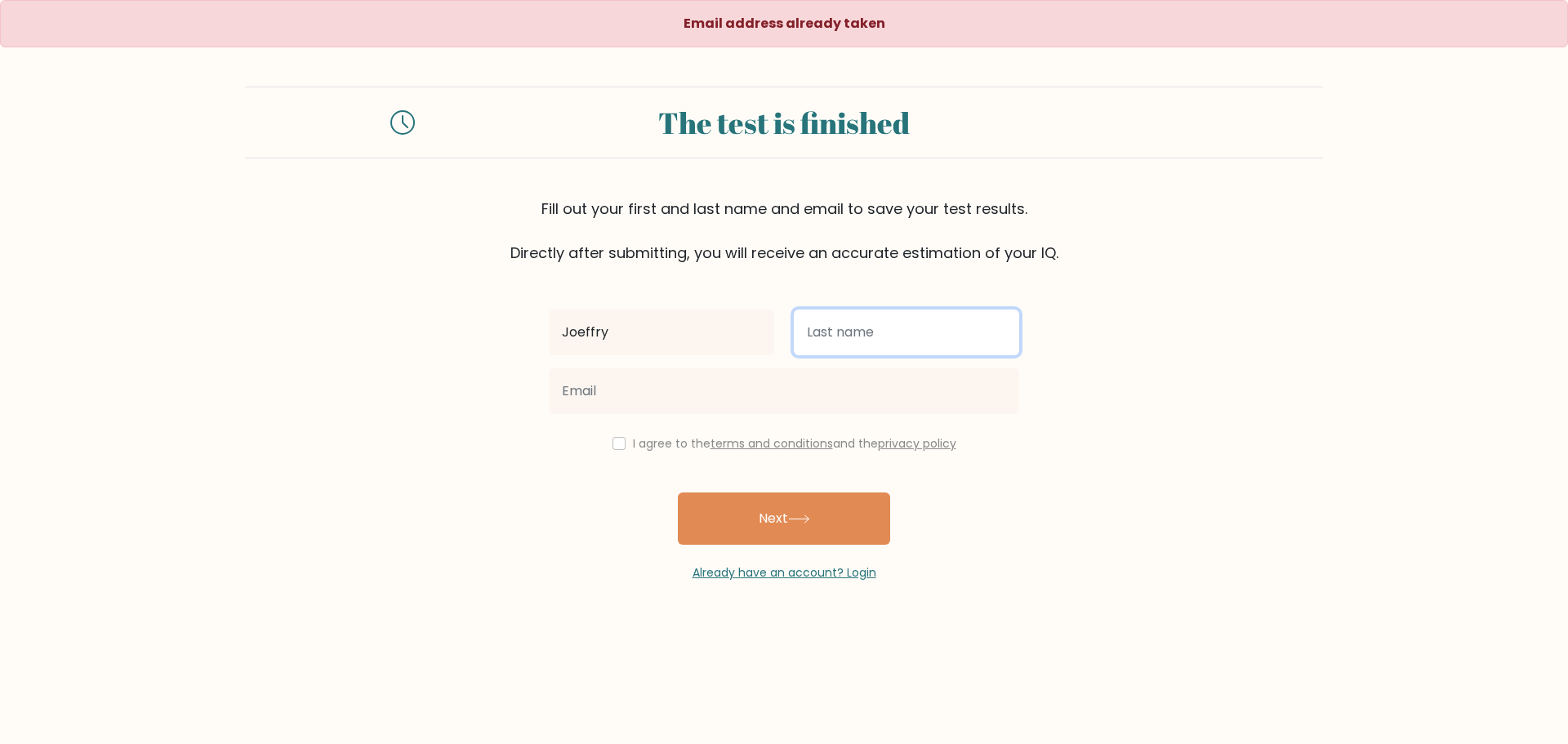
type input "Tolentino"
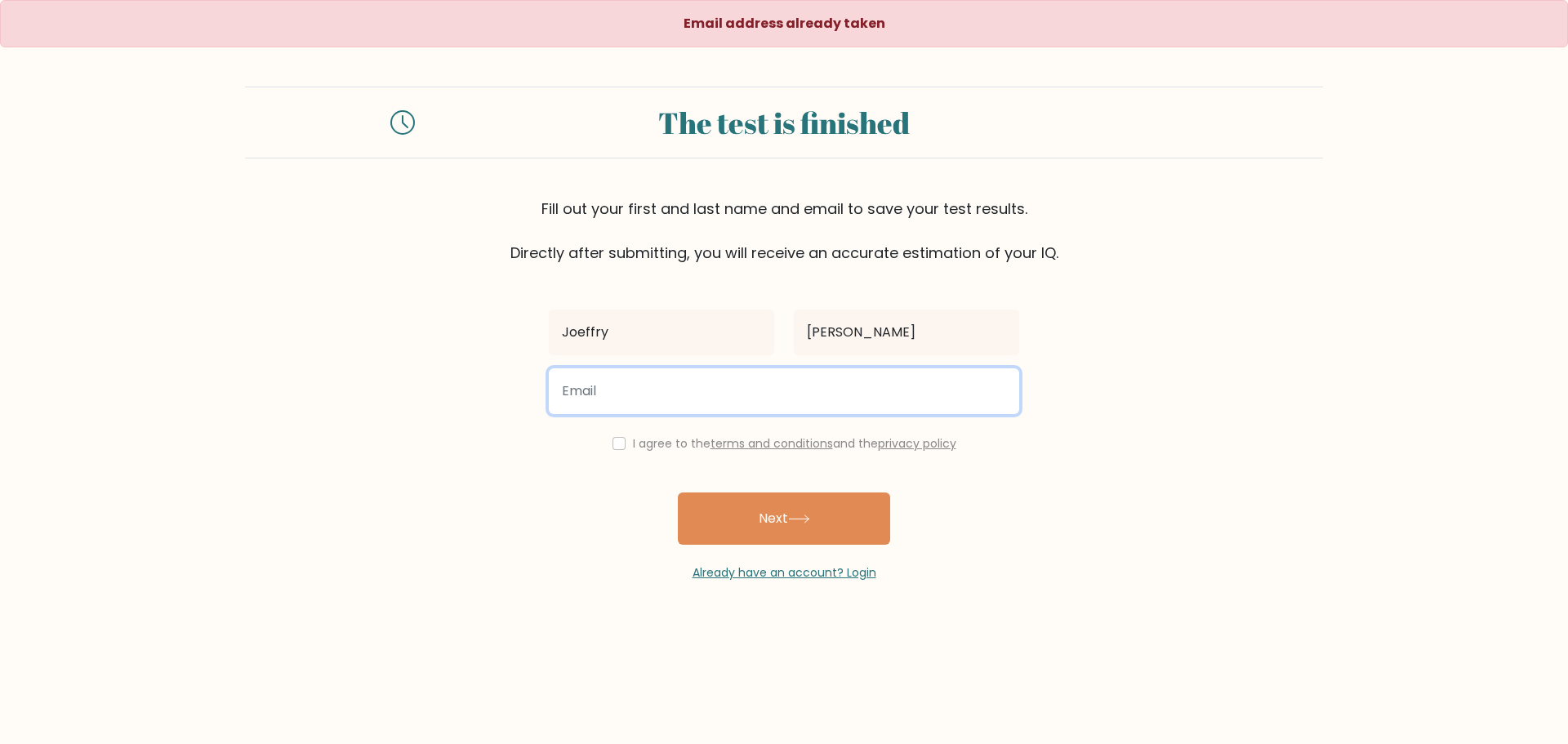
click at [798, 406] on input "email" at bounding box center [784, 390] width 470 height 45
type input "joefry222"
click at [704, 381] on input "joefry222" at bounding box center [784, 390] width 470 height 45
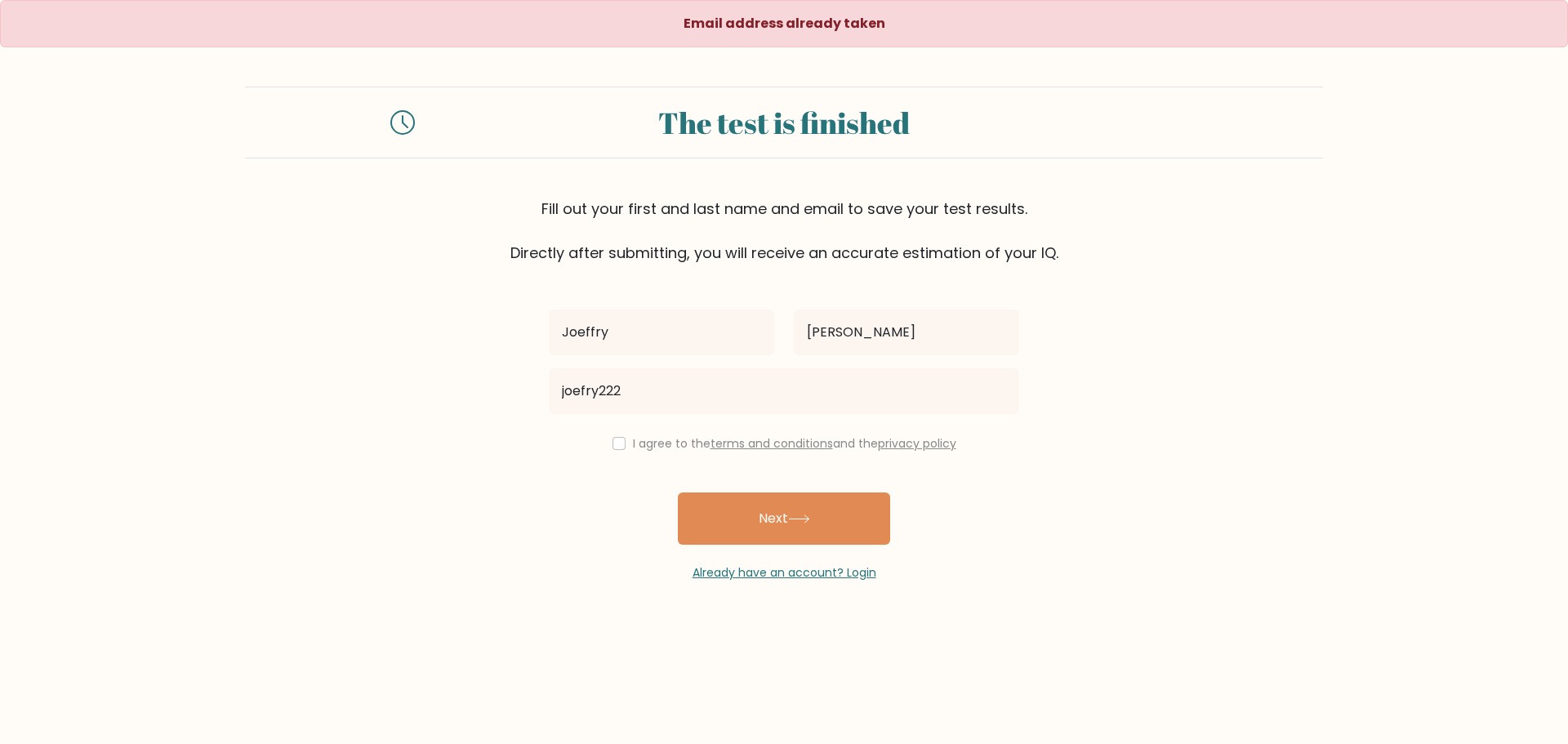
click at [593, 434] on div "I agree to the terms and conditions and the privacy policy" at bounding box center [784, 443] width 490 height 20
click at [618, 439] on input "checkbox" at bounding box center [619, 443] width 13 height 13
checkbox input "true"
click at [518, 457] on form "The test is finished Fill out your first and last name and email to save your t…" at bounding box center [784, 334] width 1568 height 495
click at [706, 579] on link "Already have an account? Login" at bounding box center [784, 572] width 184 height 16
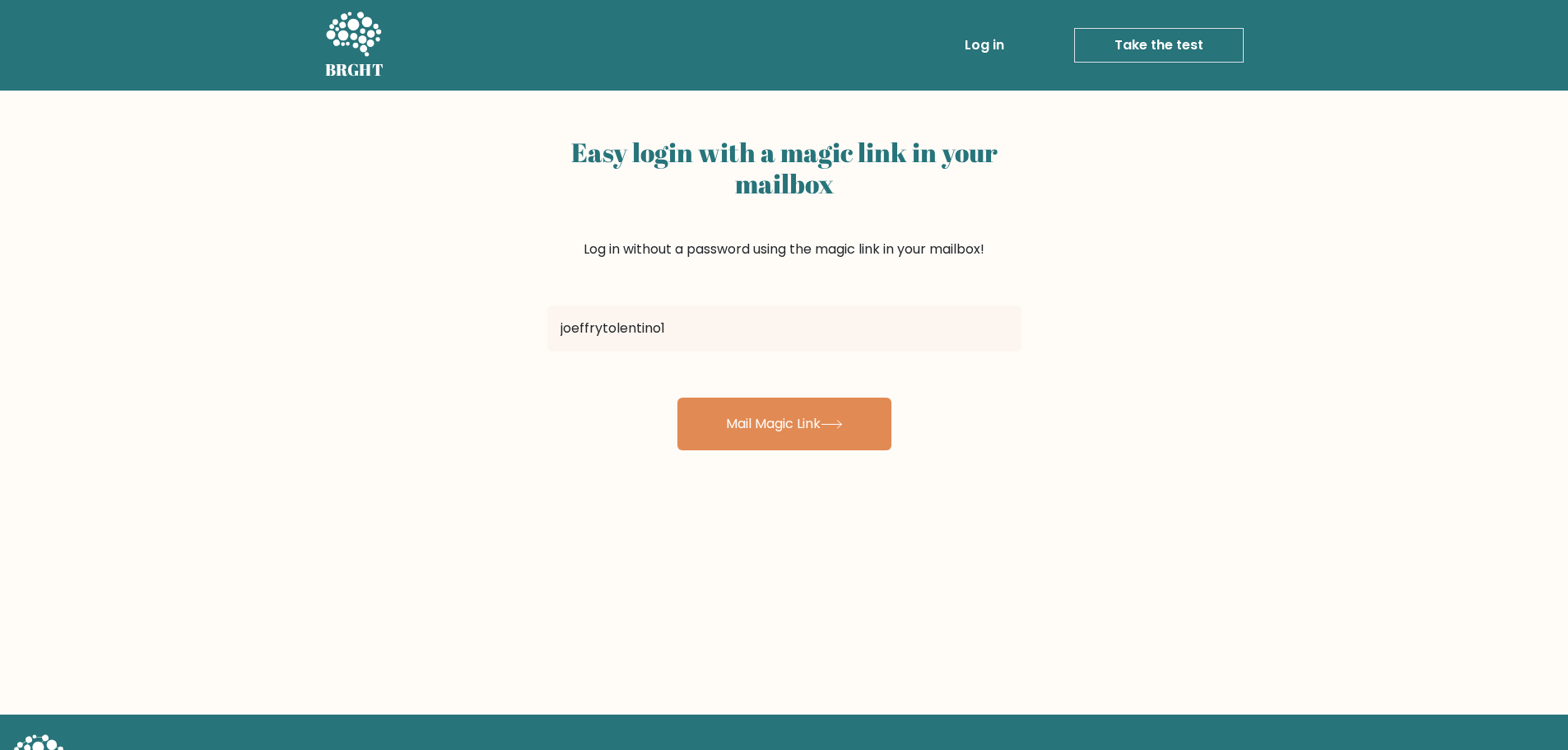
type input "[EMAIL_ADDRESS][DOMAIN_NAME]"
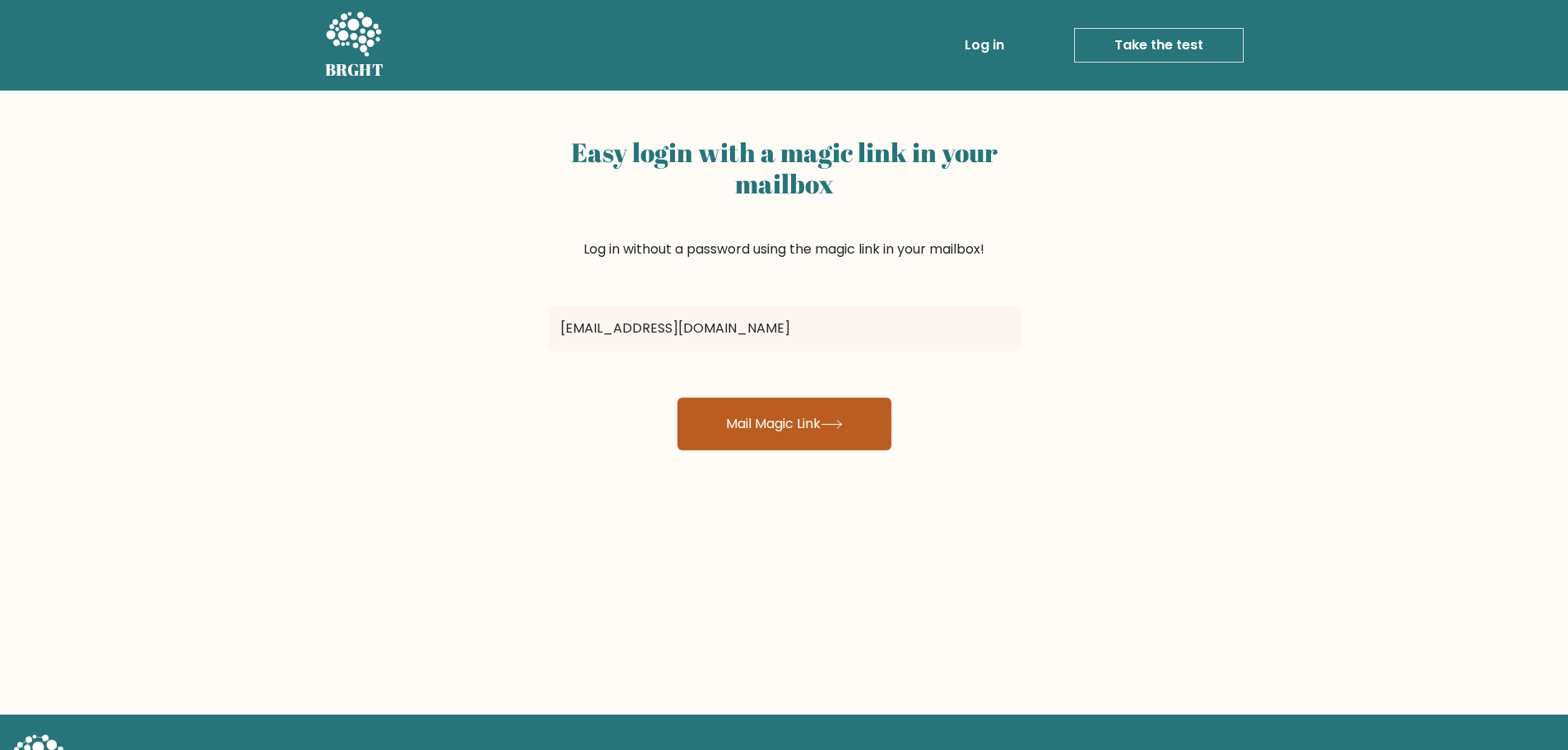
click at [798, 431] on button "Mail Magic Link" at bounding box center [784, 424] width 214 height 53
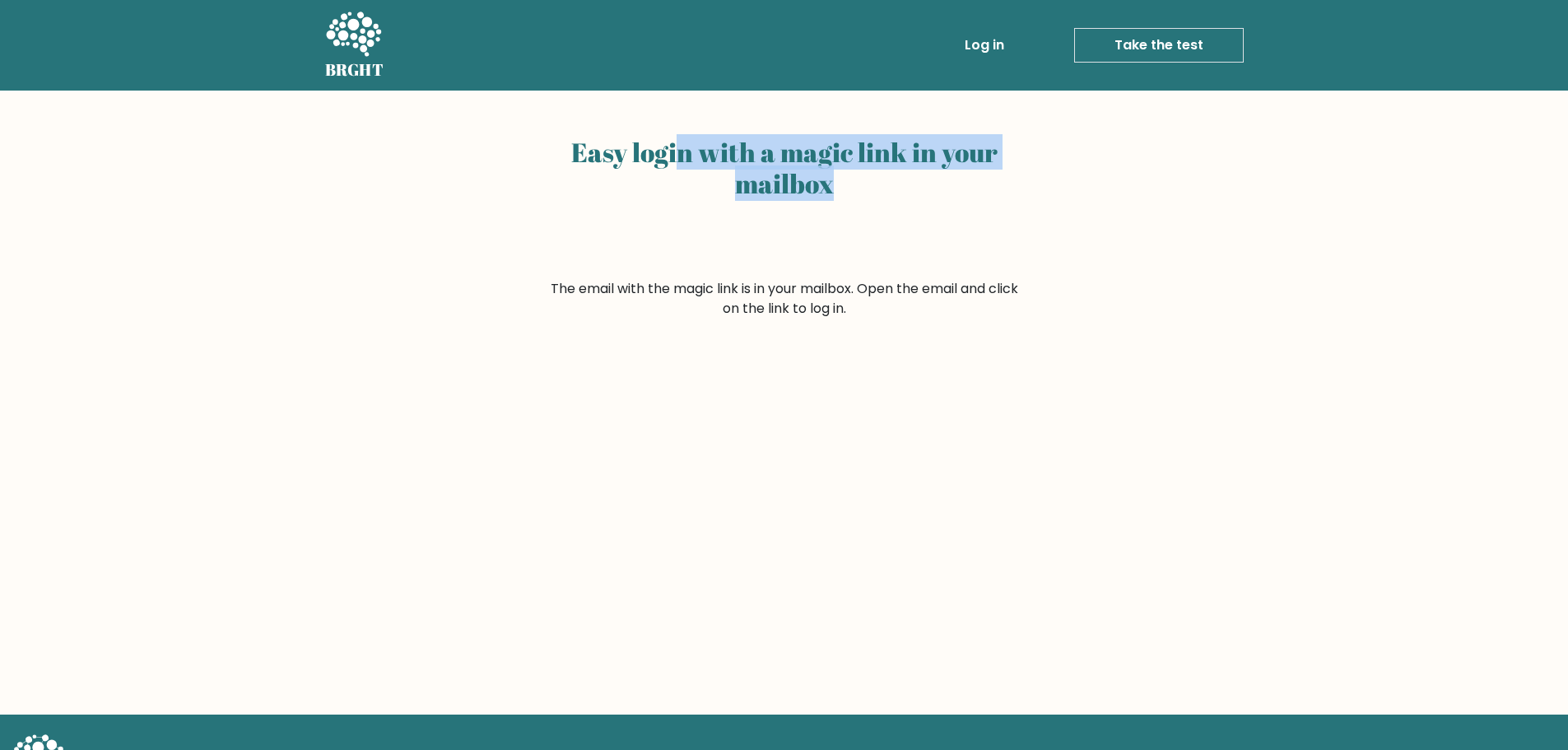
drag, startPoint x: 683, startPoint y: 155, endPoint x: 664, endPoint y: 147, distance: 20.6
click at [669, 151] on h2 "Easy login with a magic link in your mailbox" at bounding box center [784, 168] width 474 height 63
click at [843, 196] on h2 "Easy login with a magic link in your mailbox" at bounding box center [784, 168] width 474 height 63
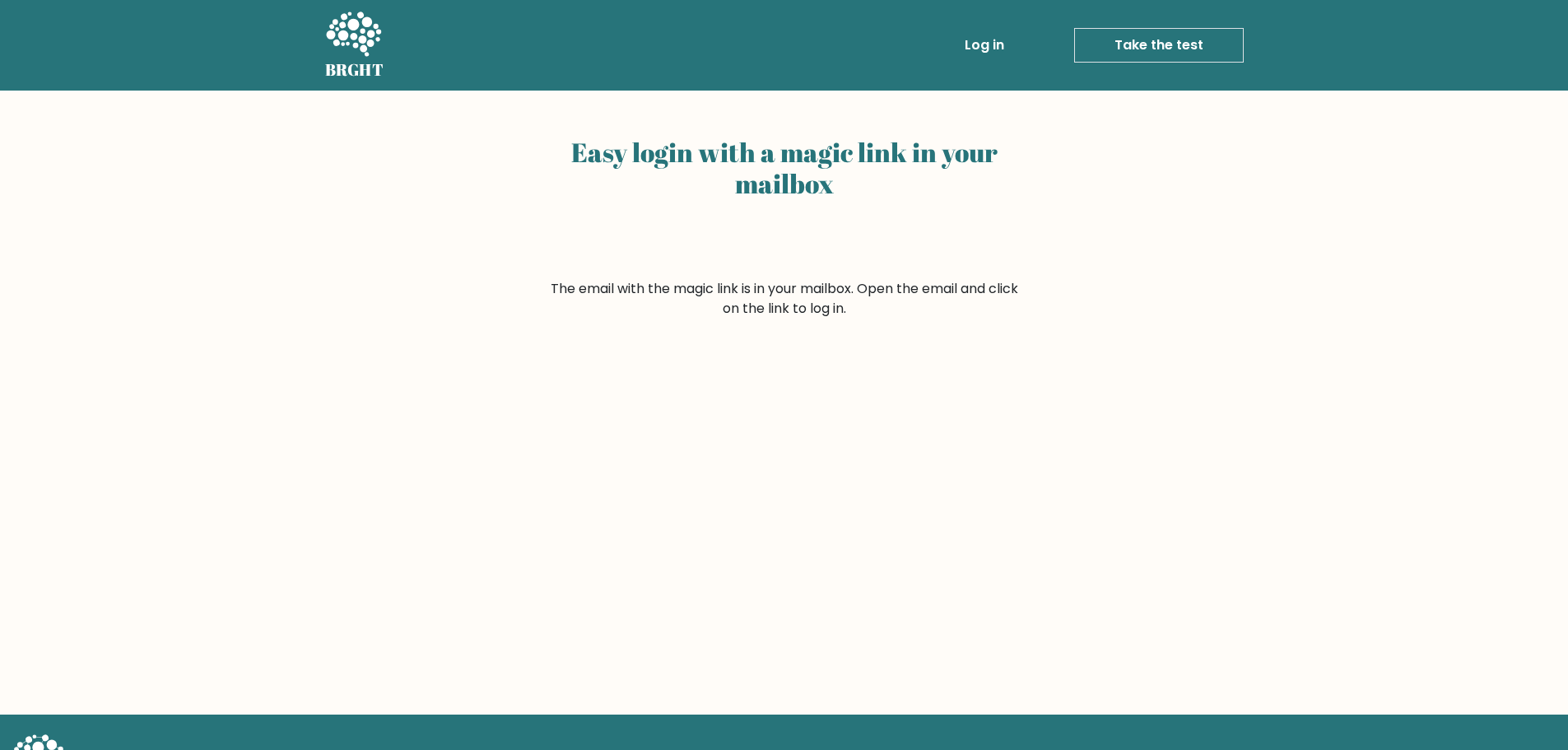
click at [743, 266] on div "Easy login with a magic link in your mailbox" at bounding box center [784, 204] width 474 height 149
click at [752, 287] on form "The email with the magic link is in your mailbox. Open the email and click on t…" at bounding box center [784, 299] width 474 height 40
click at [752, 288] on form "The email with the magic link is in your mailbox. Open the email and click on t…" at bounding box center [784, 299] width 474 height 40
drag, startPoint x: 752, startPoint y: 288, endPoint x: 941, endPoint y: 171, distance: 222.3
click at [753, 288] on form "The email with the magic link is in your mailbox. Open the email and click on t…" at bounding box center [784, 299] width 474 height 40
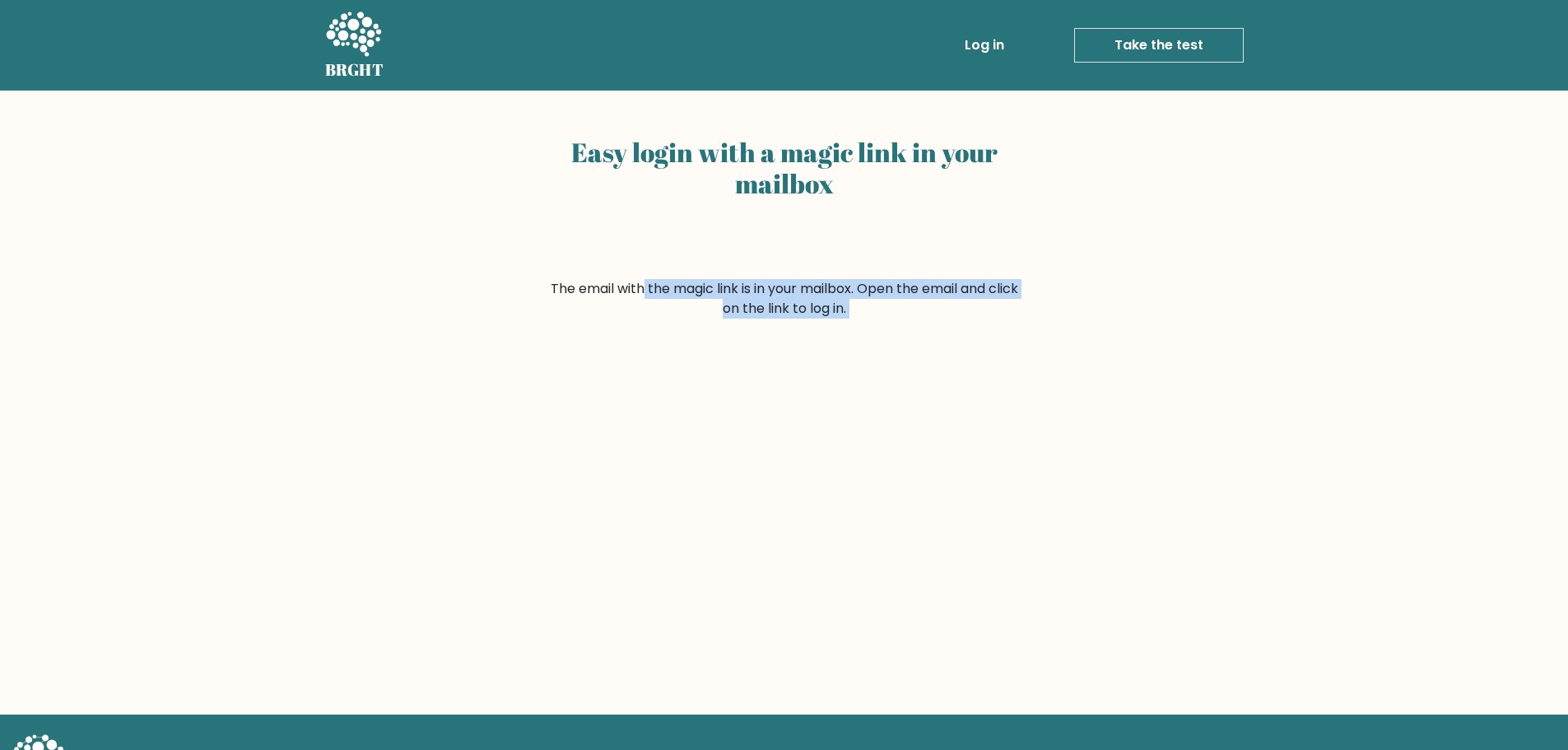
click at [1120, 52] on link "Take the test" at bounding box center [1159, 45] width 170 height 35
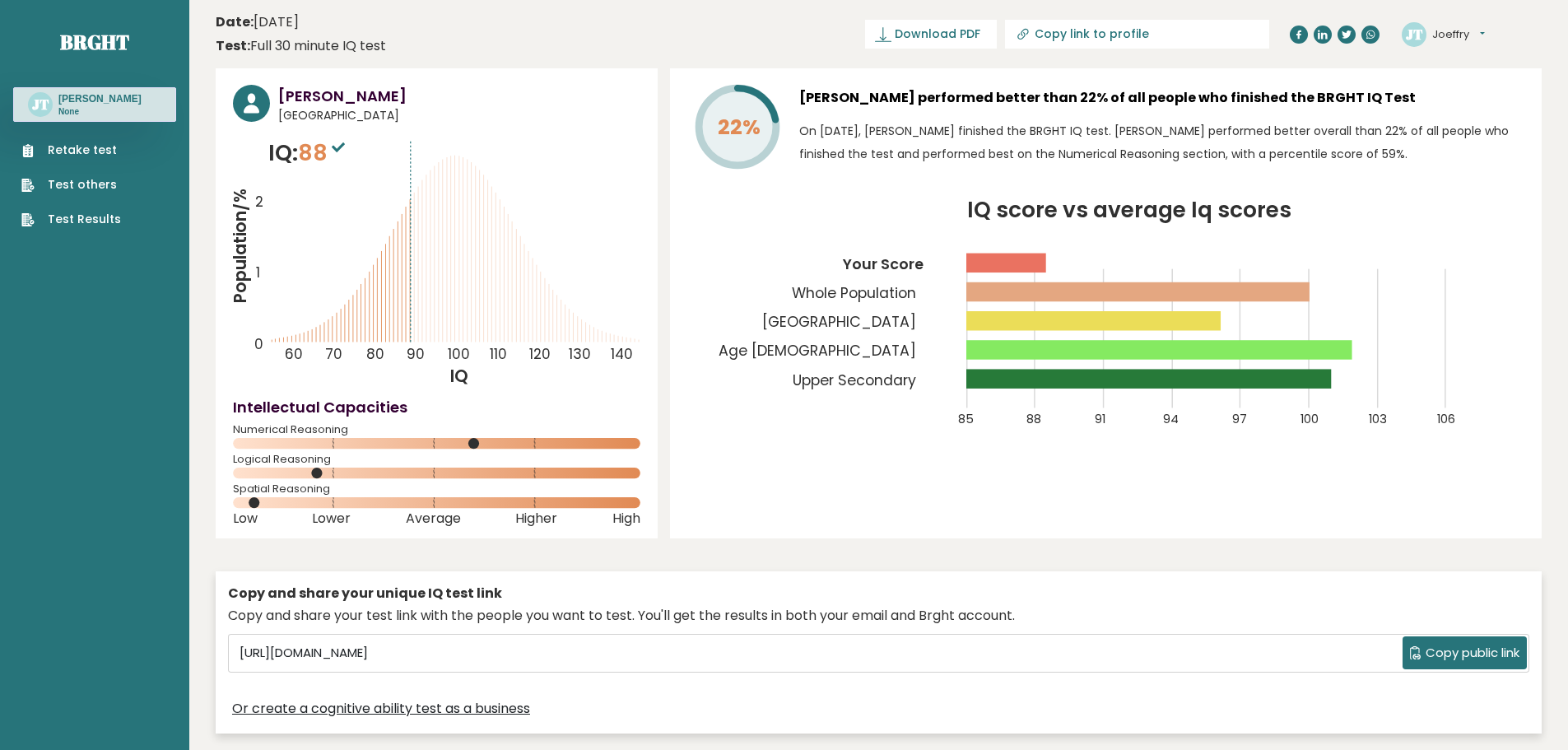
click at [322, 145] on span "88" at bounding box center [323, 152] width 51 height 30
click at [324, 144] on span "88" at bounding box center [323, 152] width 51 height 30
click at [837, 592] on div "Copy and share your unique IQ test link" at bounding box center [879, 593] width 1301 height 20
click at [363, 87] on h3 "[PERSON_NAME]" at bounding box center [459, 96] width 362 height 22
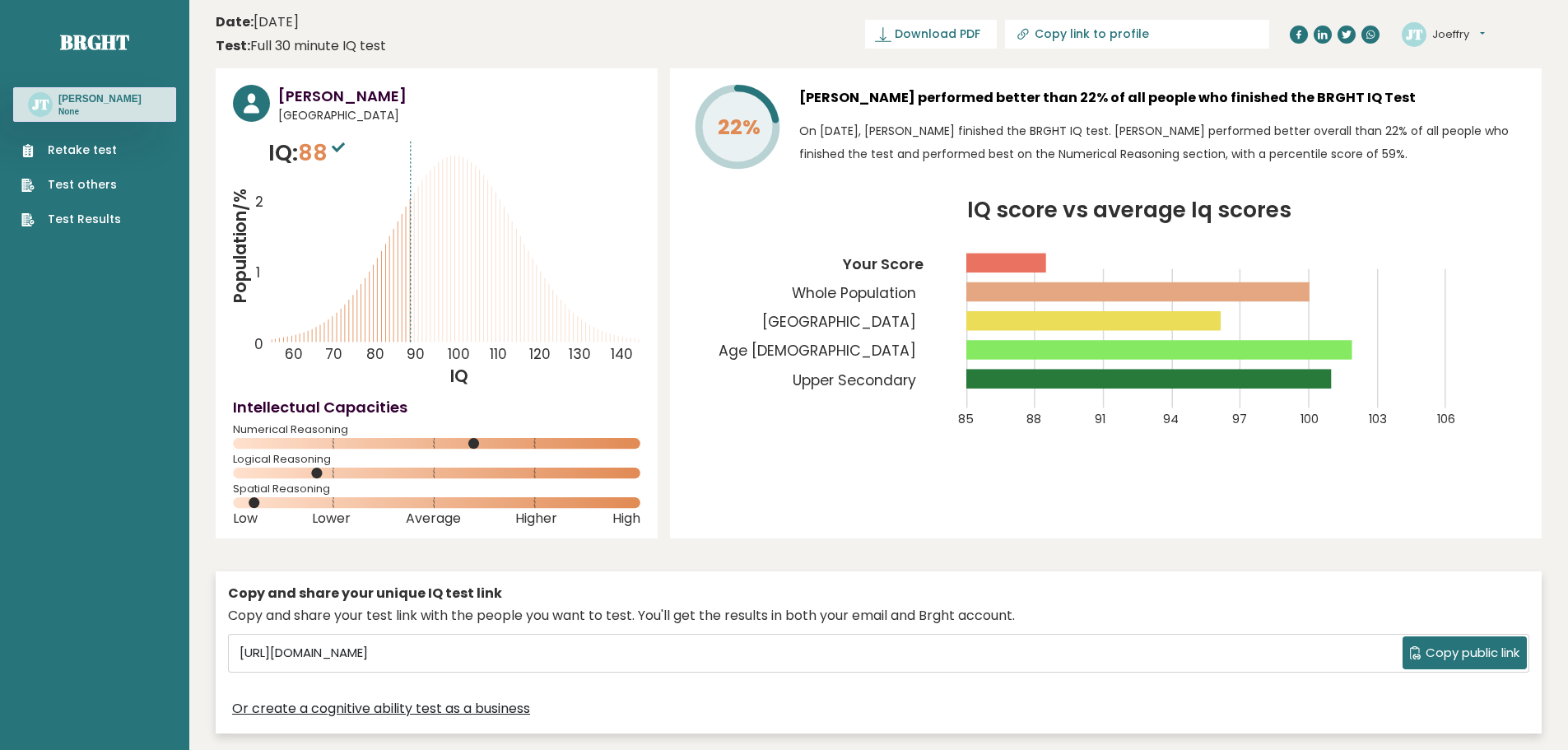
click at [363, 87] on h3 "[PERSON_NAME]" at bounding box center [459, 96] width 362 height 22
click at [481, 101] on h3 "[PERSON_NAME]" at bounding box center [459, 96] width 362 height 22
click at [353, 50] on div "Test: Full 30 minute IQ test" at bounding box center [300, 46] width 170 height 20
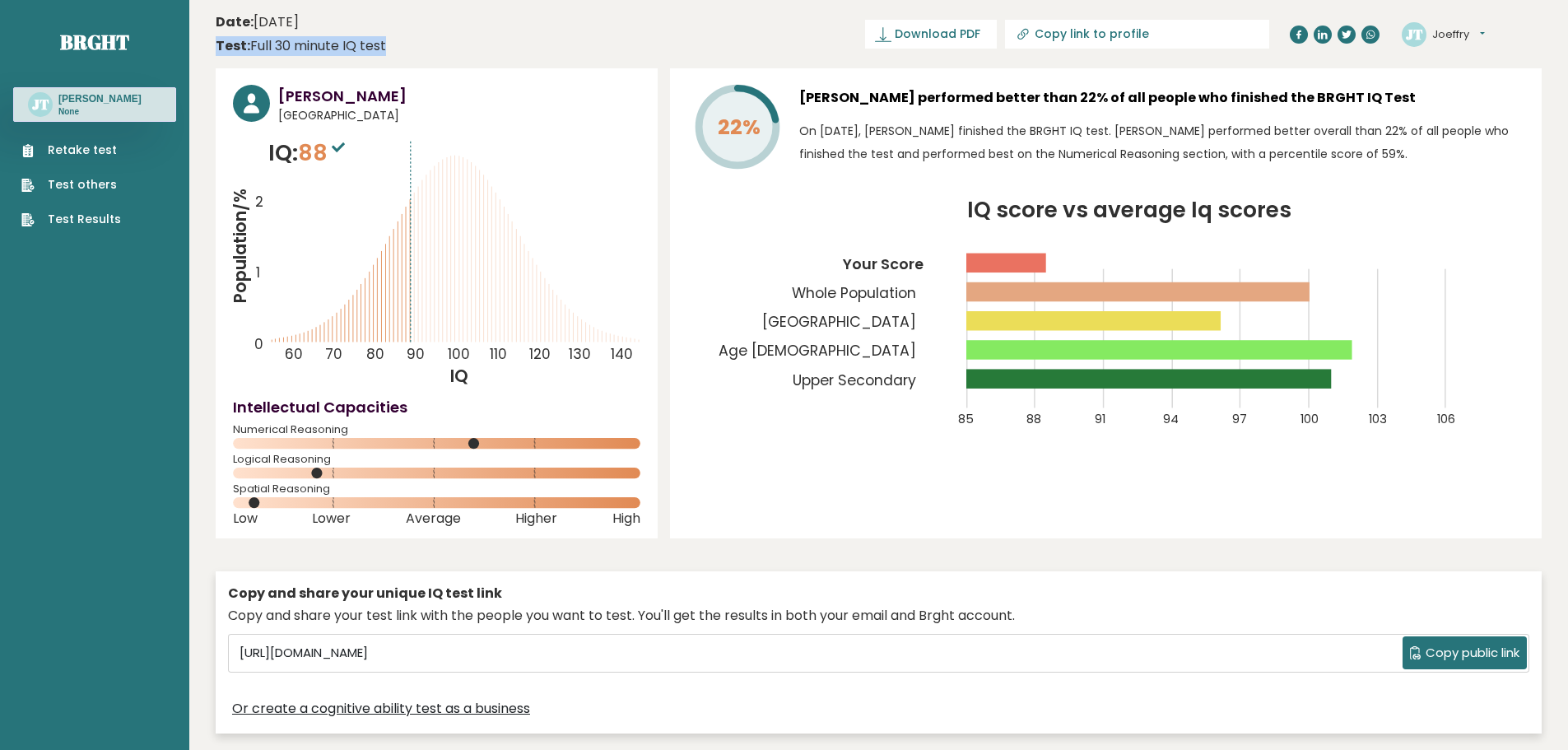
click at [353, 50] on div "Test: Full 30 minute IQ test" at bounding box center [300, 46] width 170 height 20
click at [421, 49] on header "Date: [DATE] Test: Full 30 minute IQ test Download PDF Downloading... Downloadi…" at bounding box center [878, 35] width 1326 height 52
